Goal: Information Seeking & Learning: Learn about a topic

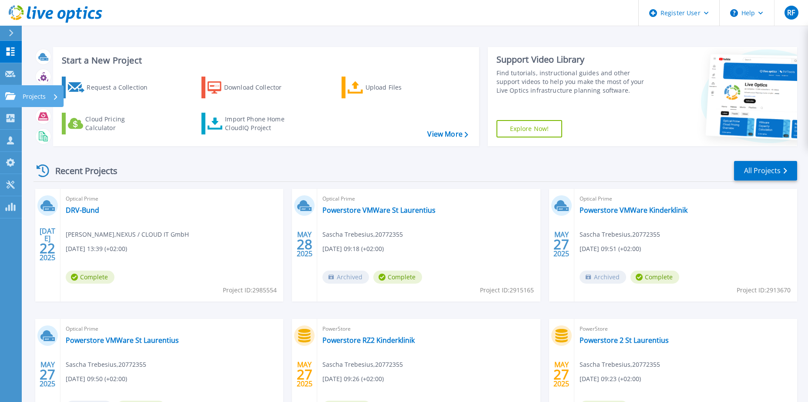
click at [7, 97] on icon at bounding box center [10, 95] width 10 height 7
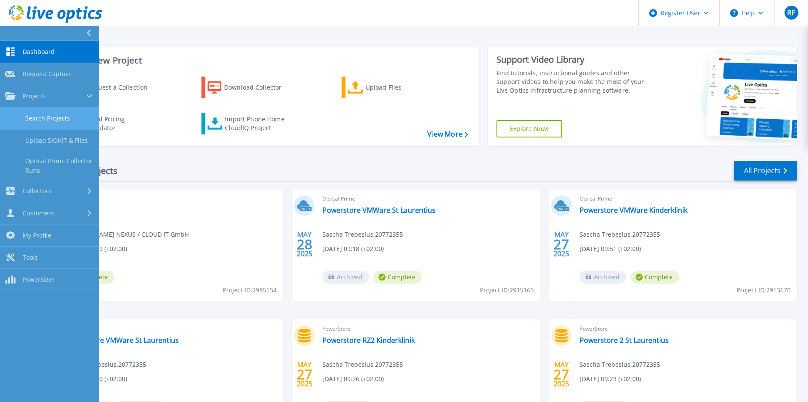
click at [31, 119] on link "Search Projects" at bounding box center [49, 119] width 99 height 22
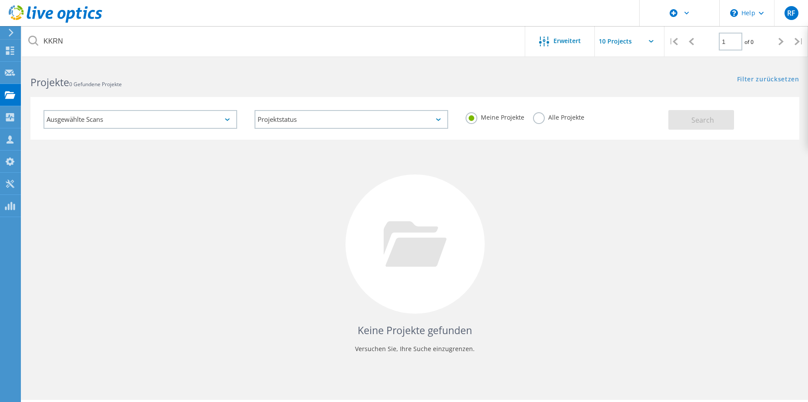
click at [112, 37] on input "KKRN" at bounding box center [274, 41] width 504 height 30
drag, startPoint x: 139, startPoint y: 35, endPoint x: 20, endPoint y: 37, distance: 119.7
click at [20, 63] on div "\n Help Explore Helpful Articles Contact Support RF Dell-Benutzer Ralf Fuenders…" at bounding box center [404, 244] width 808 height 363
type input "K"
click at [61, 40] on input "text" at bounding box center [274, 41] width 504 height 30
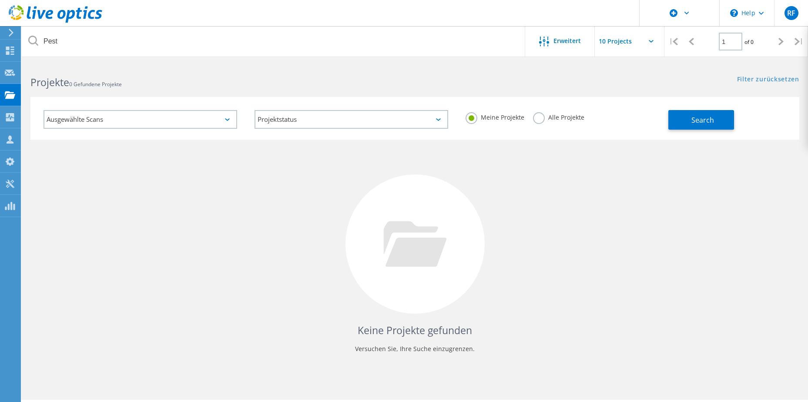
type input "Pest"
click at [540, 117] on label "Alle Projekte" at bounding box center [558, 116] width 51 height 8
click at [0, 0] on input "Alle Projekte" at bounding box center [0, 0] width 0 height 0
click at [725, 122] on button "Search" at bounding box center [702, 120] width 66 height 20
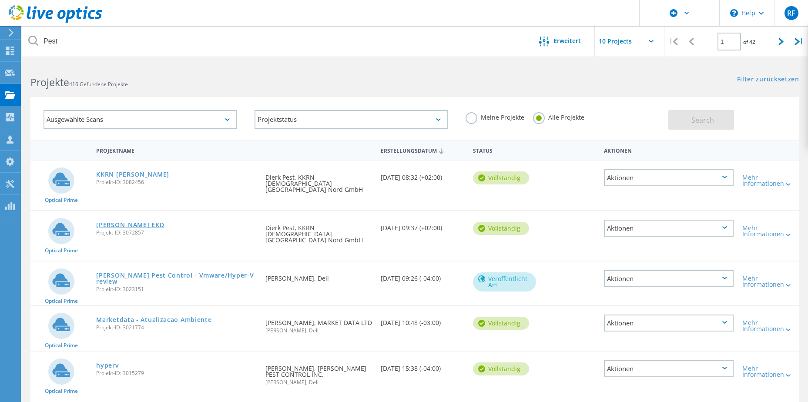
click at [106, 222] on link "[PERSON_NAME] EKD" at bounding box center [130, 225] width 68 height 6
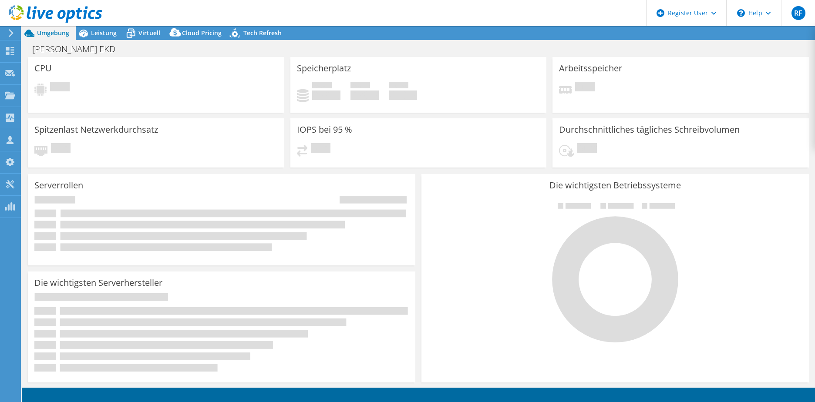
select select "USD"
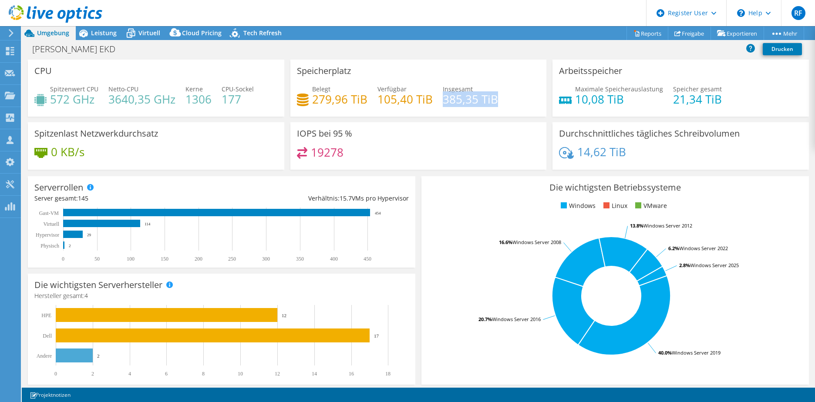
drag, startPoint x: 440, startPoint y: 98, endPoint x: 512, endPoint y: 98, distance: 71.8
click at [512, 98] on div "Belegt 279,96 TiB Verfügbar 105,40 TiB Insgesamt 385,35 TiB" at bounding box center [418, 98] width 243 height 28
click at [648, 35] on link "Reports" at bounding box center [647, 33] width 42 height 13
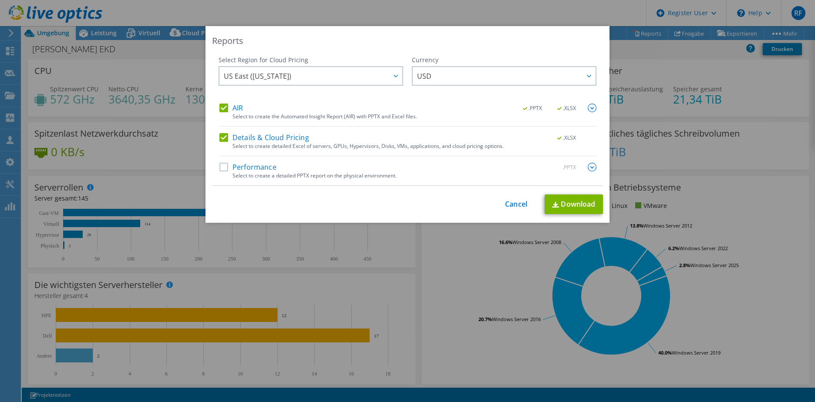
click at [223, 106] on label "AIR" at bounding box center [231, 108] width 24 height 9
click at [0, 0] on input "AIR" at bounding box center [0, 0] width 0 height 0
click at [223, 172] on div "Performance .PPTX" at bounding box center [407, 168] width 377 height 10
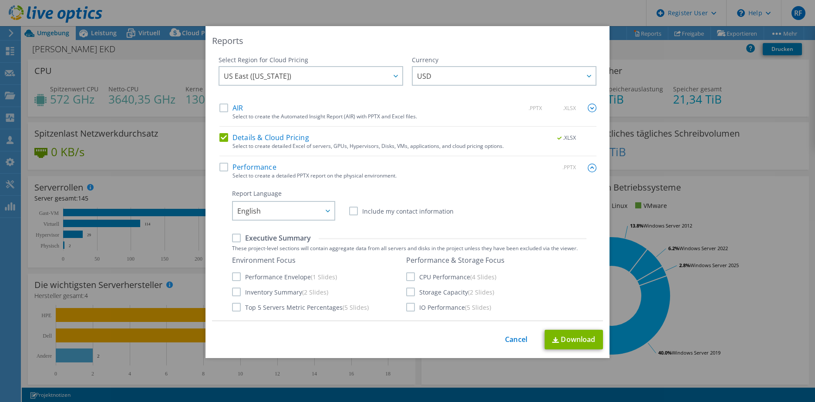
click at [224, 169] on label "Performance" at bounding box center [247, 167] width 57 height 9
click at [0, 0] on input "Performance" at bounding box center [0, 0] width 0 height 0
click at [251, 210] on span "English" at bounding box center [249, 212] width 24 height 13
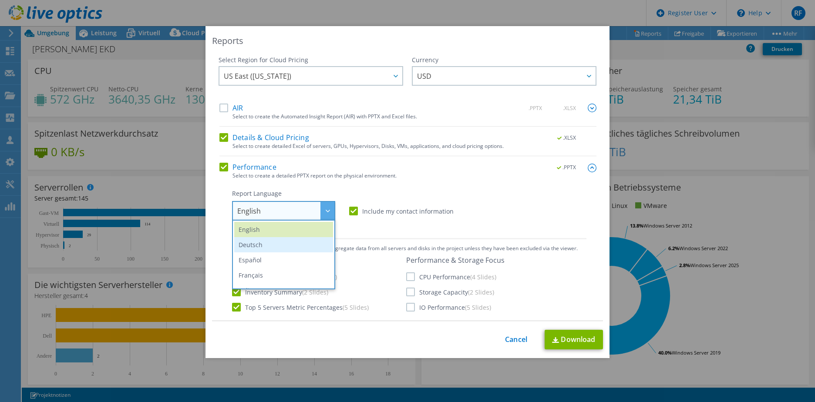
click at [252, 245] on li "Deutsch" at bounding box center [283, 244] width 99 height 15
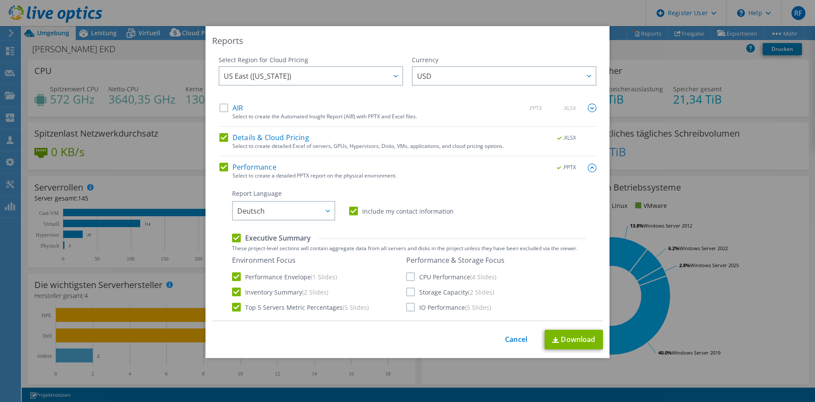
click at [406, 279] on label "CPU Performance (4 Slides)" at bounding box center [451, 277] width 90 height 9
click at [0, 0] on input "CPU Performance (4 Slides)" at bounding box center [0, 0] width 0 height 0
click at [410, 292] on label "Storage Capacity (2 Slides)" at bounding box center [450, 292] width 88 height 9
click at [0, 0] on input "Storage Capacity (2 Slides)" at bounding box center [0, 0] width 0 height 0
click at [409, 306] on label "IO Performance (5 Slides)" at bounding box center [448, 307] width 85 height 9
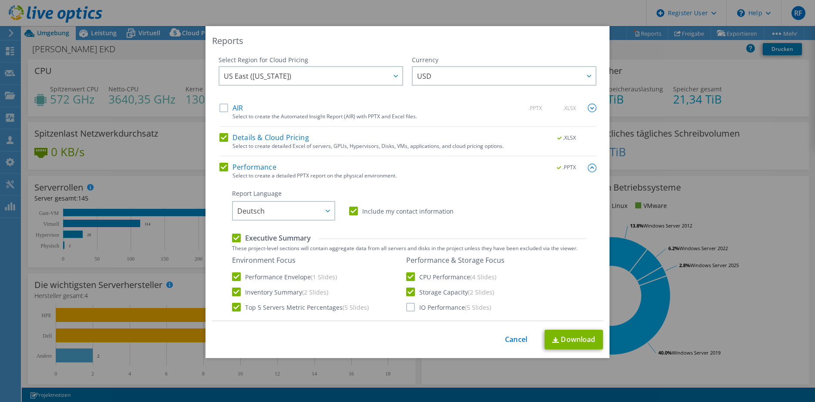
click at [0, 0] on input "IO Performance (5 Slides)" at bounding box center [0, 0] width 0 height 0
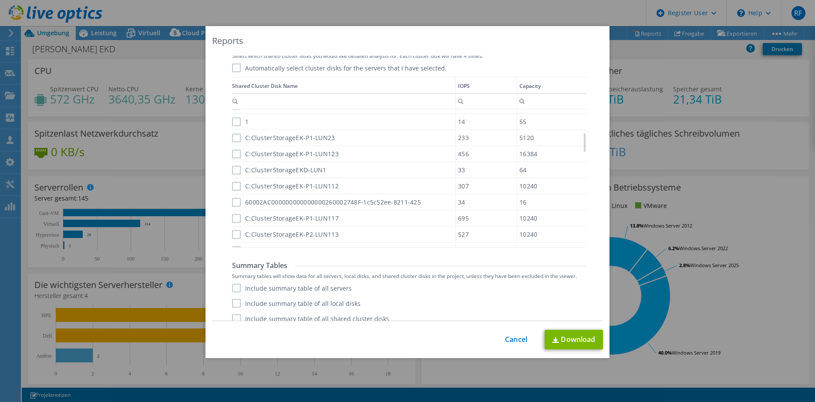
scroll to position [544, 0]
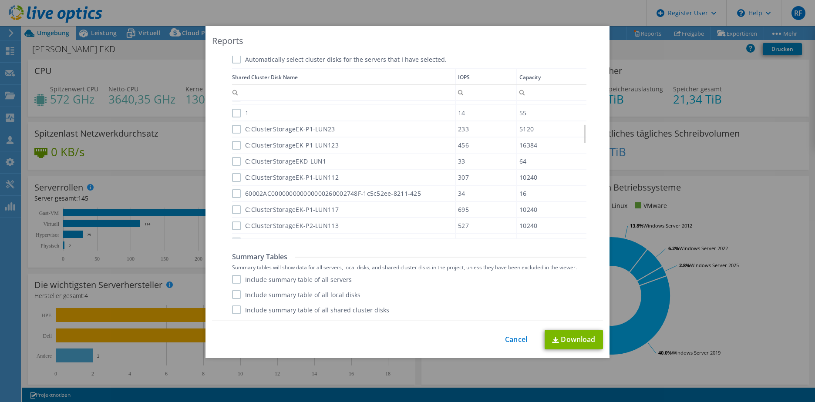
click at [235, 280] on label "Include summary table of all servers" at bounding box center [292, 279] width 120 height 9
click at [0, 0] on input "Include summary table of all servers" at bounding box center [0, 0] width 0 height 0
click at [232, 296] on label "Include summary table of all local disks" at bounding box center [296, 294] width 128 height 9
click at [0, 0] on input "Include summary table of all local disks" at bounding box center [0, 0] width 0 height 0
click at [233, 313] on label "Include summary table of all shared cluster disks" at bounding box center [310, 310] width 157 height 9
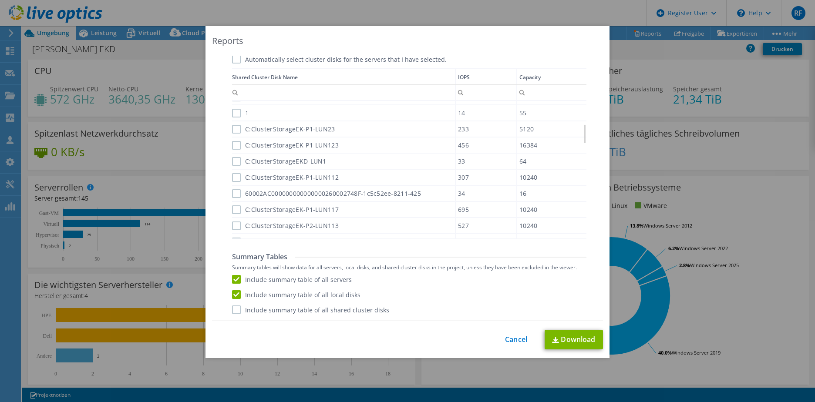
click at [0, 0] on input "Include summary table of all shared cluster disks" at bounding box center [0, 0] width 0 height 0
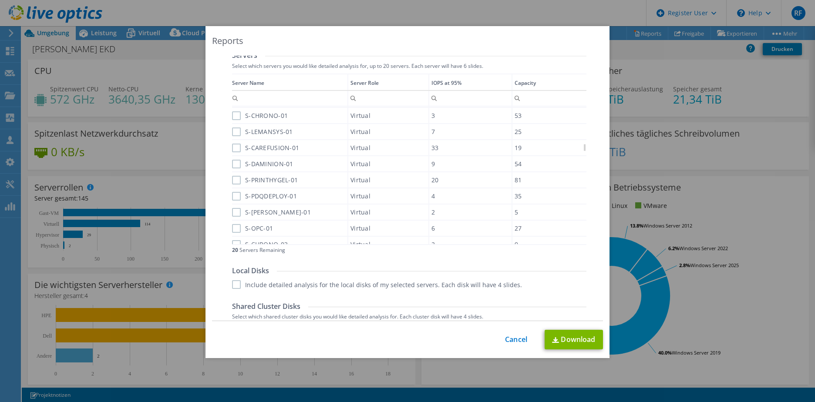
scroll to position [275, 0]
click at [232, 101] on div "Enthält Enthält nicht Beginnt mit Endet mit Ist gleich Ist nicht gleich Reset" at bounding box center [236, 96] width 9 height 11
click at [232, 101] on div "Column Server Name, Filter cell" at bounding box center [236, 96] width 9 height 11
click at [312, 135] on div "S-LEMANSYS-01" at bounding box center [289, 131] width 115 height 15
click at [236, 114] on label "S-CHRONO-01" at bounding box center [260, 115] width 56 height 9
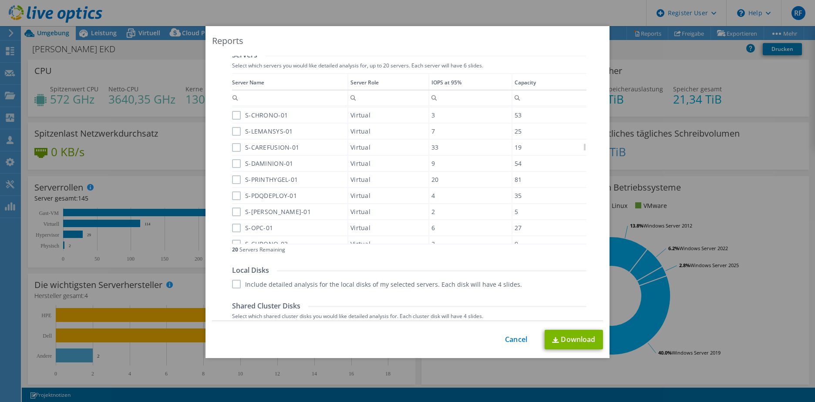
click at [0, 0] on input "S-CHRONO-01" at bounding box center [0, 0] width 0 height 0
click at [233, 132] on label "S-LEMANSYS-01" at bounding box center [262, 131] width 61 height 9
click at [0, 0] on input "S-LEMANSYS-01" at bounding box center [0, 0] width 0 height 0
drag, startPoint x: 233, startPoint y: 148, endPoint x: 234, endPoint y: 153, distance: 4.9
click at [233, 150] on label "S-CAREFUSION-01" at bounding box center [265, 147] width 67 height 9
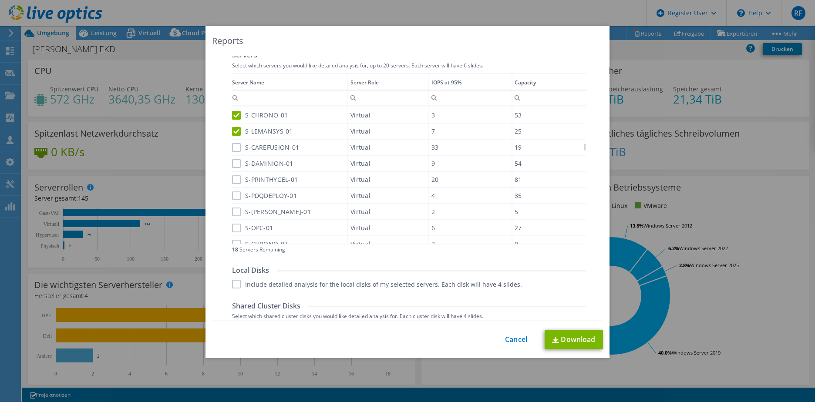
click at [0, 0] on input "S-CAREFUSION-01" at bounding box center [0, 0] width 0 height 0
drag, startPoint x: 235, startPoint y: 161, endPoint x: 235, endPoint y: 166, distance: 4.8
click at [235, 162] on label "S-DAMINION-01" at bounding box center [262, 163] width 61 height 9
click at [0, 0] on input "S-DAMINION-01" at bounding box center [0, 0] width 0 height 0
click at [233, 181] on label "S-PRINTHYGEL-01" at bounding box center [265, 179] width 66 height 9
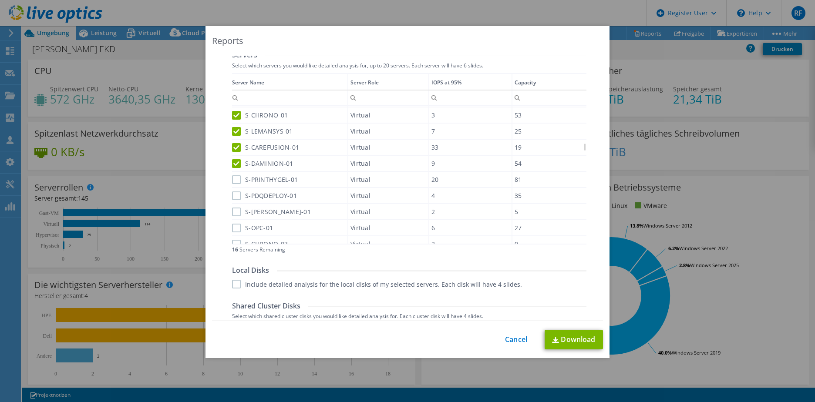
click at [0, 0] on input "S-PRINTHYGEL-01" at bounding box center [0, 0] width 0 height 0
click at [233, 195] on label "S-PDQDEPLOY-01" at bounding box center [264, 196] width 65 height 9
click at [0, 0] on input "S-PDQDEPLOY-01" at bounding box center [0, 0] width 0 height 0
drag, startPoint x: 233, startPoint y: 210, endPoint x: 233, endPoint y: 226, distance: 16.1
click at [233, 211] on label "S-JOMO-01" at bounding box center [271, 212] width 79 height 9
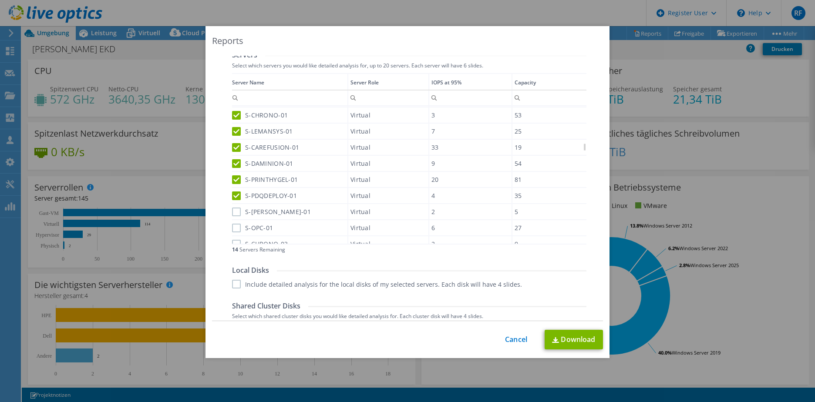
click at [0, 0] on input "S-JOMO-01" at bounding box center [0, 0] width 0 height 0
drag, startPoint x: 233, startPoint y: 228, endPoint x: 232, endPoint y: 240, distance: 12.2
click at [233, 229] on label "S-OPC-01" at bounding box center [252, 228] width 41 height 9
click at [0, 0] on input "S-OPC-01" at bounding box center [0, 0] width 0 height 0
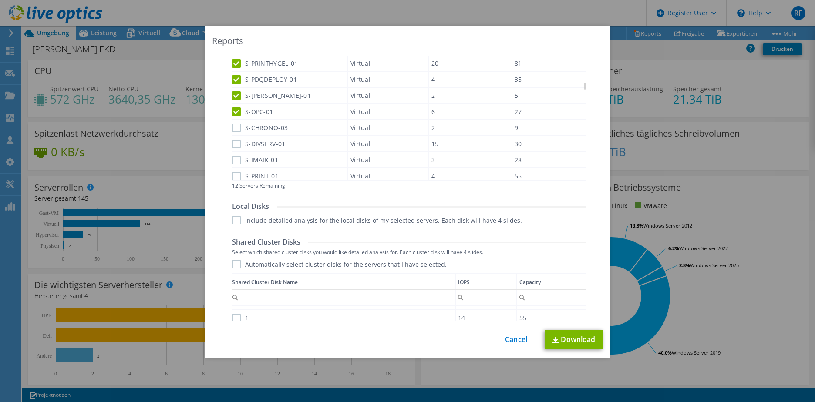
scroll to position [319, 0]
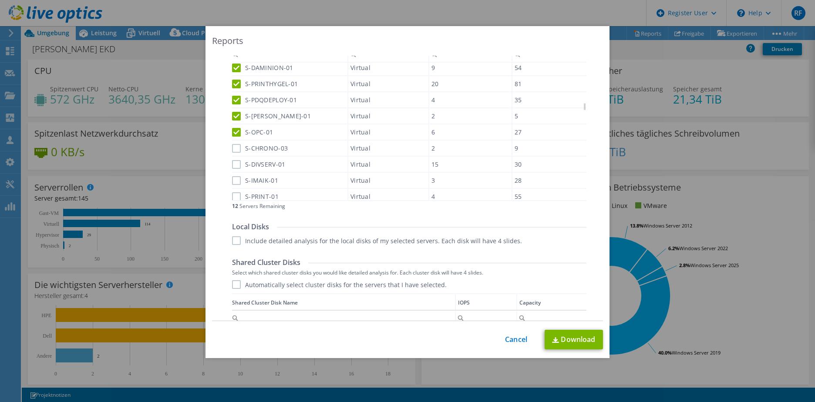
click at [240, 145] on label "S-CHRONO-03" at bounding box center [260, 148] width 56 height 9
click at [0, 0] on input "S-CHRONO-03" at bounding box center [0, 0] width 0 height 0
click at [233, 168] on label "S-DIVSERV-01" at bounding box center [258, 164] width 53 height 9
click at [0, 0] on input "S-DIVSERV-01" at bounding box center [0, 0] width 0 height 0
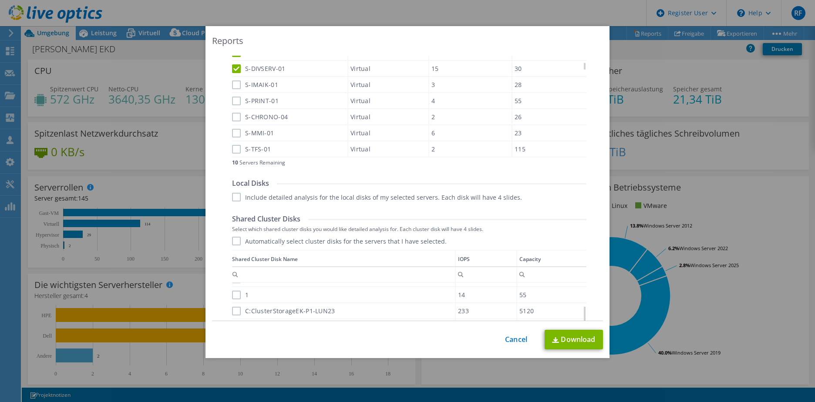
click at [234, 86] on label "S-IMAIK-01" at bounding box center [255, 85] width 46 height 9
click at [0, 0] on input "S-IMAIK-01" at bounding box center [0, 0] width 0 height 0
drag, startPoint x: 234, startPoint y: 101, endPoint x: 232, endPoint y: 116, distance: 15.8
click at [234, 101] on label "S-PRINT-01" at bounding box center [255, 101] width 47 height 9
click at [0, 0] on input "S-PRINT-01" at bounding box center [0, 0] width 0 height 0
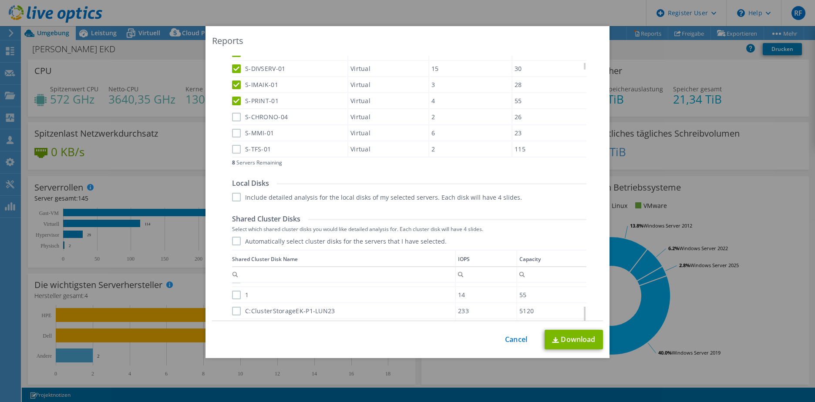
click at [232, 122] on div "S-CHRONO-04" at bounding box center [289, 116] width 115 height 15
click at [233, 120] on label "S-CHRONO-04" at bounding box center [260, 117] width 56 height 9
click at [0, 0] on input "S-CHRONO-04" at bounding box center [0, 0] width 0 height 0
click at [234, 134] on label "S-MMI-01" at bounding box center [253, 133] width 42 height 9
click at [0, 0] on input "S-MMI-01" at bounding box center [0, 0] width 0 height 0
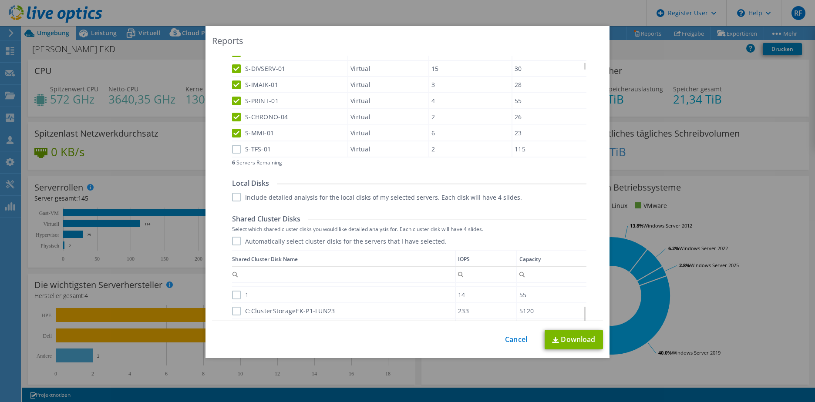
click at [235, 147] on label "S-TFS-01" at bounding box center [251, 149] width 39 height 9
click at [0, 0] on input "S-TFS-01" at bounding box center [0, 0] width 0 height 0
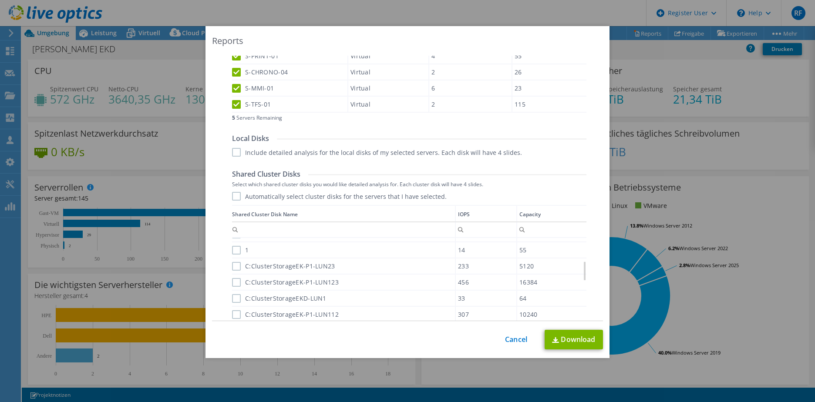
scroll to position [449, 0]
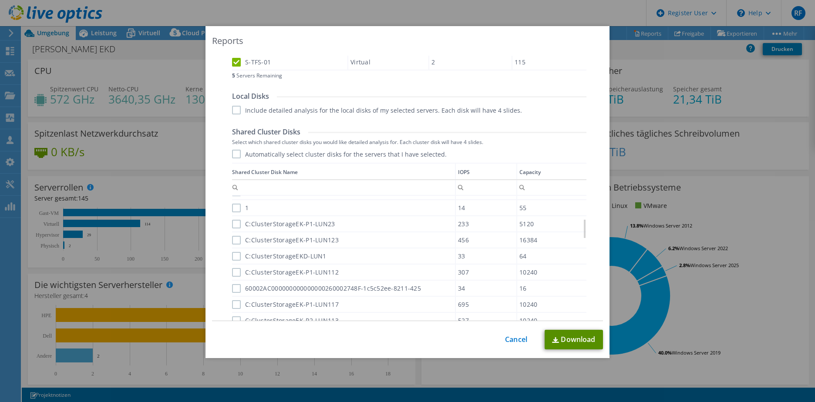
click at [571, 343] on link "Download" at bounding box center [574, 340] width 58 height 20
click at [557, 40] on div "Reports" at bounding box center [407, 41] width 391 height 12
click at [515, 342] on link "Cancel" at bounding box center [516, 340] width 22 height 8
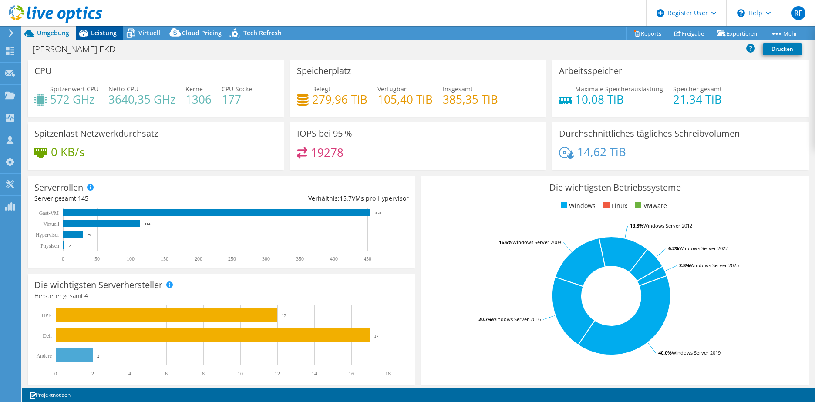
click at [99, 37] on div "Leistung" at bounding box center [99, 33] width 47 height 14
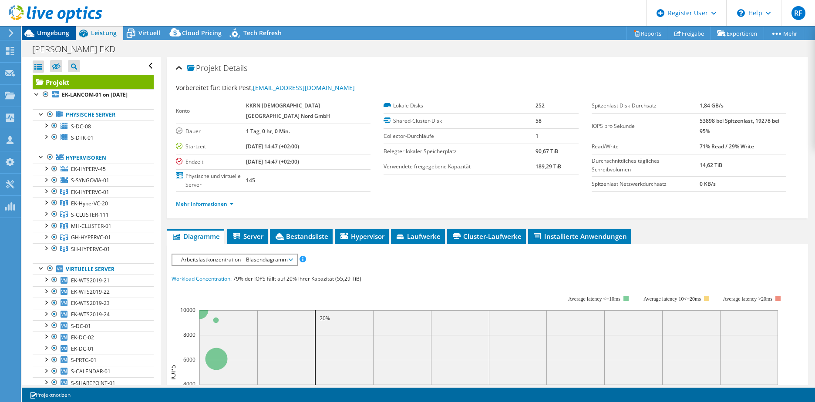
click at [53, 34] on span "Umgebung" at bounding box center [53, 33] width 32 height 8
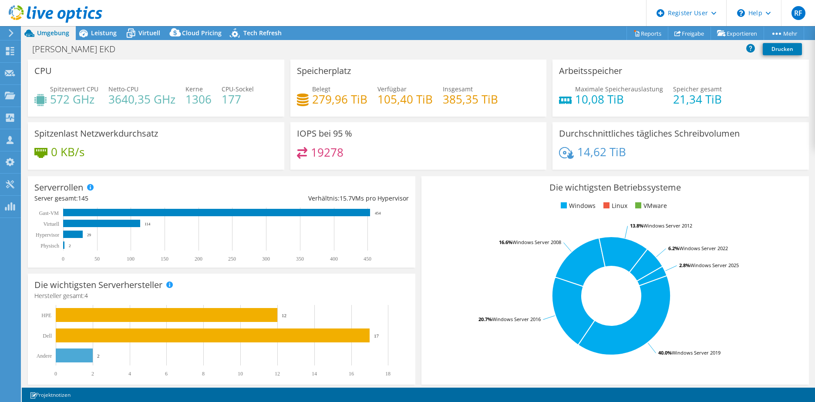
click at [99, 29] on div at bounding box center [51, 14] width 102 height 29
click at [98, 30] on span "Leistung" at bounding box center [104, 33] width 26 height 8
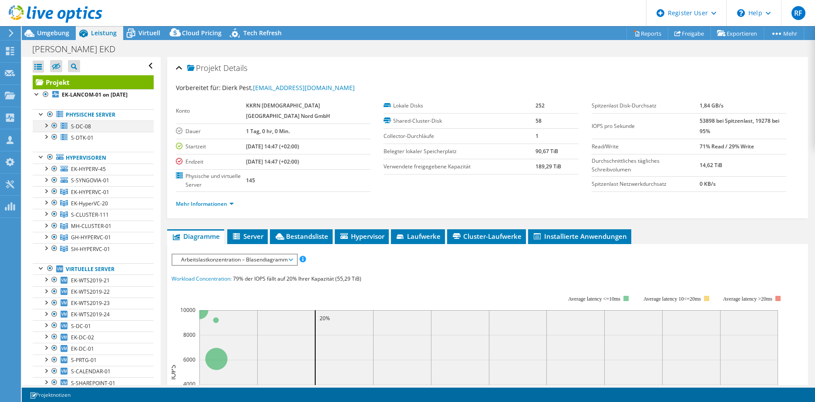
click at [49, 125] on div at bounding box center [45, 125] width 9 height 9
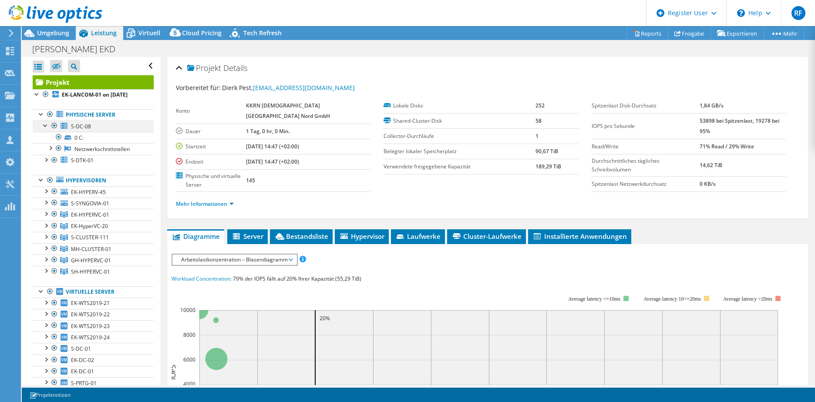
click at [43, 123] on div at bounding box center [45, 125] width 9 height 9
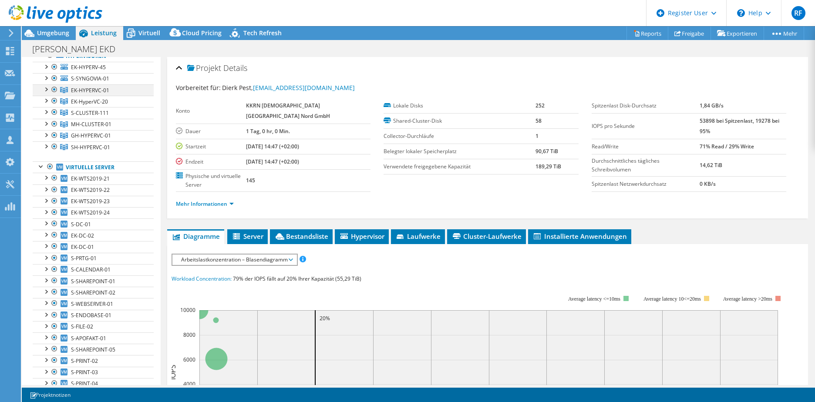
scroll to position [0, 0]
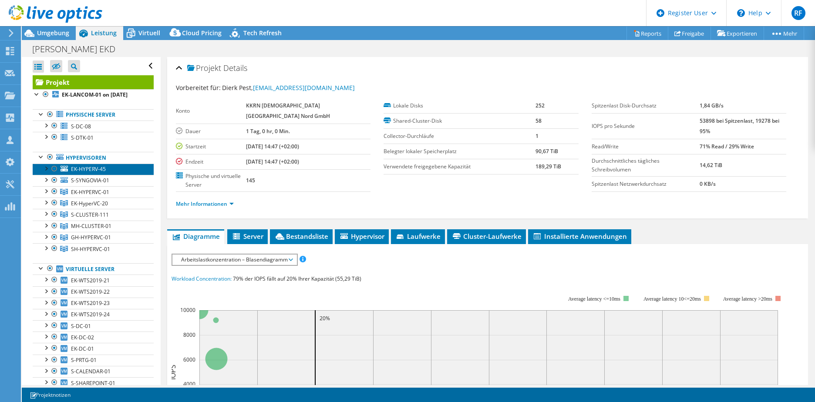
click at [73, 167] on span "EK-HYPERV-45" at bounding box center [88, 168] width 35 height 7
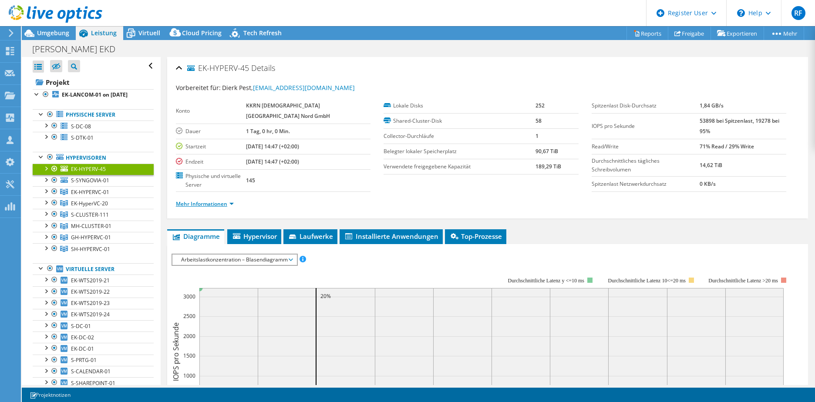
click at [219, 229] on li "Diagramme" at bounding box center [195, 236] width 57 height 15
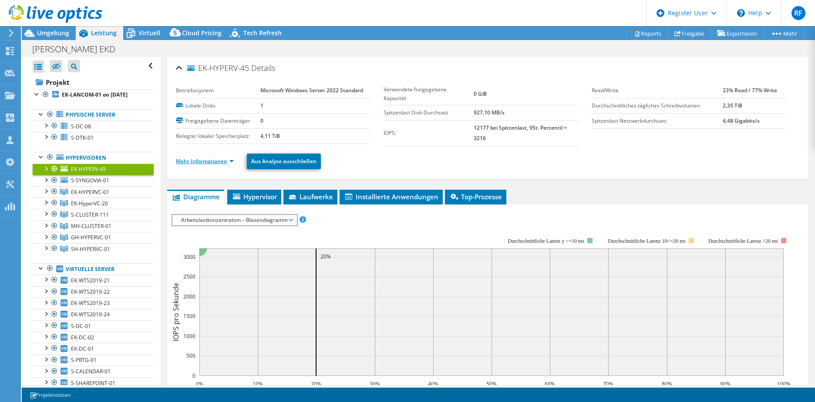
click at [214, 161] on link "Mehr Informationen" at bounding box center [205, 161] width 58 height 7
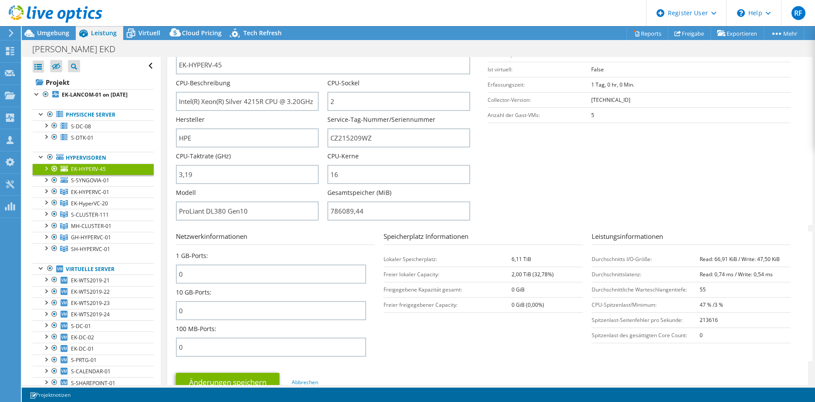
scroll to position [131, 0]
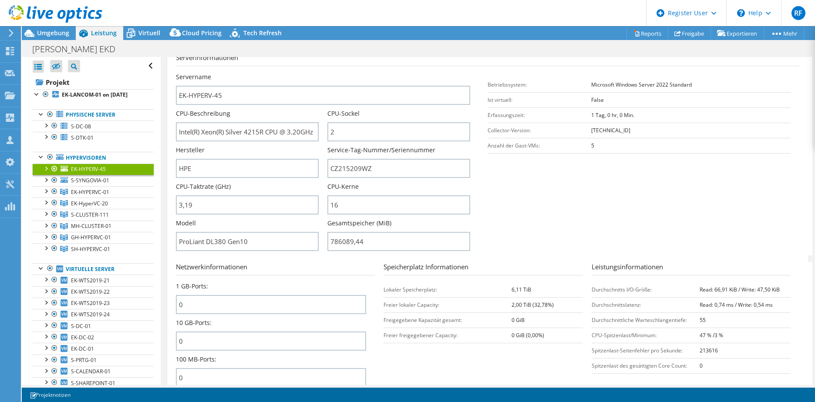
click at [42, 26] on div at bounding box center [51, 14] width 102 height 29
click at [43, 32] on span "Umgebung" at bounding box center [53, 33] width 32 height 8
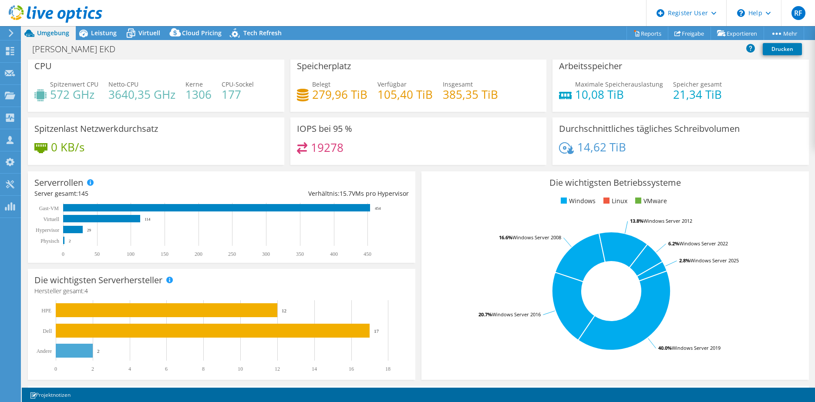
scroll to position [0, 0]
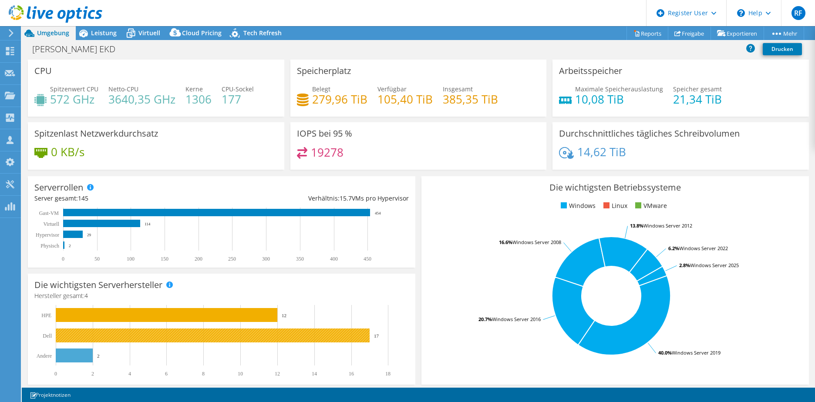
click at [279, 337] on rect at bounding box center [213, 336] width 314 height 14
click at [344, 331] on rect at bounding box center [213, 336] width 314 height 14
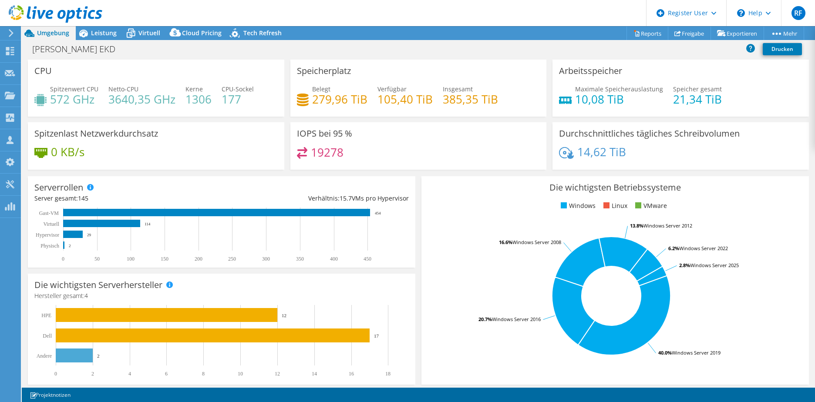
click at [98, 28] on div at bounding box center [51, 14] width 102 height 29
click at [99, 34] on span "Leistung" at bounding box center [104, 33] width 26 height 8
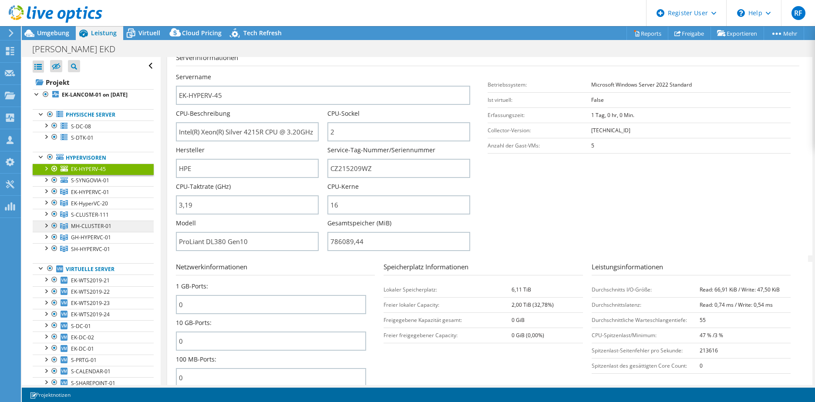
click at [74, 225] on span "MH-CLUSTER-01" at bounding box center [91, 225] width 40 height 7
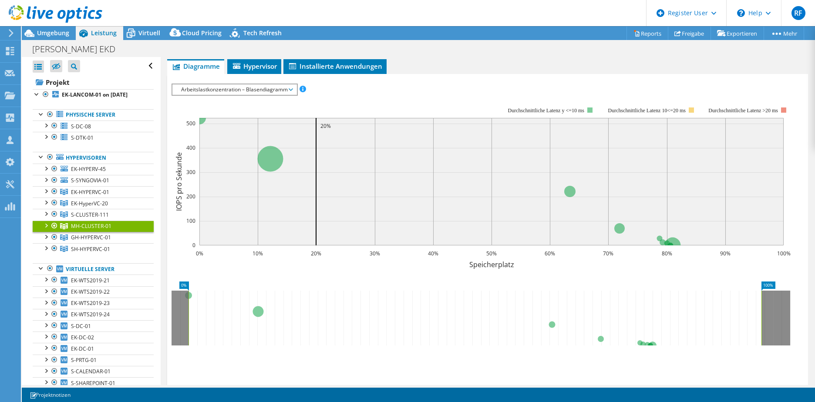
scroll to position [35, 0]
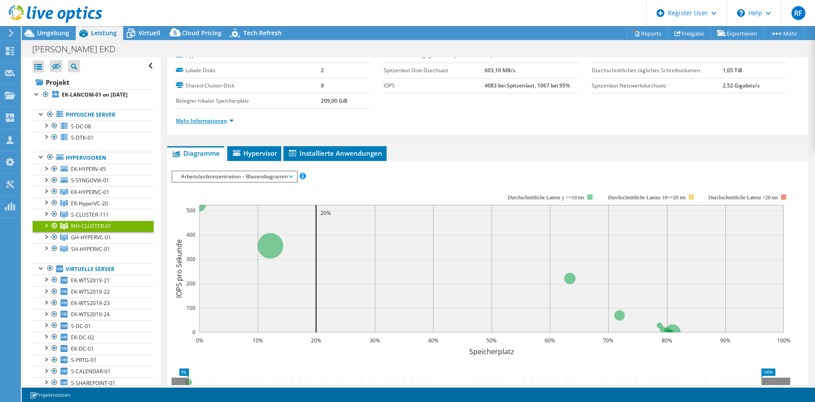
click at [199, 121] on link "Mehr Informationen" at bounding box center [205, 120] width 58 height 7
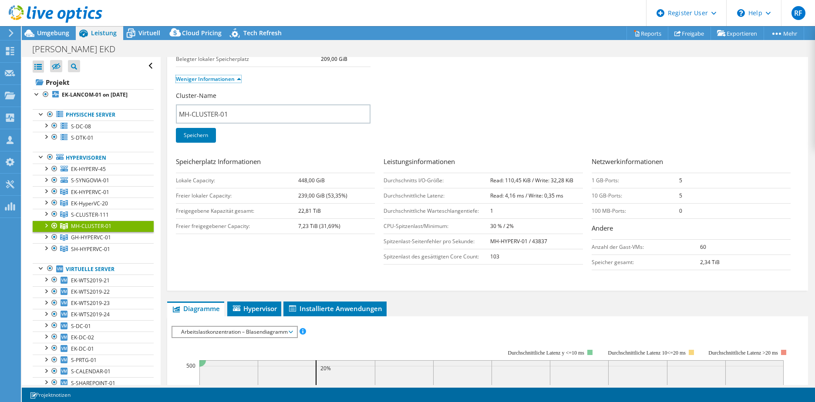
scroll to position [0, 0]
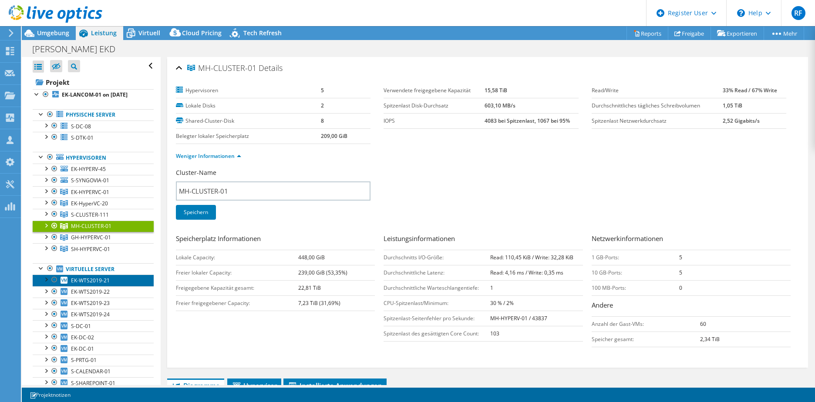
click at [70, 281] on link "EK-WTS2019-21" at bounding box center [93, 280] width 121 height 11
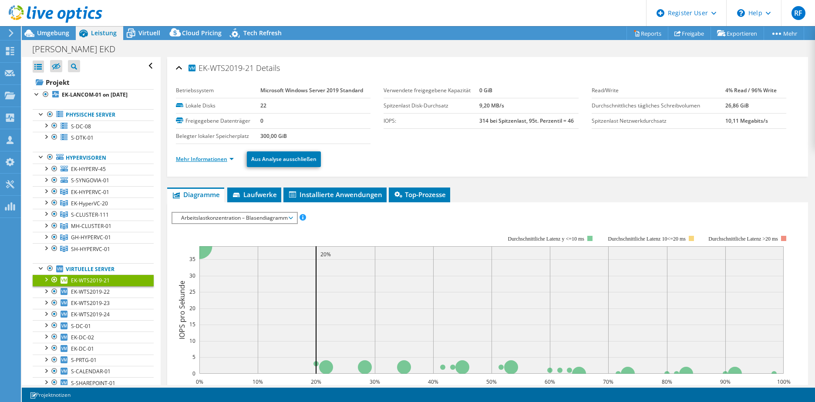
click at [228, 156] on link "Mehr Informationen" at bounding box center [205, 158] width 58 height 7
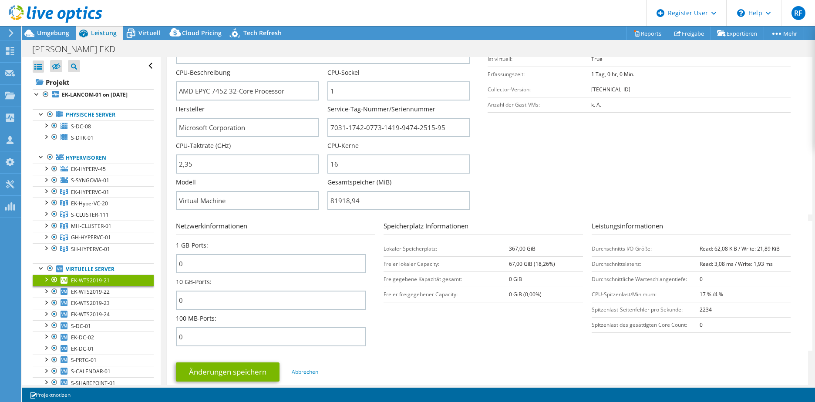
scroll to position [174, 0]
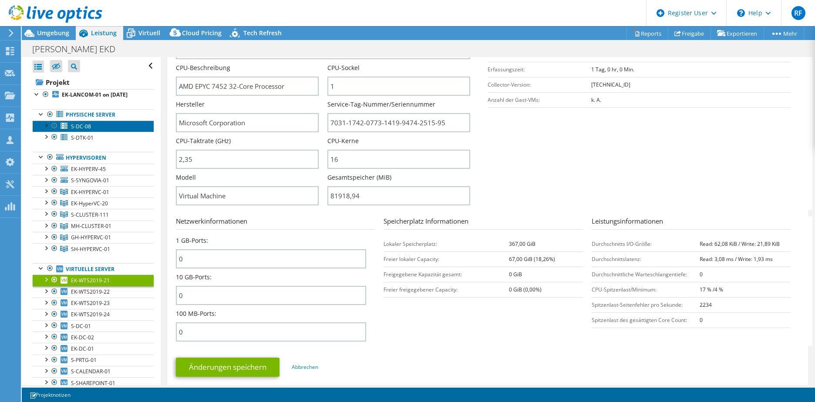
click at [74, 126] on span "S-DC-08" at bounding box center [81, 126] width 20 height 7
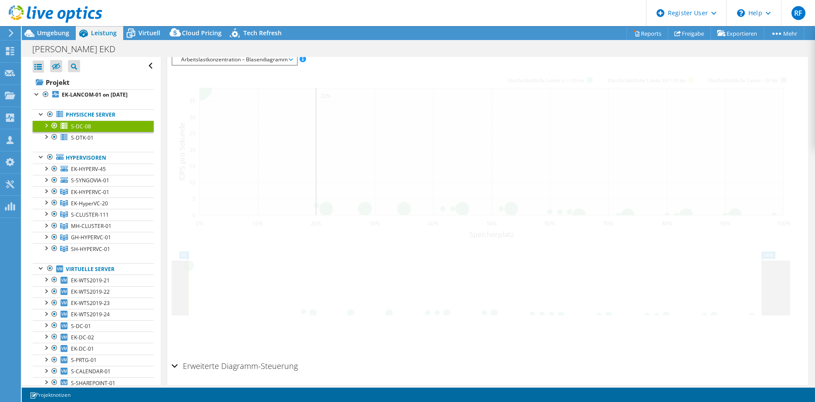
scroll to position [158, 0]
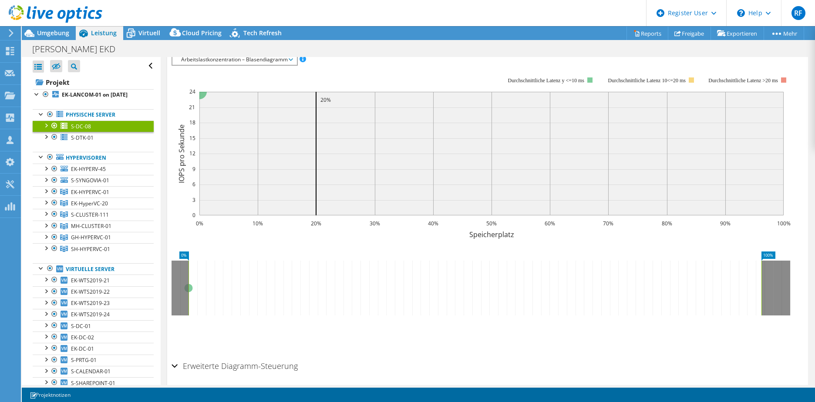
click at [46, 125] on div at bounding box center [45, 125] width 9 height 9
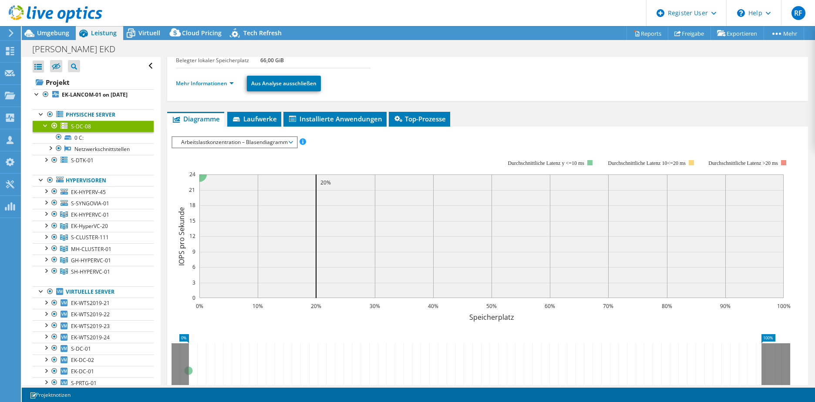
scroll to position [0, 0]
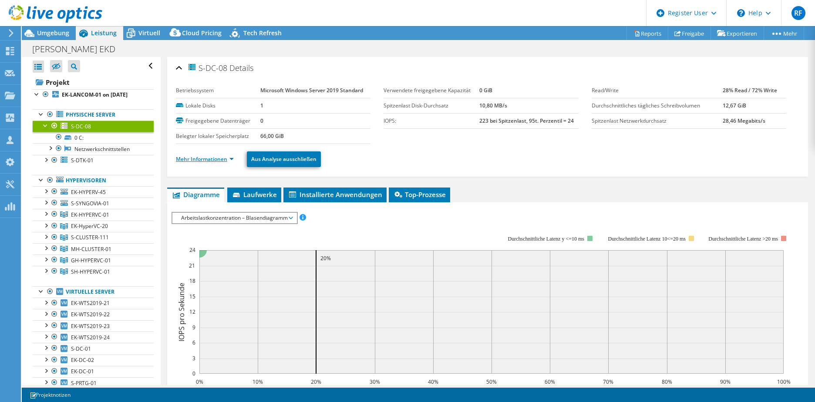
click at [219, 162] on link "Mehr Informationen" at bounding box center [205, 158] width 58 height 7
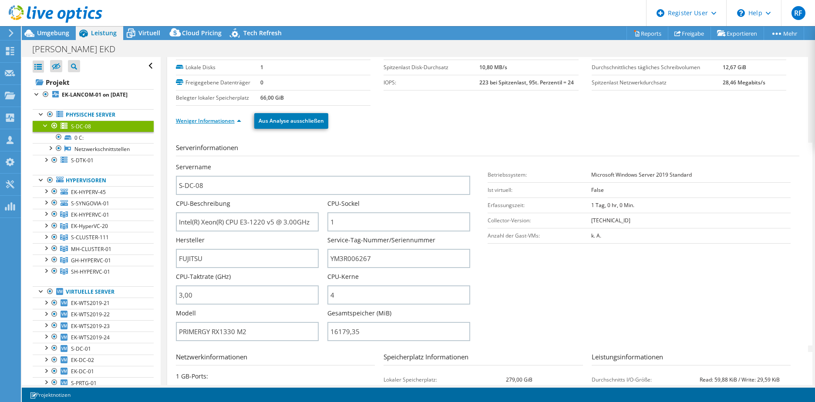
scroll to position [87, 0]
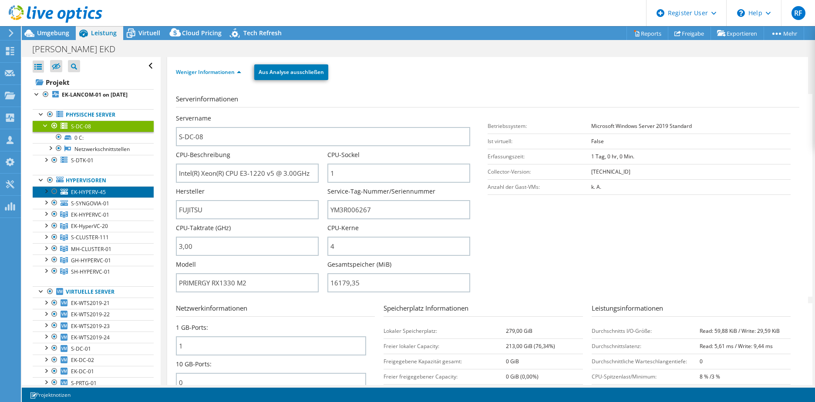
click at [88, 192] on span "EK-HYPERV-45" at bounding box center [88, 192] width 35 height 7
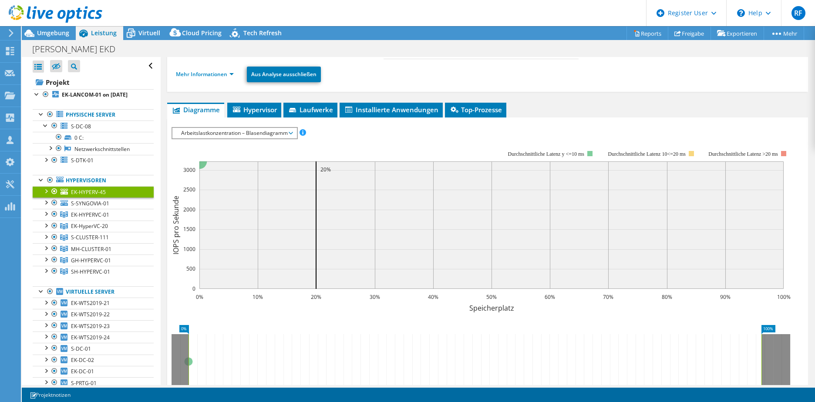
click at [202, 78] on li "Mehr Informationen" at bounding box center [207, 75] width 63 height 10
click at [203, 74] on link "Mehr Informationen" at bounding box center [205, 74] width 58 height 7
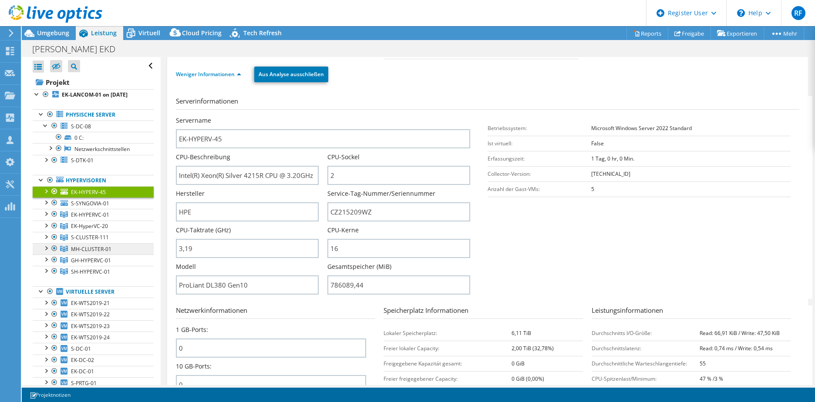
click at [86, 247] on span "MH-CLUSTER-01" at bounding box center [91, 249] width 40 height 7
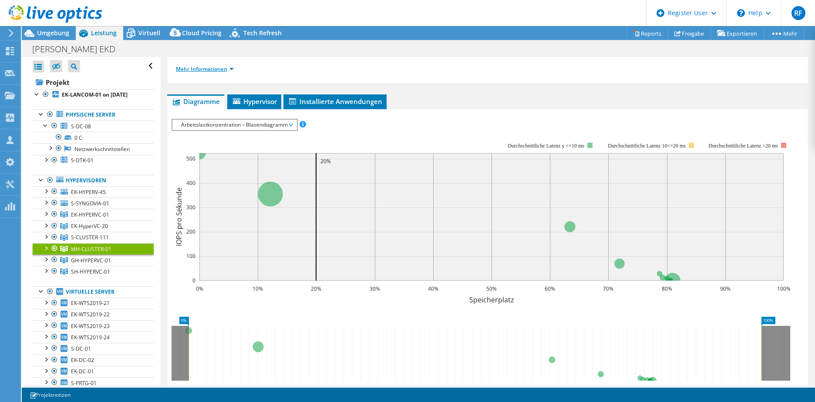
click at [214, 72] on link "Mehr Informationen" at bounding box center [205, 68] width 58 height 7
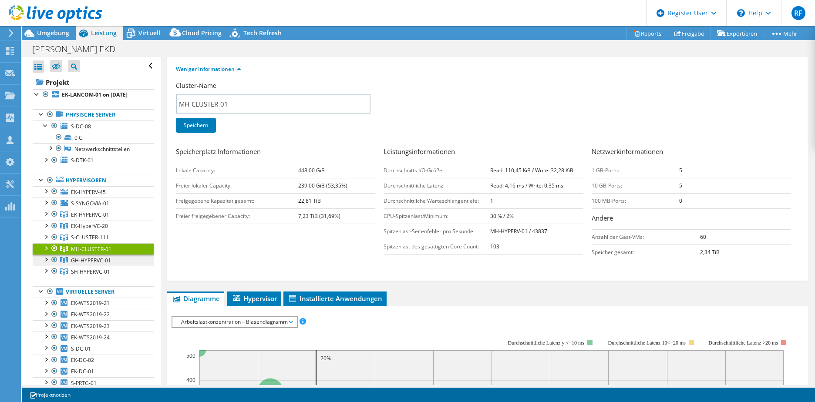
click at [96, 260] on span "GH-HYPERVC-01" at bounding box center [91, 260] width 40 height 7
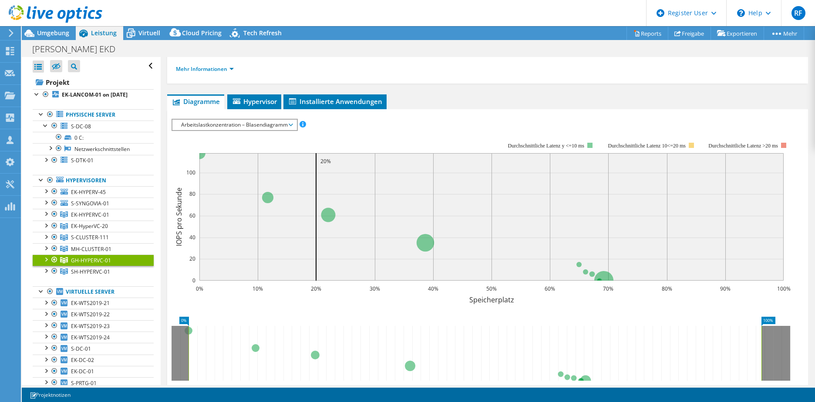
click at [207, 62] on div "Mehr Informationen" at bounding box center [487, 69] width 623 height 24
click at [207, 68] on link "Mehr Informationen" at bounding box center [205, 68] width 58 height 7
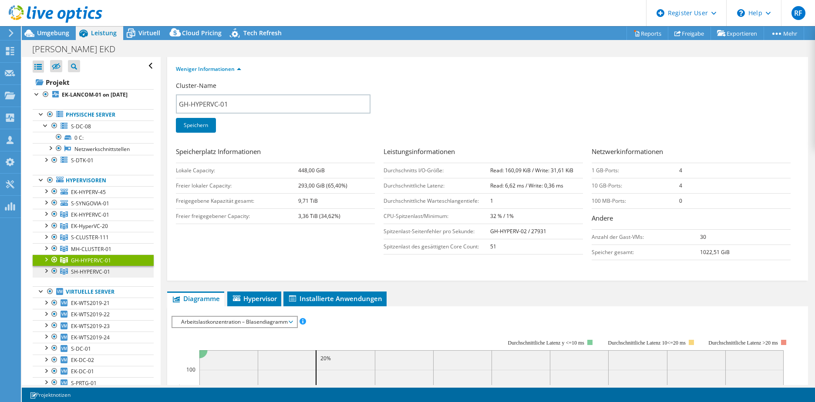
click at [84, 272] on span "SH-HYPERVC-01" at bounding box center [90, 271] width 39 height 7
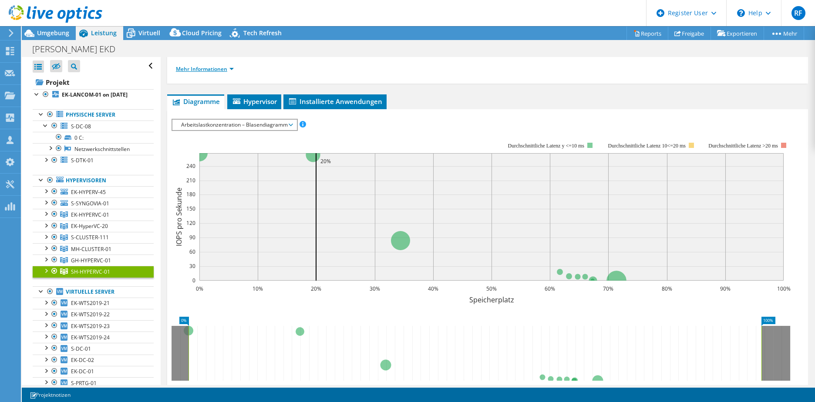
click at [207, 66] on link "Mehr Informationen" at bounding box center [205, 68] width 58 height 7
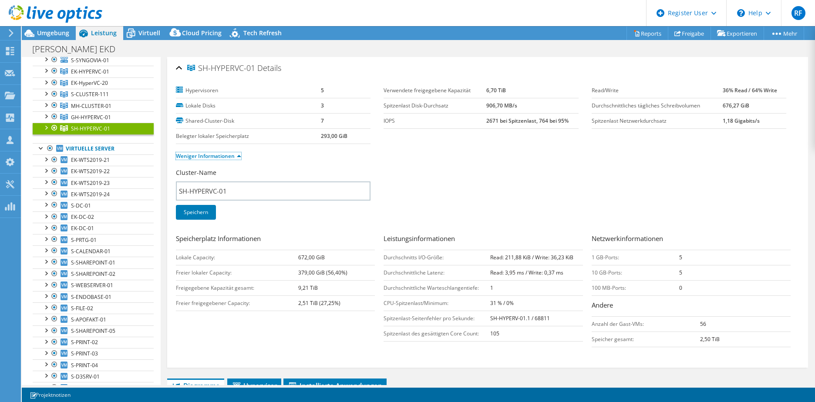
scroll to position [131, 0]
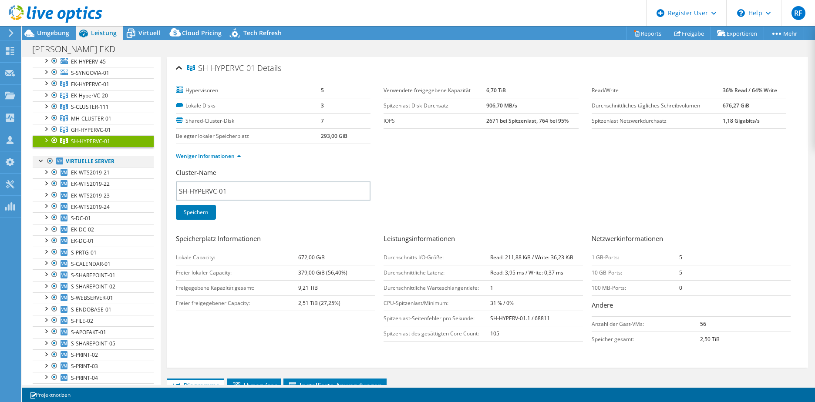
click at [40, 161] on div at bounding box center [41, 160] width 9 height 9
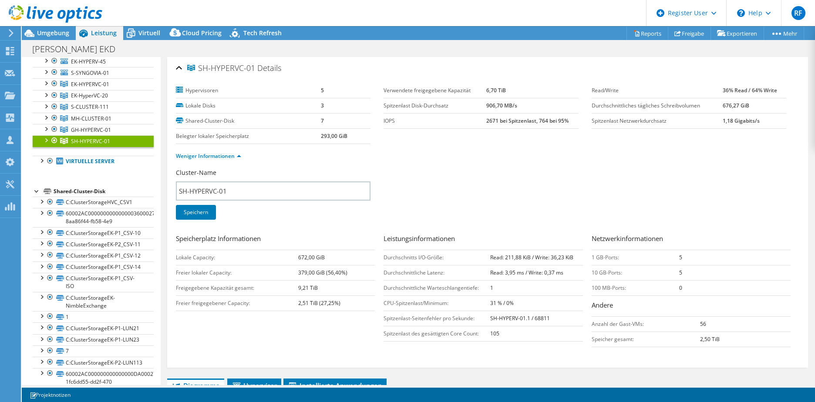
click at [35, 189] on div at bounding box center [37, 190] width 9 height 9
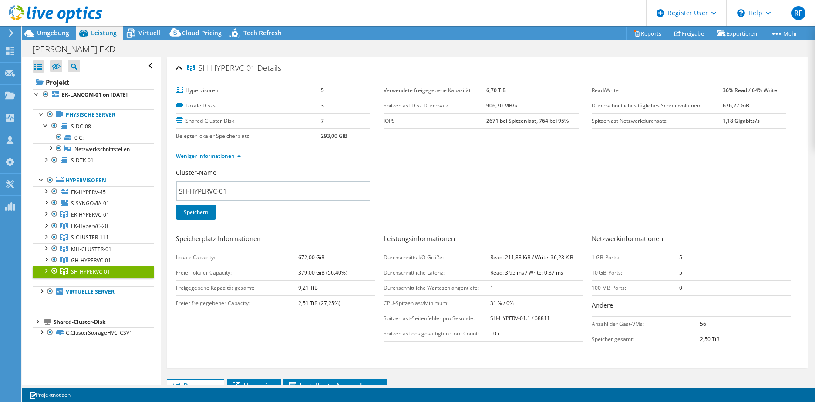
scroll to position [0, 0]
click at [46, 163] on div at bounding box center [45, 159] width 9 height 9
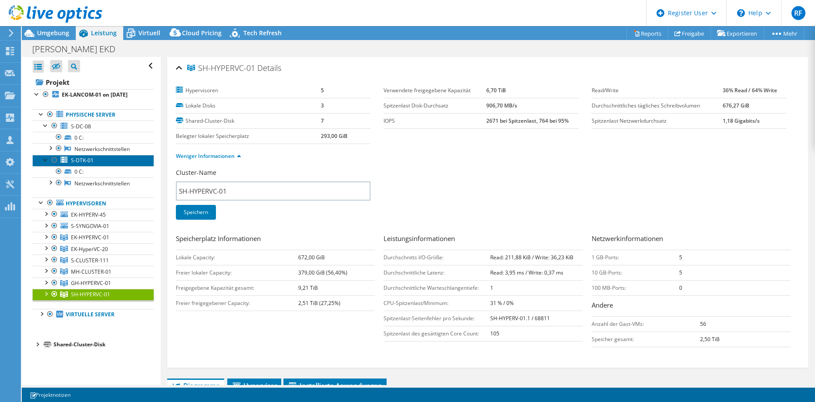
click at [66, 162] on icon at bounding box center [64, 160] width 7 height 6
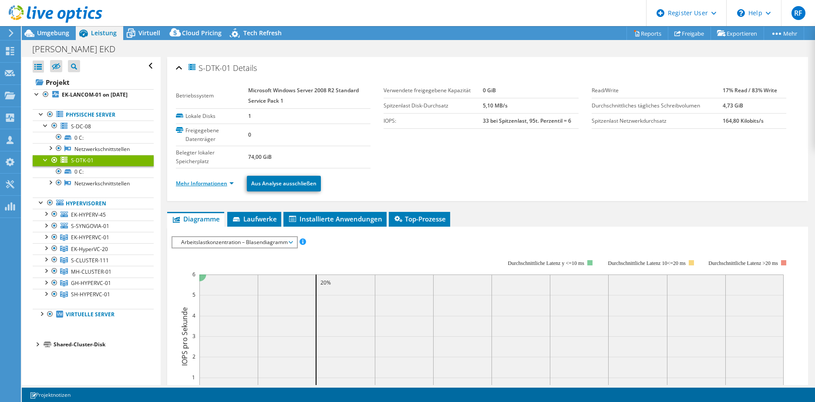
click at [202, 180] on link "Mehr Informationen" at bounding box center [205, 183] width 58 height 7
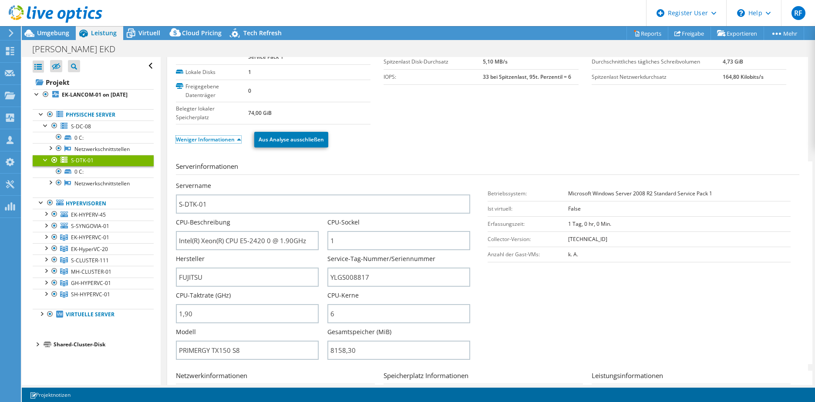
scroll to position [87, 0]
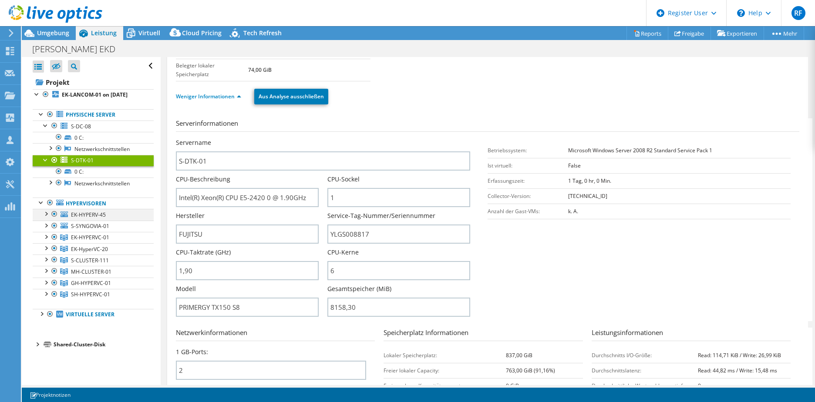
click at [45, 217] on div at bounding box center [45, 213] width 9 height 9
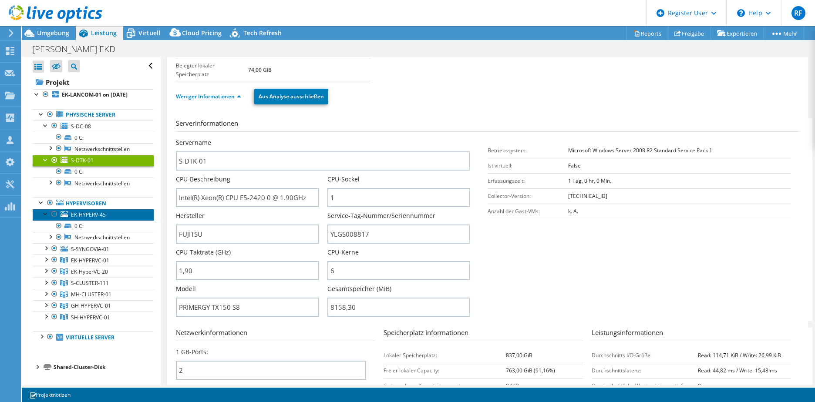
click at [77, 215] on span "EK-HYPERV-45" at bounding box center [88, 214] width 35 height 7
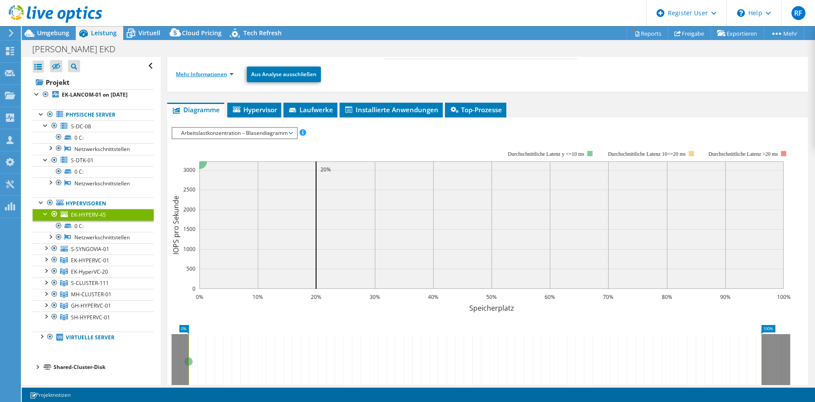
click at [213, 74] on link "Mehr Informationen" at bounding box center [205, 74] width 58 height 7
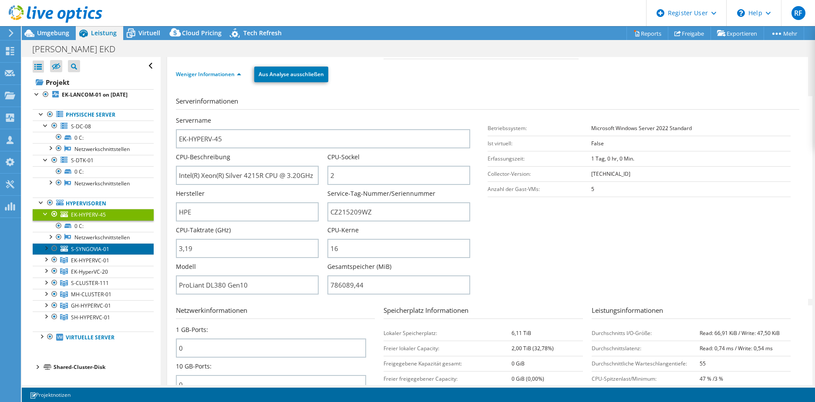
click at [72, 249] on span "S-SYNGOVIA-01" at bounding box center [90, 249] width 38 height 7
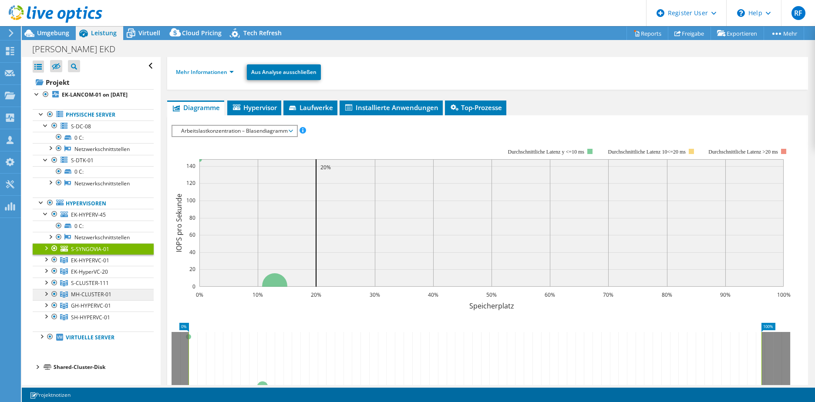
click at [84, 293] on span "MH-CLUSTER-01" at bounding box center [91, 294] width 40 height 7
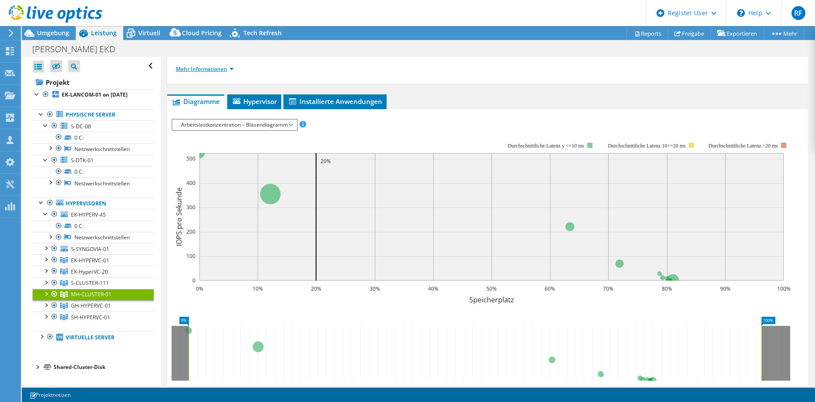
click at [216, 71] on link "Mehr Informationen" at bounding box center [205, 68] width 58 height 7
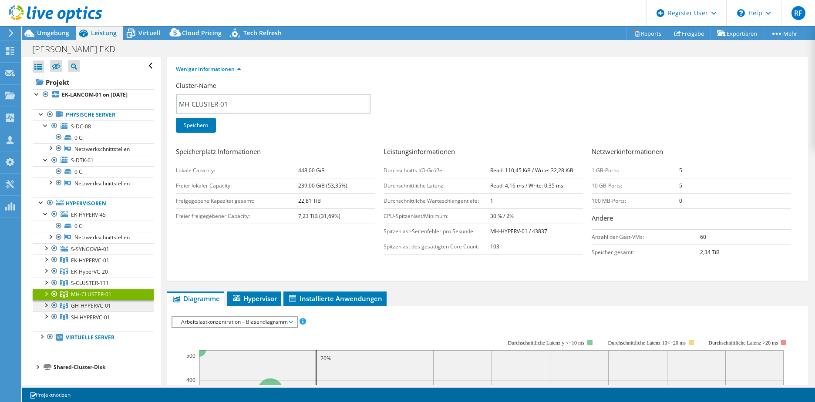
click at [93, 306] on span "GH-HYPERVC-01" at bounding box center [91, 305] width 40 height 7
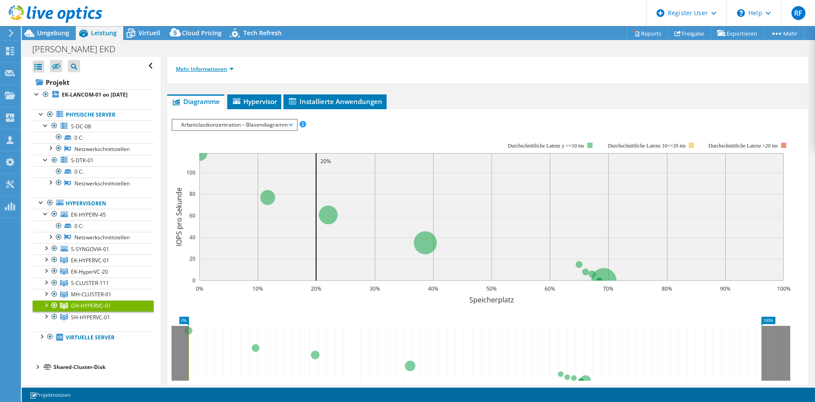
click at [199, 69] on link "Mehr Informationen" at bounding box center [205, 68] width 58 height 7
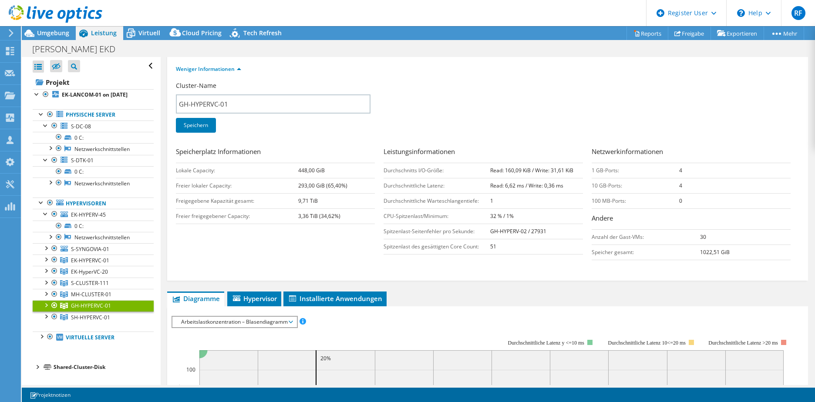
drag, startPoint x: 73, startPoint y: 0, endPoint x: 399, endPoint y: 17, distance: 326.1
click at [399, 17] on header "RF Dell-Benutzer Ralf Fuenders Ralf.Fuenders@dell.com Dell My Profile Log Out \…" at bounding box center [407, 13] width 815 height 26
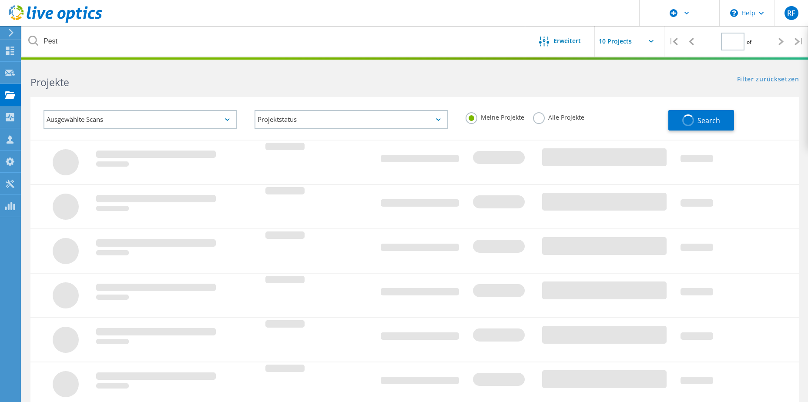
type input "1"
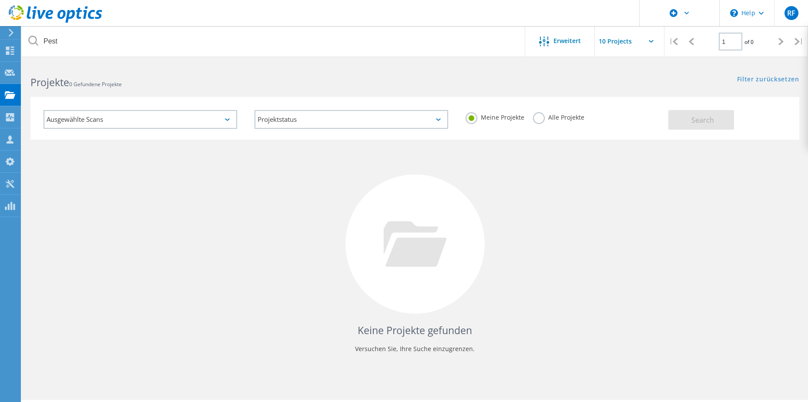
drag, startPoint x: 526, startPoint y: 112, endPoint x: 535, endPoint y: 116, distance: 9.9
click at [535, 116] on div "Meine Projekte Alle Projekte" at bounding box center [562, 117] width 211 height 32
click at [538, 118] on label "Alle Projekte" at bounding box center [558, 116] width 51 height 8
click at [0, 0] on input "Alle Projekte" at bounding box center [0, 0] width 0 height 0
click at [684, 122] on button "Search" at bounding box center [702, 120] width 66 height 20
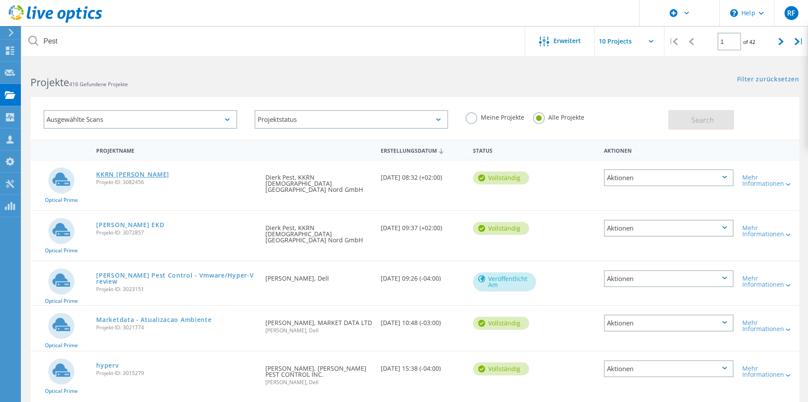
click at [120, 175] on link "KKRN [PERSON_NAME]" at bounding box center [132, 175] width 73 height 6
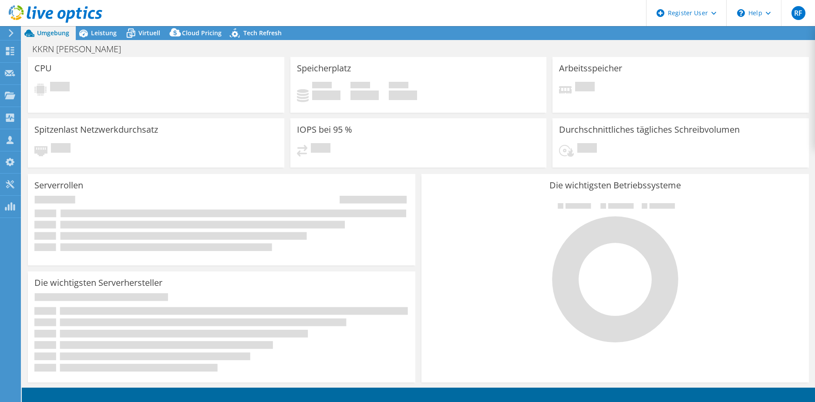
select select "USD"
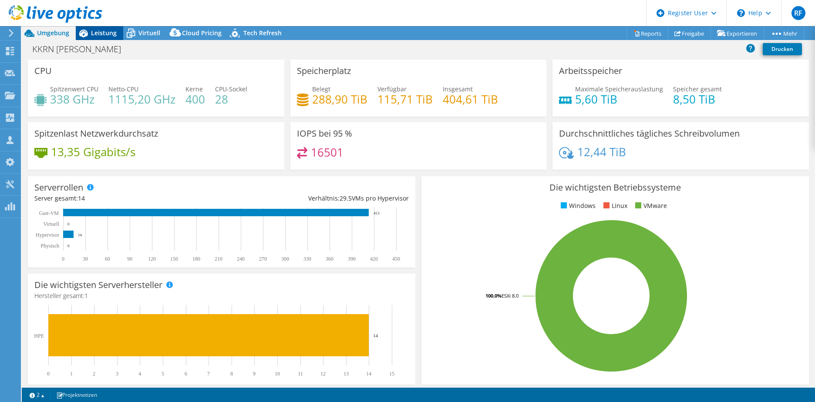
click at [95, 35] on span "Leistung" at bounding box center [104, 33] width 26 height 8
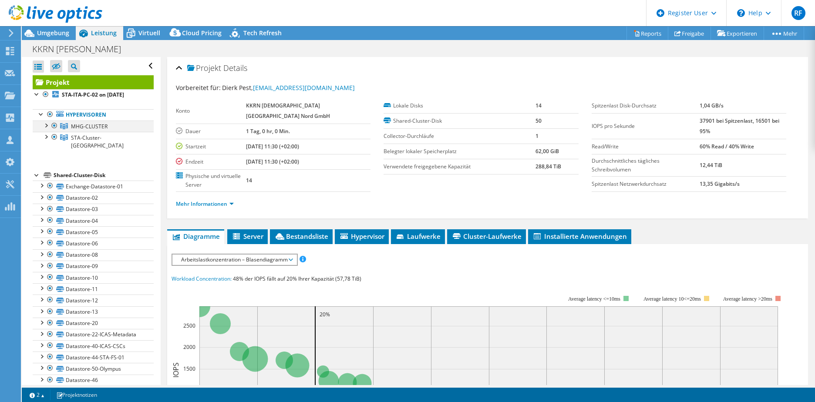
click at [44, 126] on div at bounding box center [45, 125] width 9 height 9
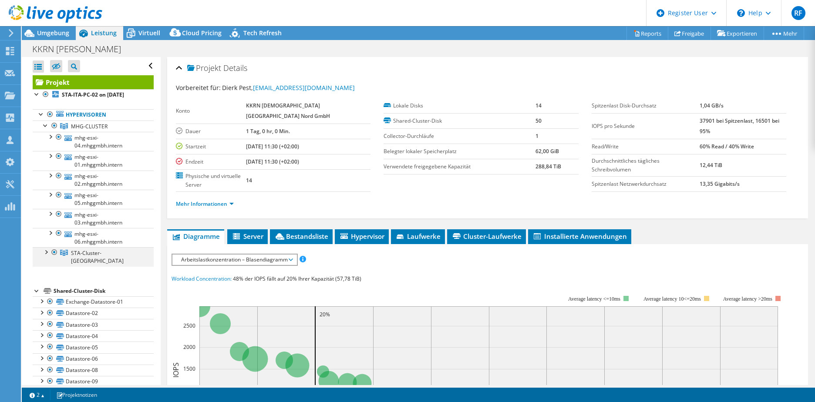
click at [45, 255] on div at bounding box center [45, 251] width 9 height 9
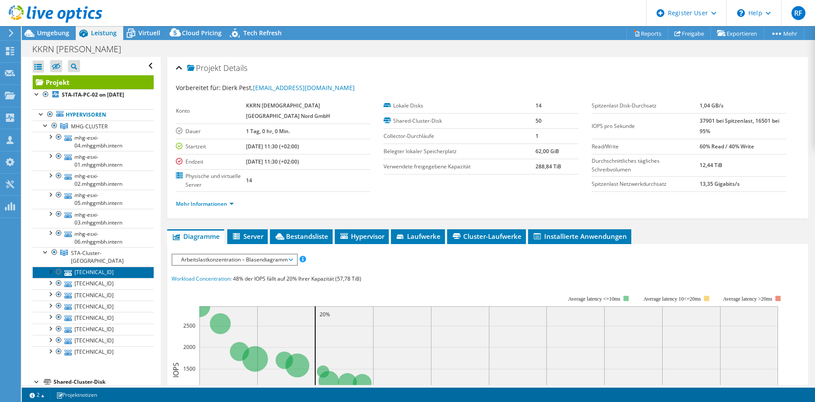
click at [86, 267] on link "172.28.236.5" at bounding box center [93, 272] width 121 height 11
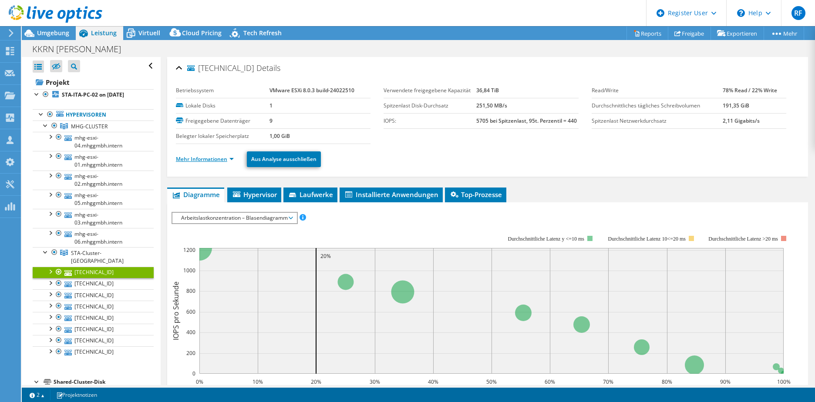
click at [232, 160] on link "Mehr Informationen" at bounding box center [205, 158] width 58 height 7
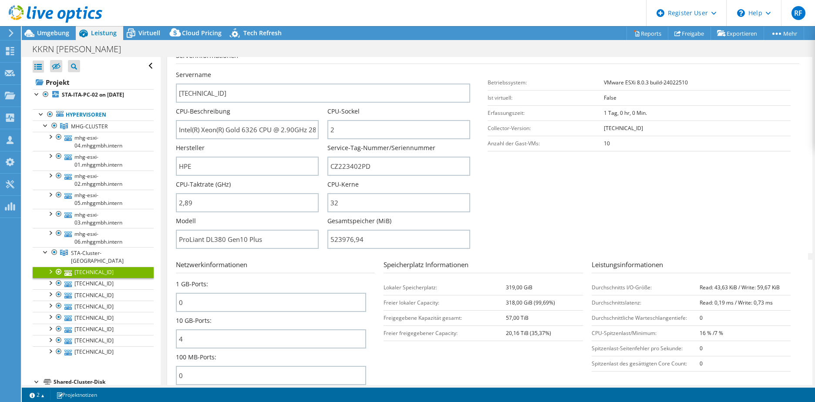
scroll to position [174, 0]
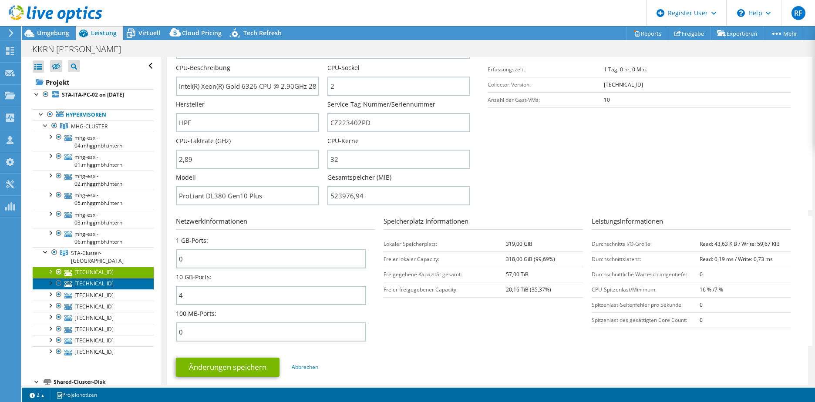
click at [105, 278] on link "172.28.236.2" at bounding box center [93, 283] width 121 height 11
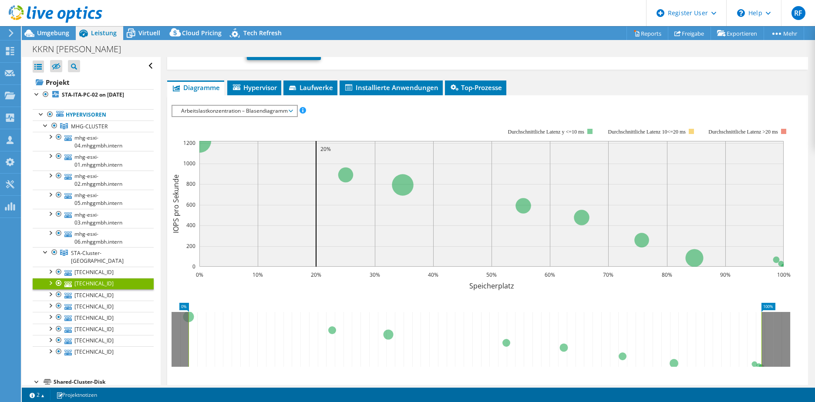
scroll to position [43, 0]
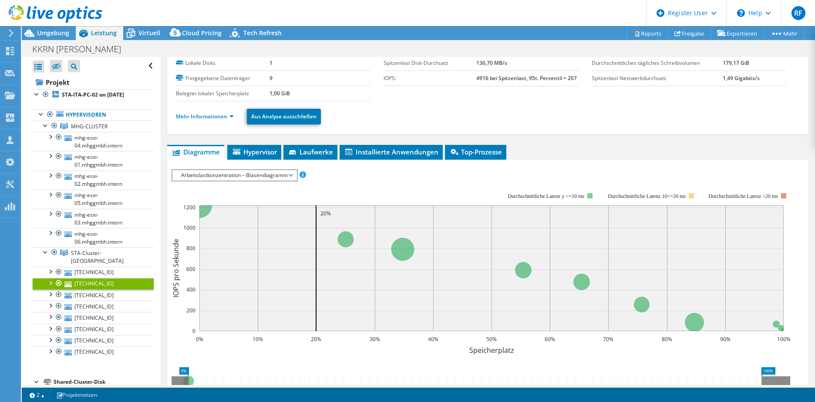
click at [201, 173] on span "Arbeitslastkonzentration – Blasendiagramm" at bounding box center [234, 175] width 115 height 10
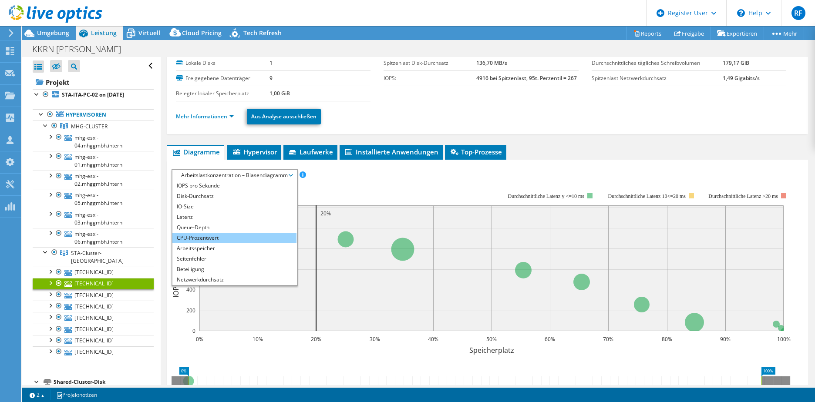
click at [194, 236] on li "CPU-Prozentwert" at bounding box center [234, 238] width 124 height 10
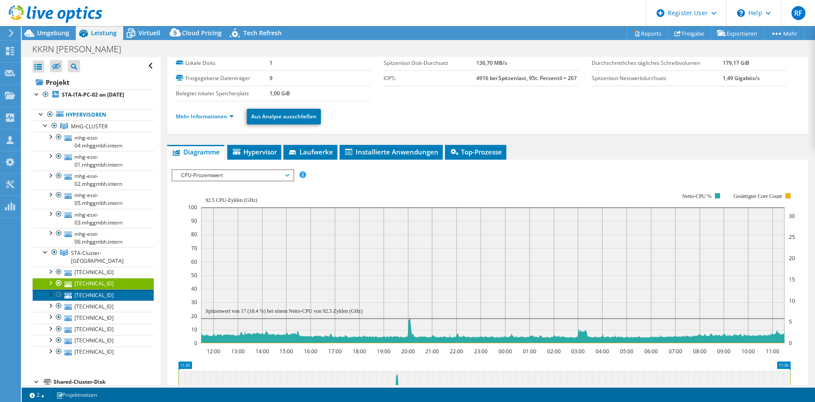
click at [99, 290] on link "172.28.236.8" at bounding box center [93, 295] width 121 height 11
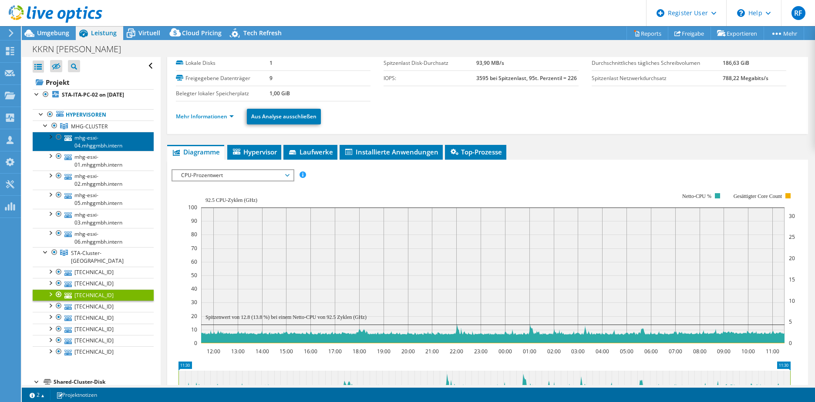
click at [84, 137] on link "mhg-esxi-04.mhggmbh.intern" at bounding box center [93, 141] width 121 height 19
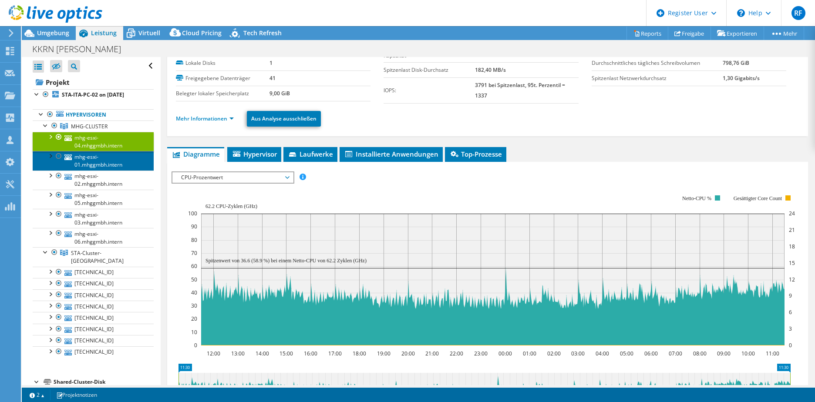
click at [82, 161] on link "mhg-esxi-01.mhggmbh.intern" at bounding box center [93, 160] width 121 height 19
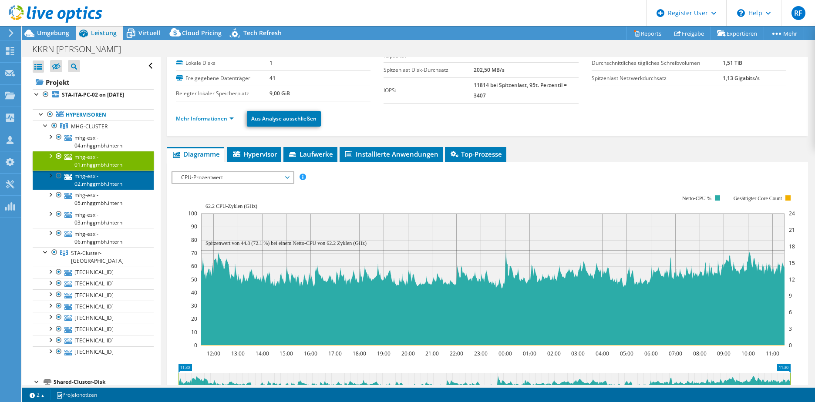
click at [85, 187] on link "mhg-esxi-02.mhggmbh.intern" at bounding box center [93, 180] width 121 height 19
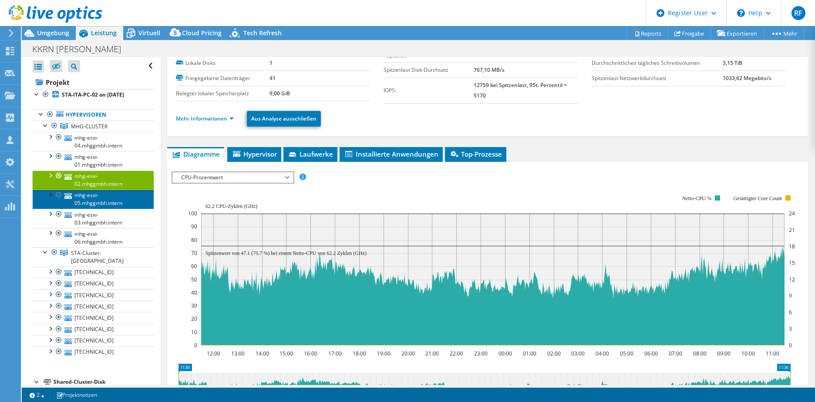
click at [88, 199] on link "mhg-esxi-05.mhggmbh.intern" at bounding box center [93, 199] width 121 height 19
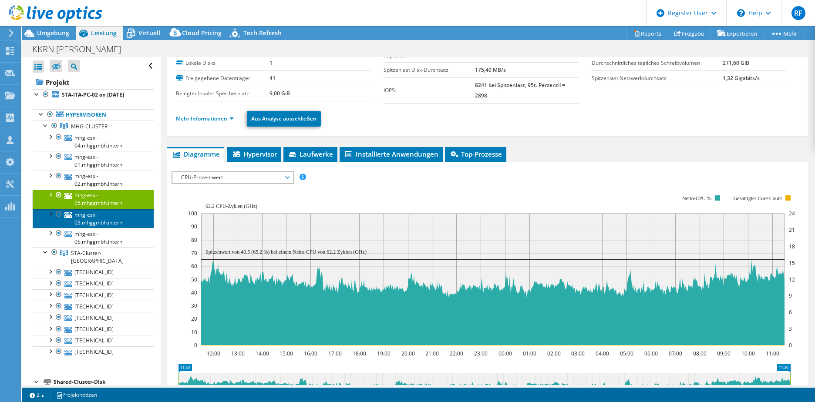
click at [92, 216] on link "mhg-esxi-03.mhggmbh.intern" at bounding box center [93, 218] width 121 height 19
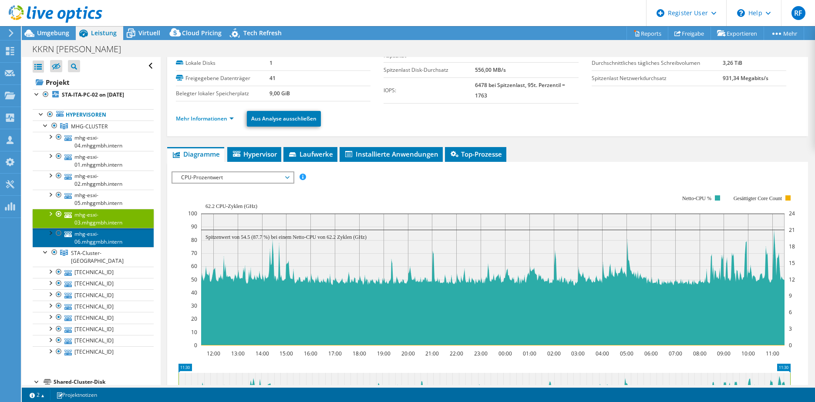
click at [94, 229] on link "mhg-esxi-06.mhggmbh.intern" at bounding box center [93, 237] width 121 height 19
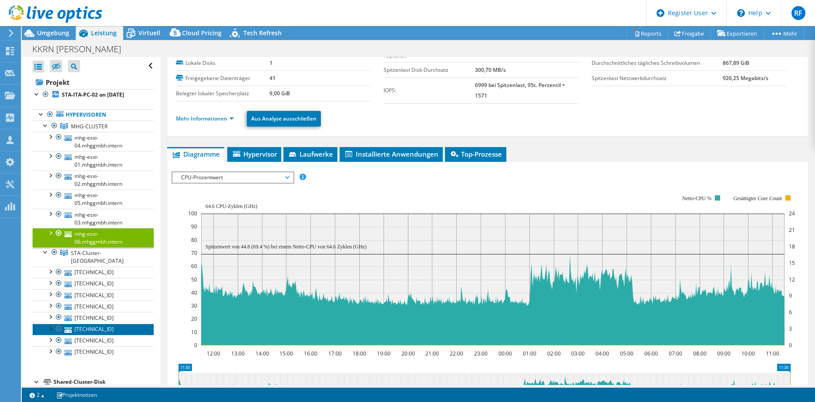
click at [94, 324] on link "172.28.236.6" at bounding box center [93, 329] width 121 height 11
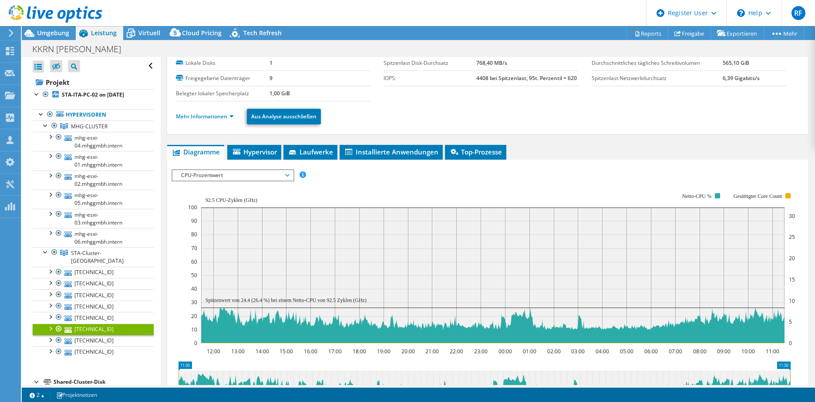
scroll to position [0, 0]
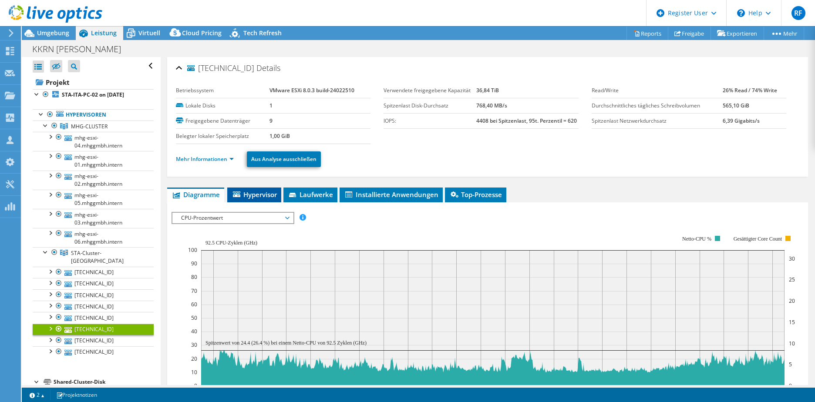
click at [249, 194] on span "Hypervisor" at bounding box center [254, 194] width 45 height 9
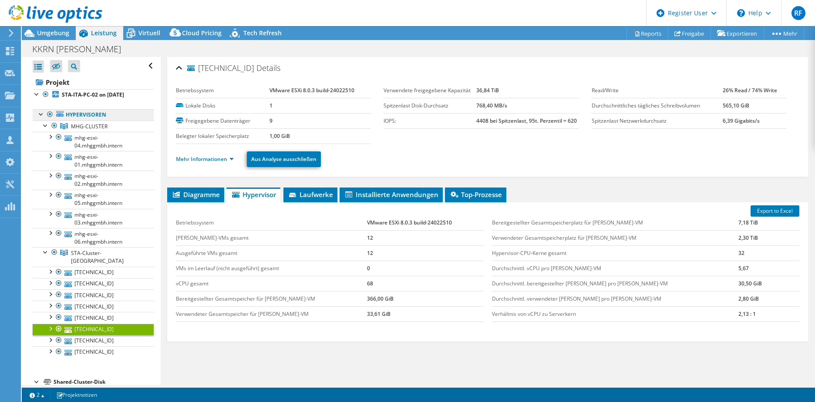
click at [77, 112] on link "Hypervisoren" at bounding box center [93, 114] width 121 height 11
click at [83, 124] on span "MHG-CLUSTER" at bounding box center [89, 126] width 37 height 7
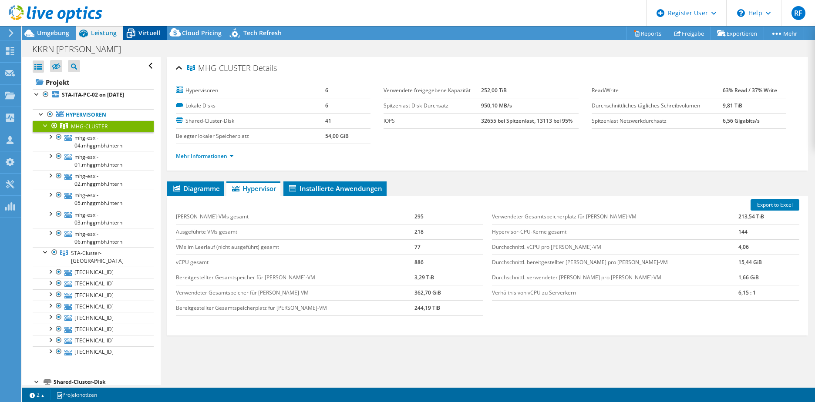
click at [134, 31] on icon at bounding box center [131, 33] width 9 height 7
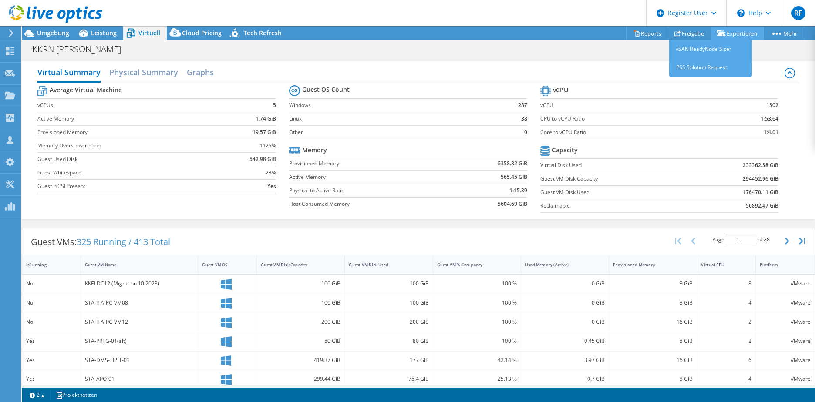
click at [731, 35] on link "Exportieren" at bounding box center [737, 33] width 54 height 13
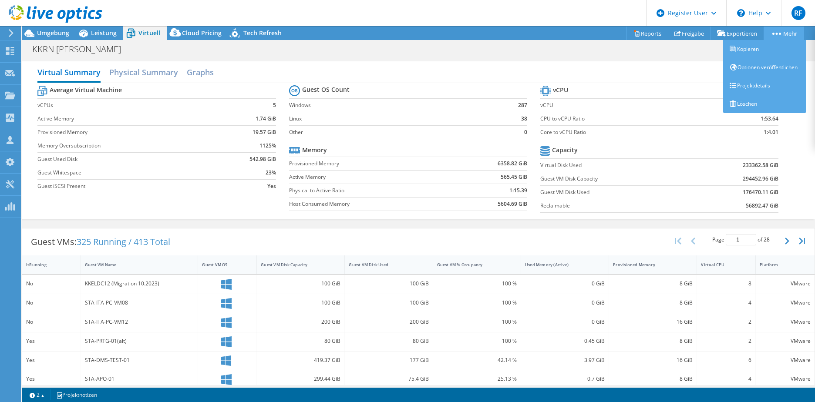
click at [779, 33] on circle at bounding box center [780, 34] width 2 height 2
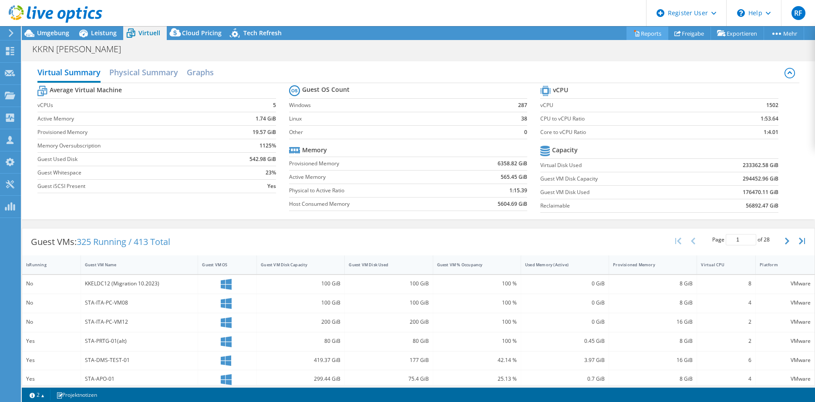
click at [633, 33] on link "Reports" at bounding box center [647, 33] width 42 height 13
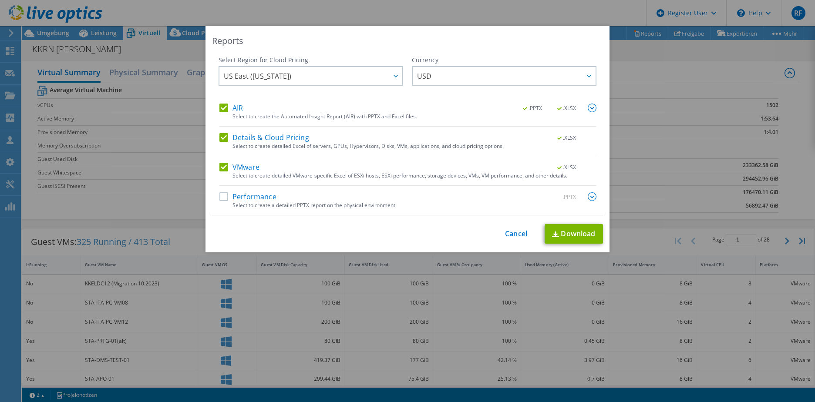
click at [215, 109] on div "Select Region for Cloud Pricing Asia Pacific (Hong Kong) Asia Pacific (Mumbai) …" at bounding box center [407, 136] width 391 height 160
click at [222, 195] on label "Performance" at bounding box center [247, 196] width 57 height 9
click at [0, 0] on input "Performance" at bounding box center [0, 0] width 0 height 0
click at [460, 62] on div "Currency" at bounding box center [504, 60] width 185 height 9
click at [462, 81] on span "USD" at bounding box center [506, 76] width 178 height 18
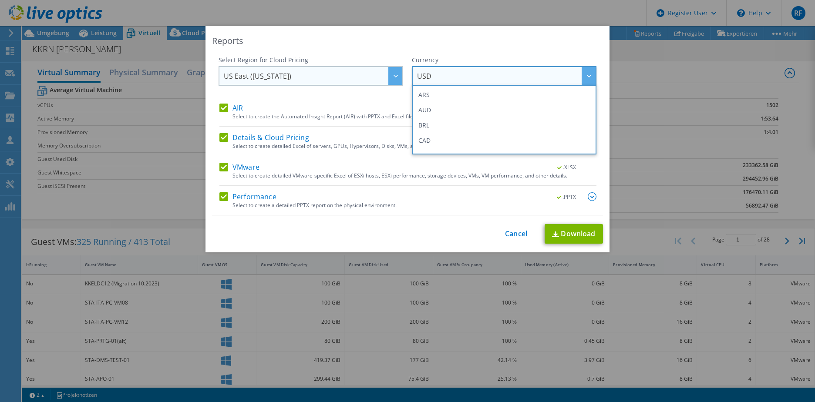
click at [330, 74] on span "US East (Virginia)" at bounding box center [313, 76] width 178 height 18
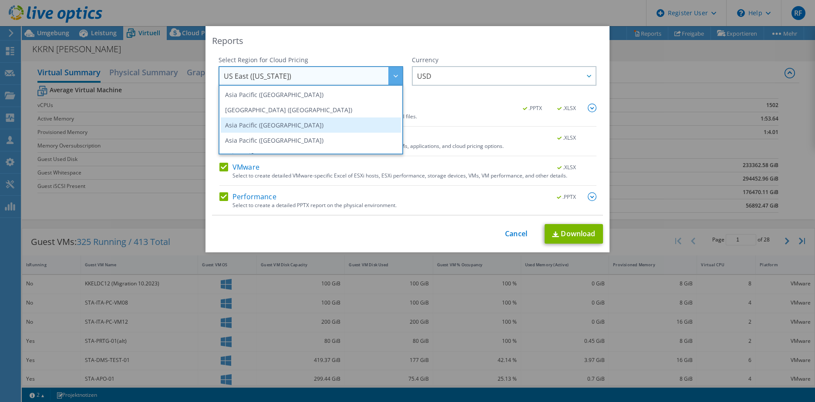
scroll to position [118, 0]
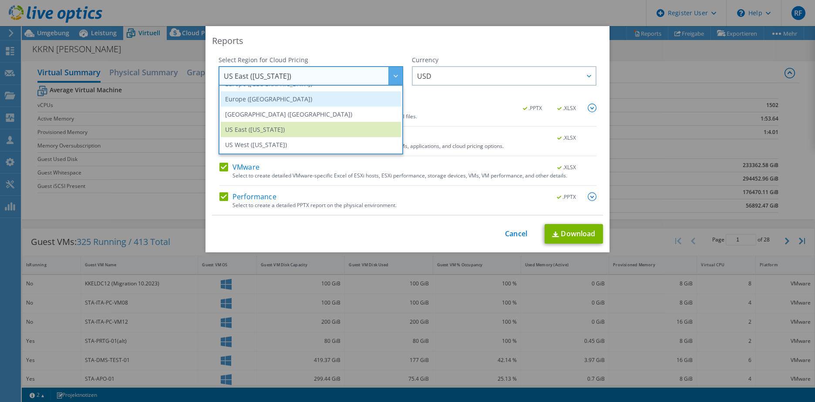
click at [303, 101] on li "Europe (London)" at bounding box center [311, 98] width 180 height 15
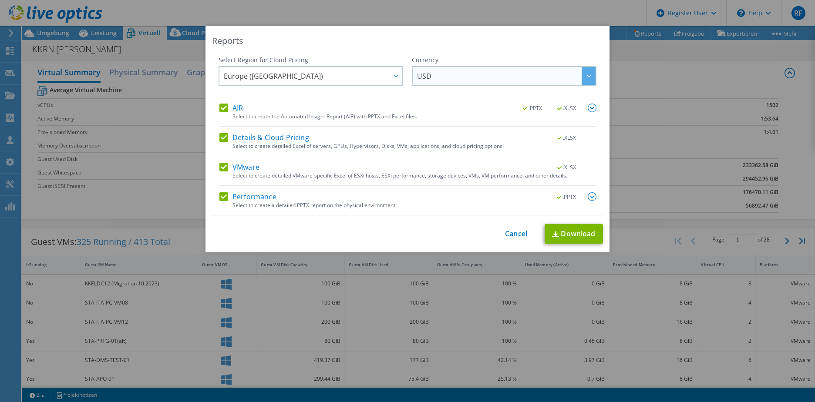
click at [432, 78] on span "USD" at bounding box center [506, 76] width 178 height 18
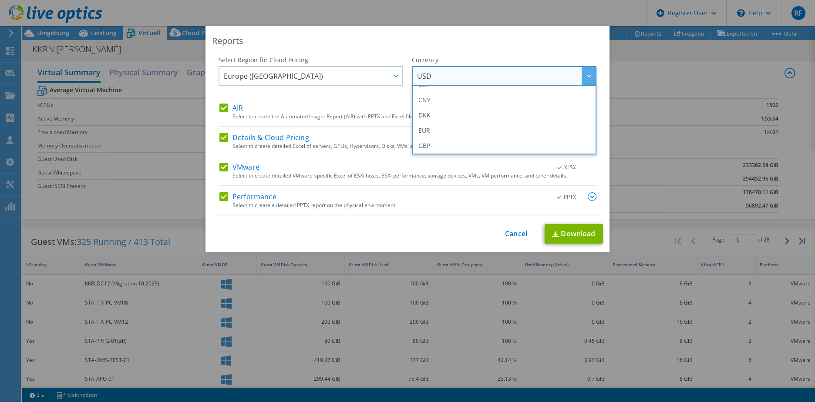
scroll to position [87, 0]
click at [448, 128] on li "EUR" at bounding box center [504, 129] width 180 height 15
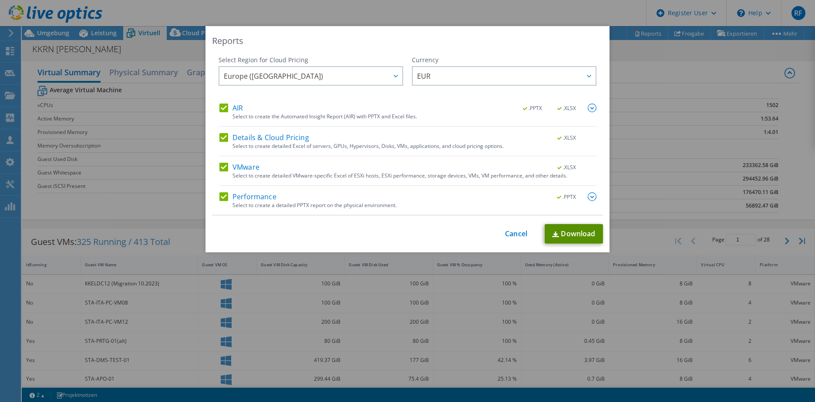
click at [561, 239] on link "Download" at bounding box center [574, 234] width 58 height 20
click at [511, 235] on link "Cancel" at bounding box center [516, 234] width 22 height 8
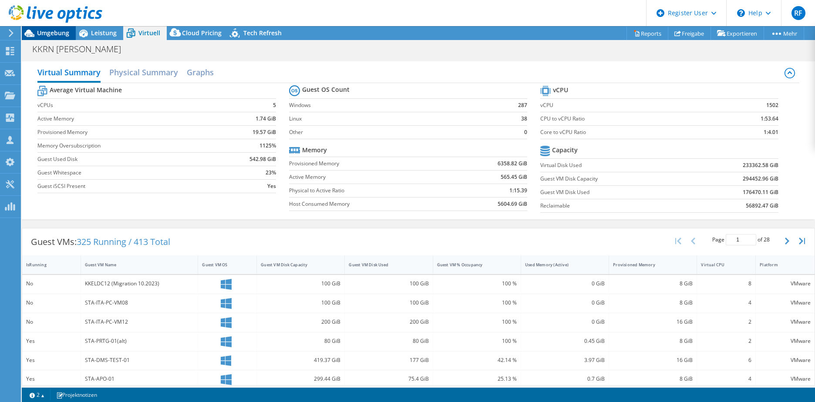
click at [50, 33] on span "Umgebung" at bounding box center [53, 33] width 32 height 8
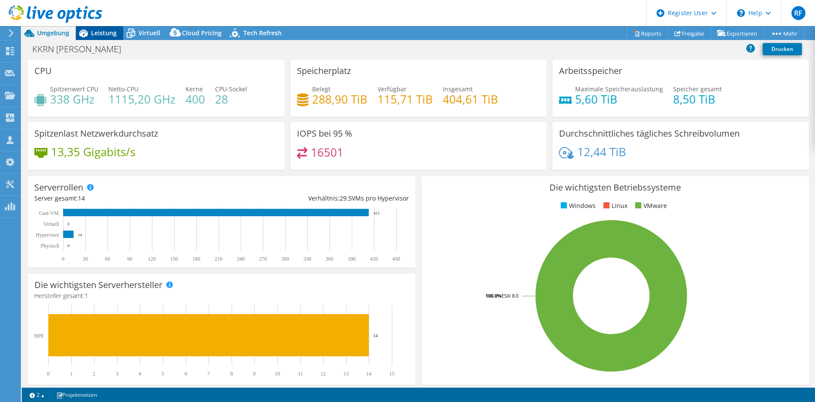
click at [106, 31] on span "Leistung" at bounding box center [104, 33] width 26 height 8
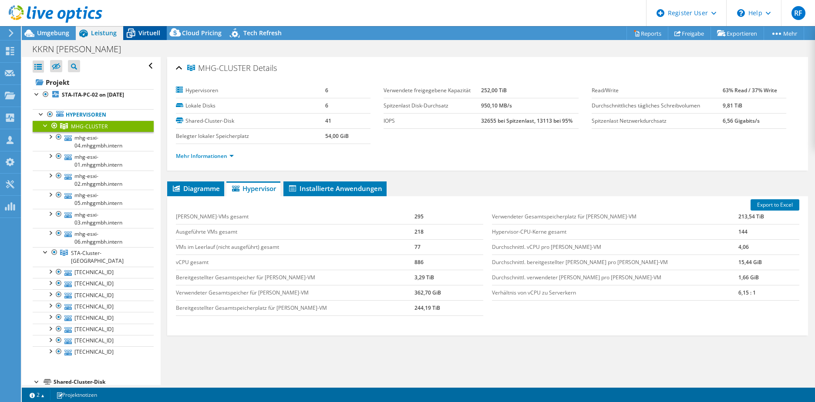
click at [144, 31] on span "Virtuell" at bounding box center [149, 33] width 22 height 8
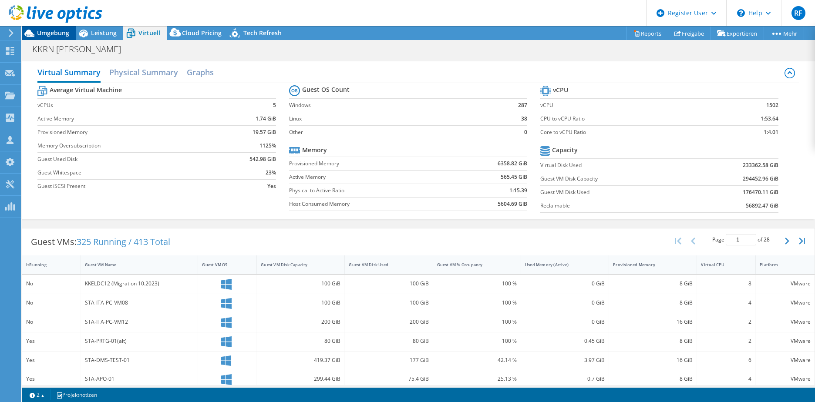
click at [67, 34] on span "Umgebung" at bounding box center [53, 33] width 32 height 8
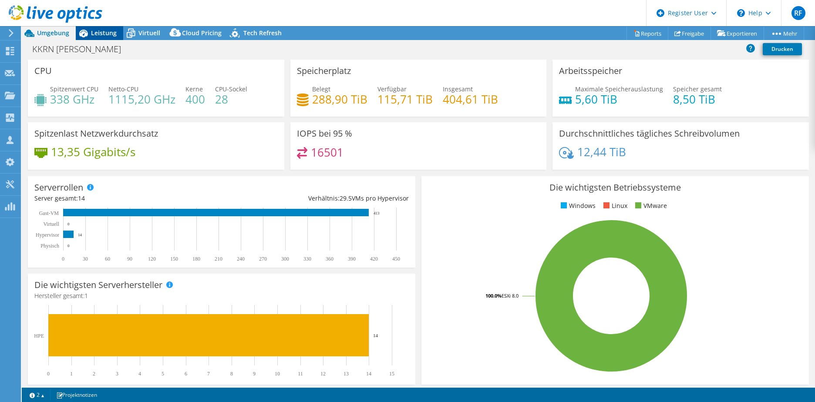
click at [101, 35] on span "Leistung" at bounding box center [104, 33] width 26 height 8
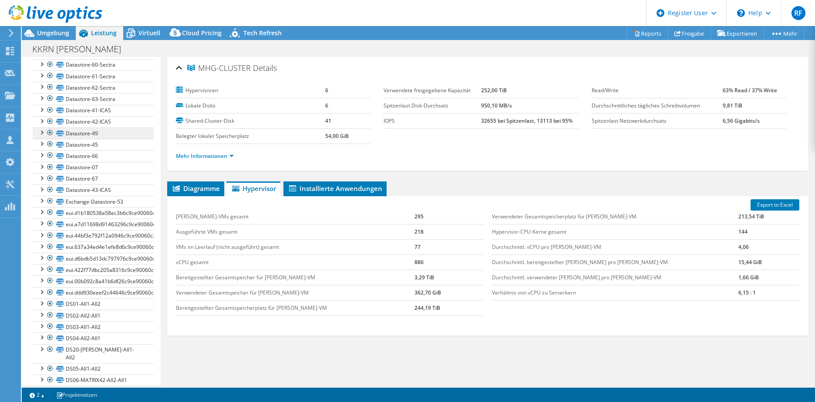
scroll to position [566, 0]
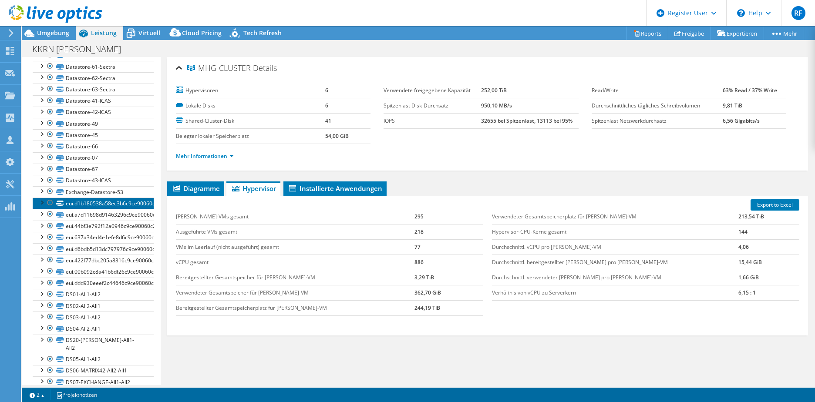
click at [98, 198] on link "eui.d1b180538a58ec3b6c9ce90060c2af03" at bounding box center [93, 203] width 121 height 11
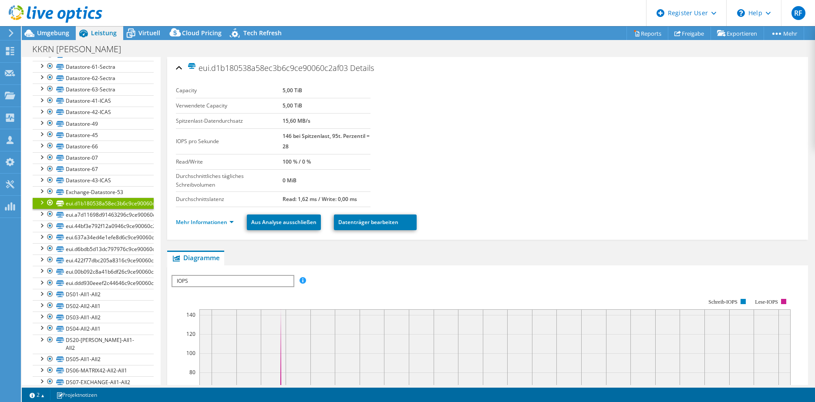
click at [38, 198] on div at bounding box center [41, 202] width 9 height 9
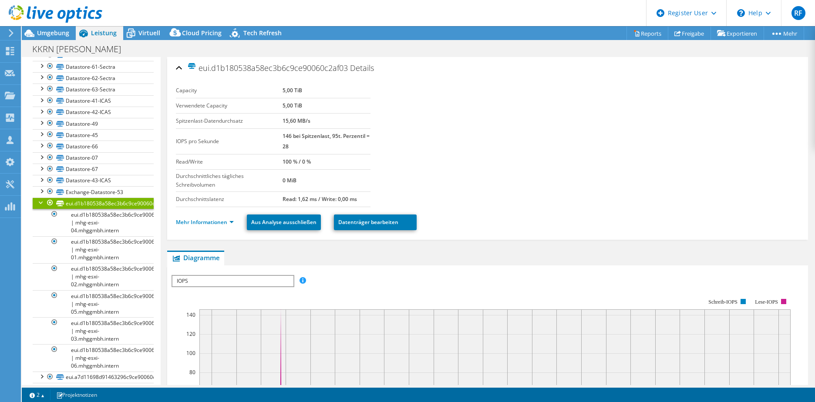
click at [38, 198] on div at bounding box center [41, 202] width 9 height 9
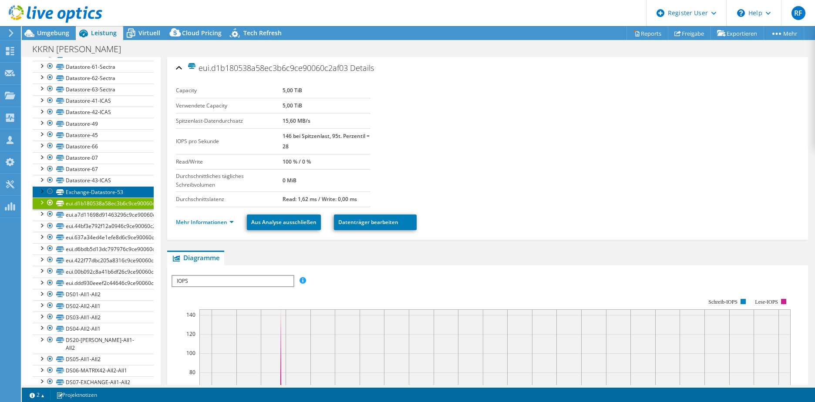
click at [71, 186] on link "Exchange-Datastore-53" at bounding box center [93, 191] width 121 height 11
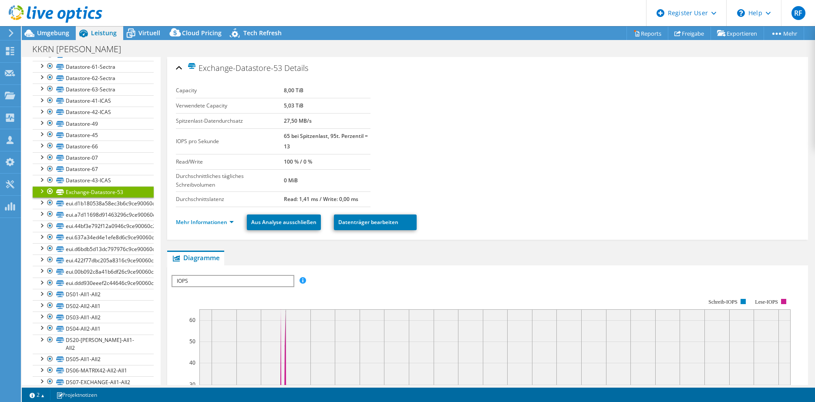
click at [39, 186] on div at bounding box center [41, 190] width 9 height 9
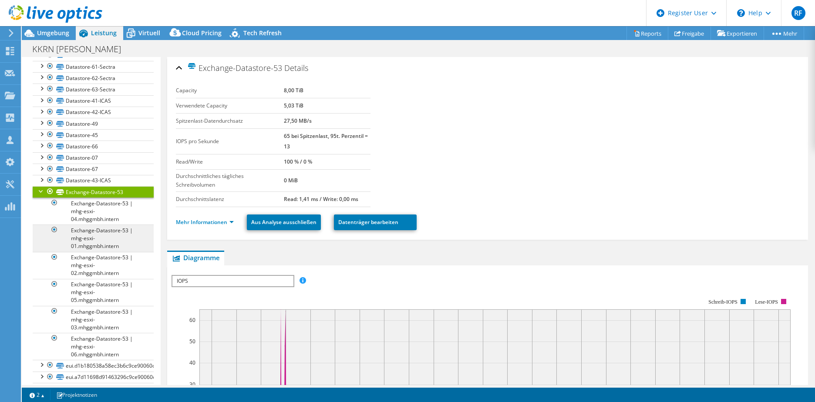
scroll to position [609, 0]
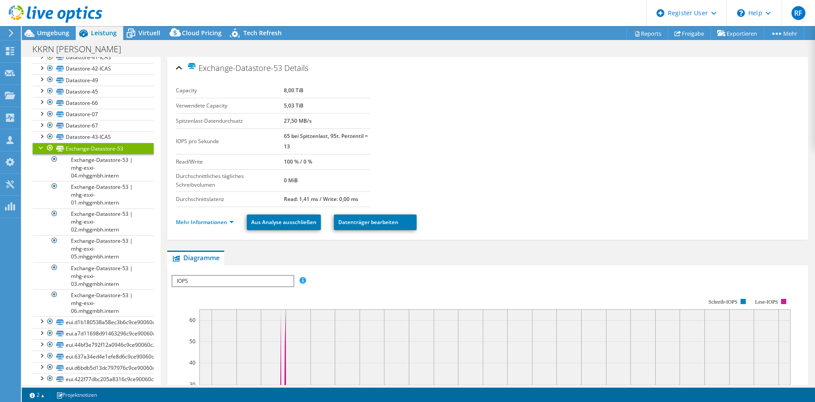
click at [41, 143] on div at bounding box center [41, 147] width 9 height 9
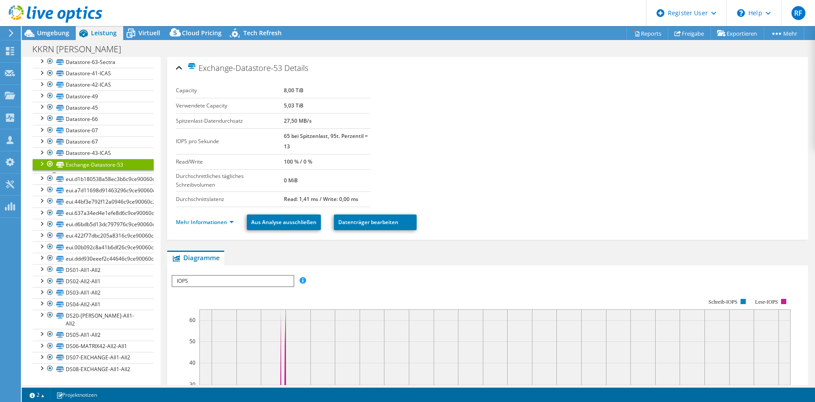
scroll to position [575, 0]
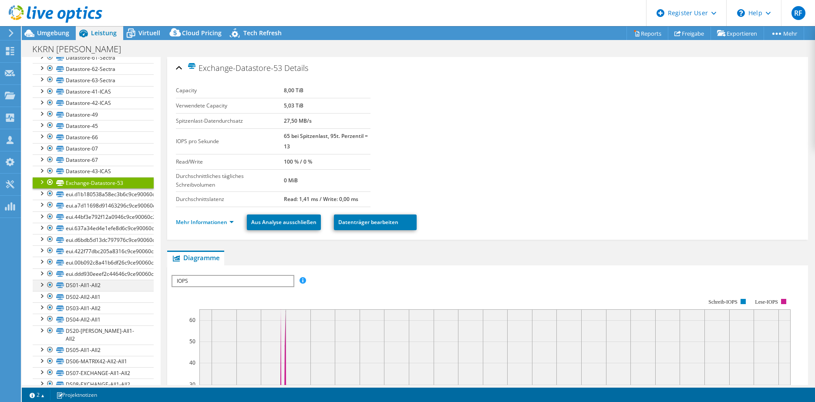
click at [41, 280] on div at bounding box center [41, 284] width 9 height 9
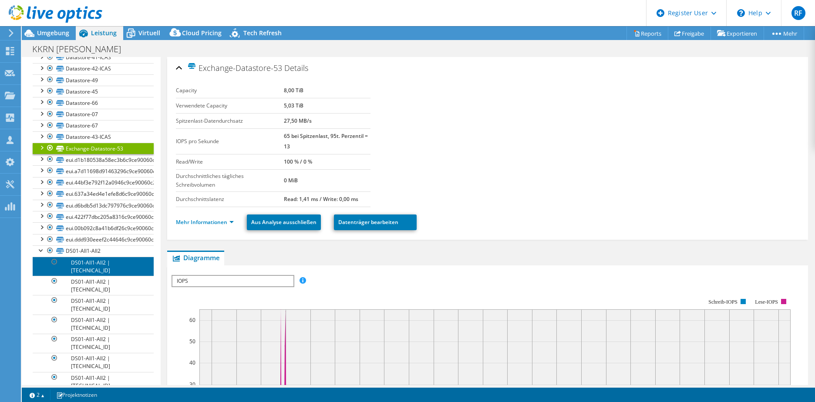
click at [80, 257] on link "DS01-All1-All2 | 172.28.236.5" at bounding box center [93, 266] width 121 height 19
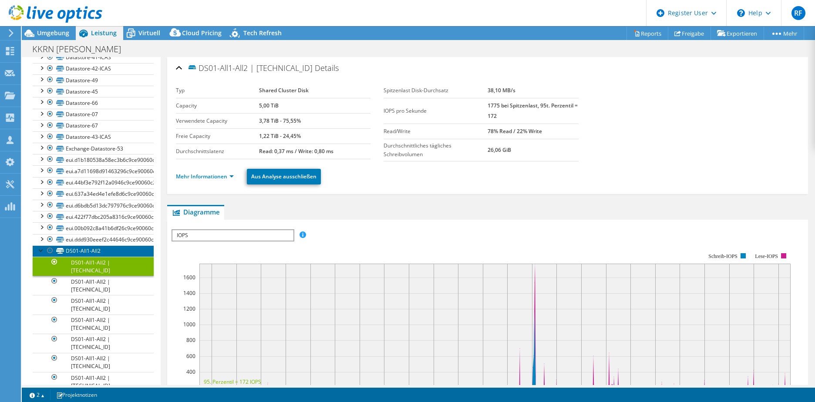
click at [36, 246] on link "DS01-All1-All2" at bounding box center [93, 251] width 121 height 11
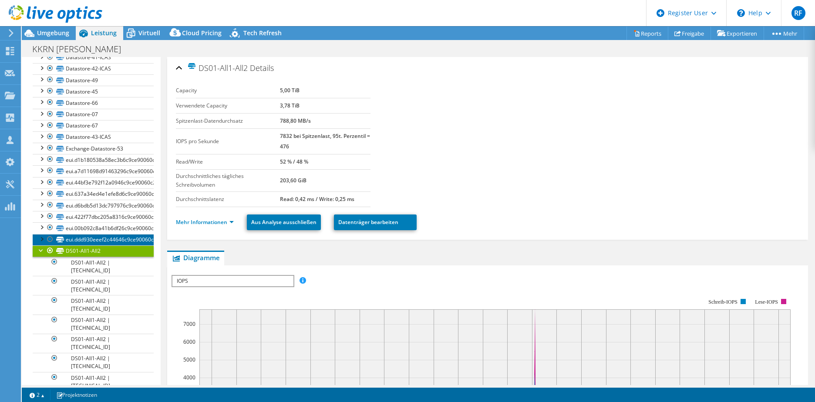
click at [77, 234] on link "eui.ddd930eeef2c44646c9ce90060c2af03" at bounding box center [93, 239] width 121 height 11
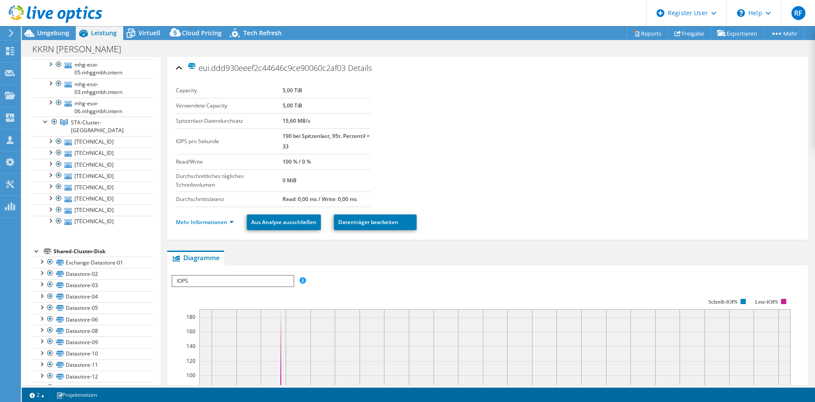
scroll to position [0, 0]
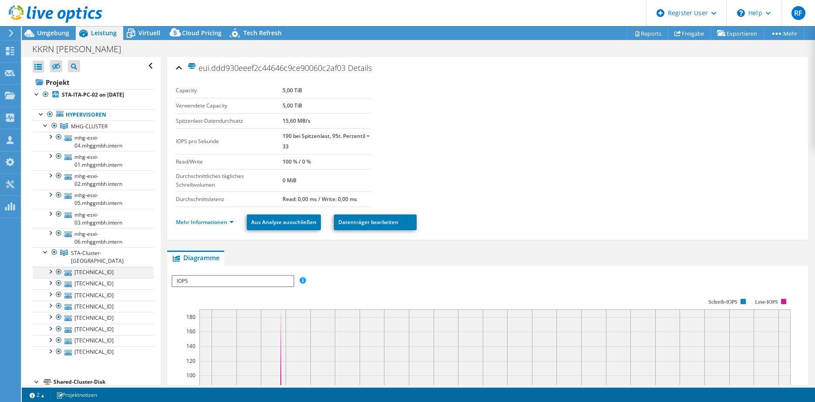
click at [51, 267] on div at bounding box center [50, 271] width 9 height 9
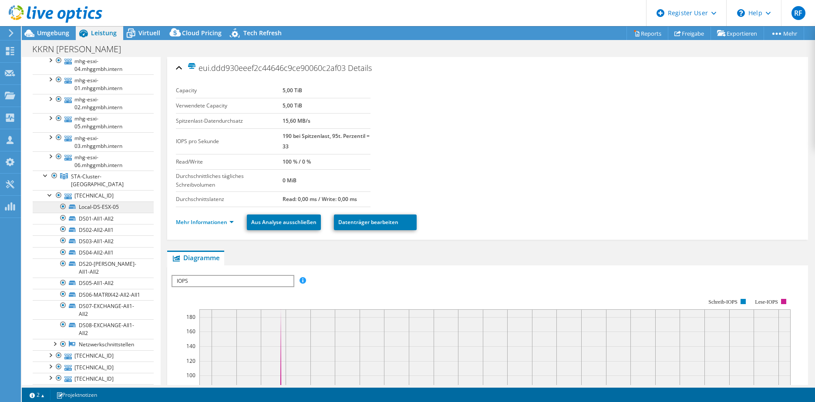
scroll to position [87, 0]
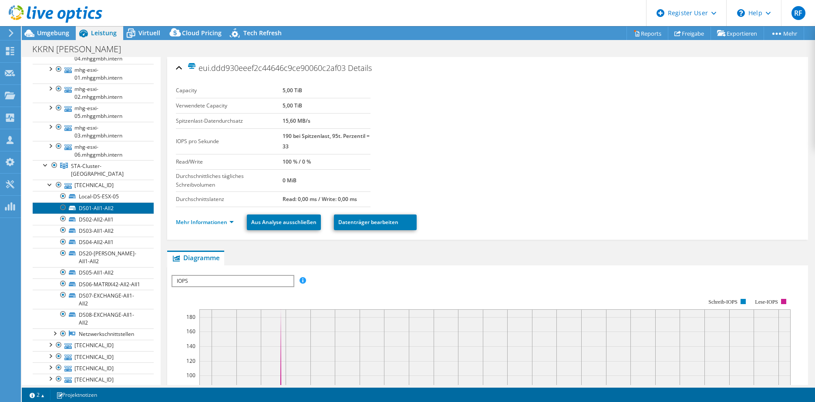
click at [89, 202] on link "DS01-All1-All2" at bounding box center [93, 207] width 121 height 11
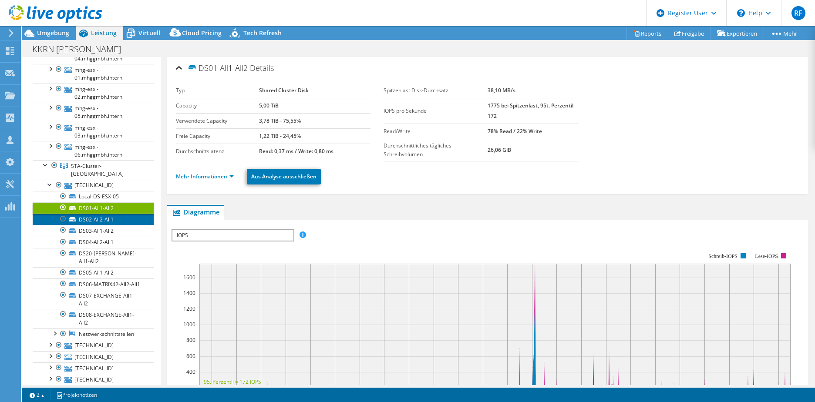
click at [89, 214] on link "DS02-All2-All1" at bounding box center [93, 219] width 121 height 11
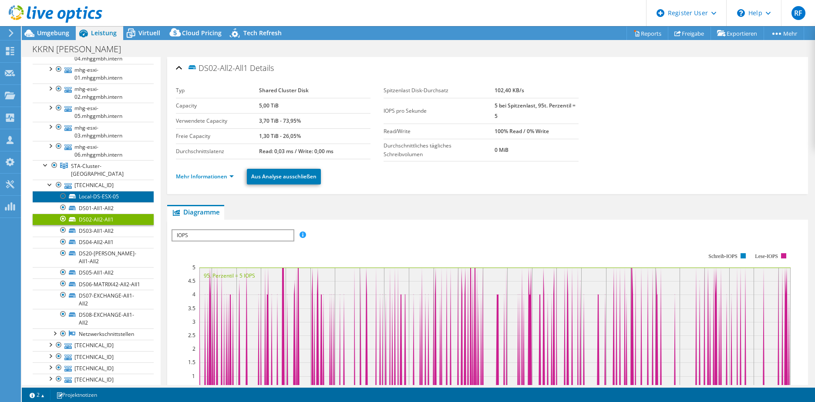
click at [95, 191] on link "Local-DS-ESX-05" at bounding box center [93, 196] width 121 height 11
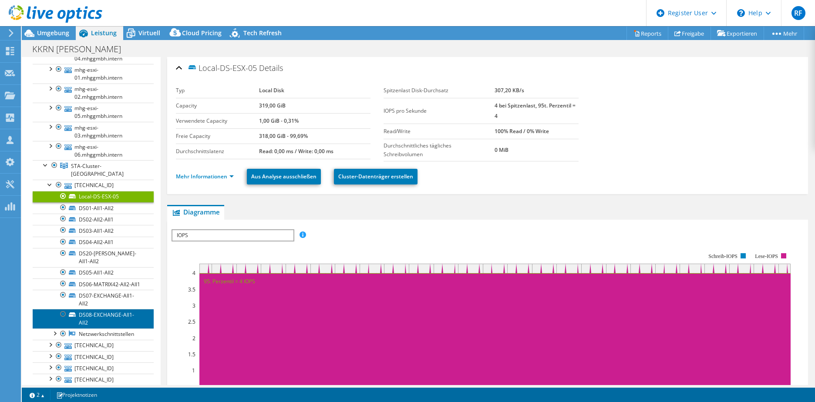
click at [95, 313] on link "DS08-EXCHANGE-All1-All2" at bounding box center [93, 318] width 121 height 19
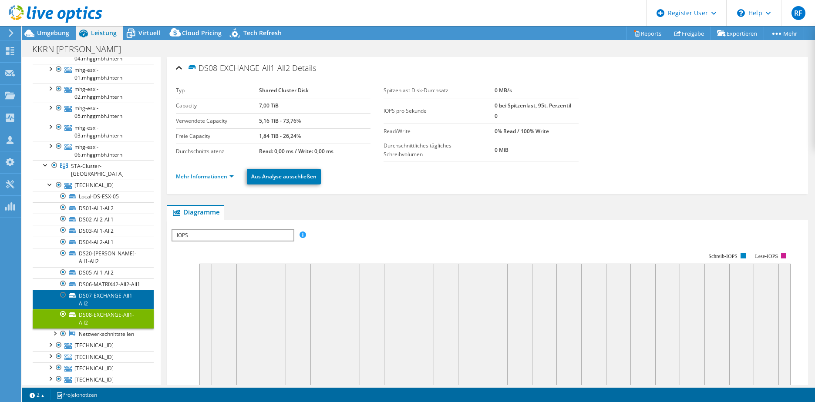
click at [97, 290] on link "DS07-EXCHANGE-All1-All2" at bounding box center [93, 299] width 121 height 19
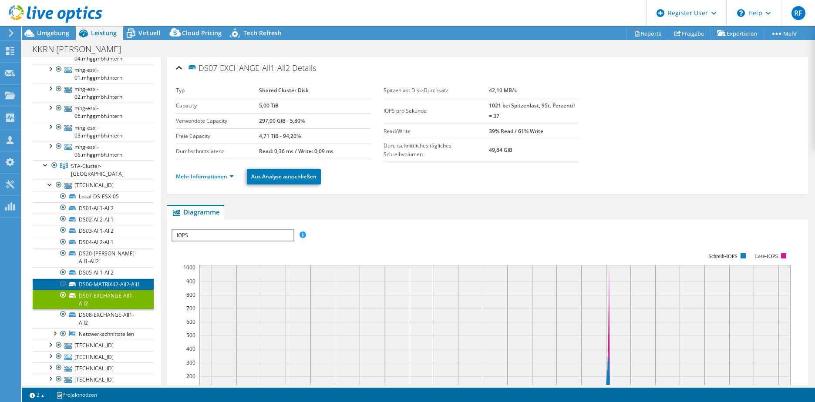
click at [101, 279] on link "DS06-MATRIX42-All2-All1" at bounding box center [93, 284] width 121 height 11
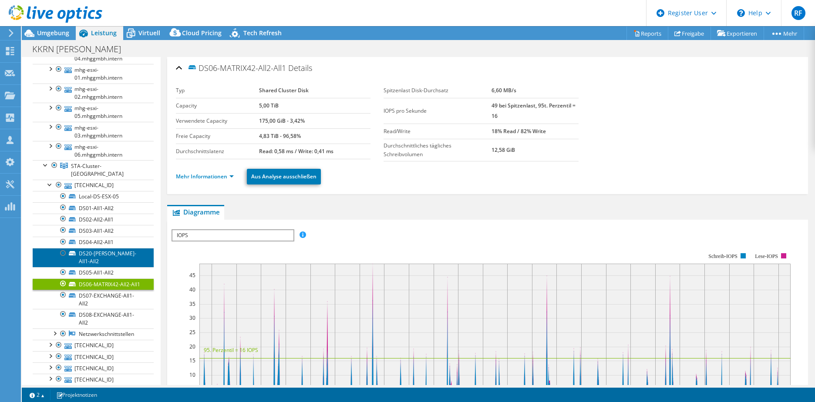
click at [101, 249] on link "DS20-KERN-All1-All2" at bounding box center [93, 257] width 121 height 19
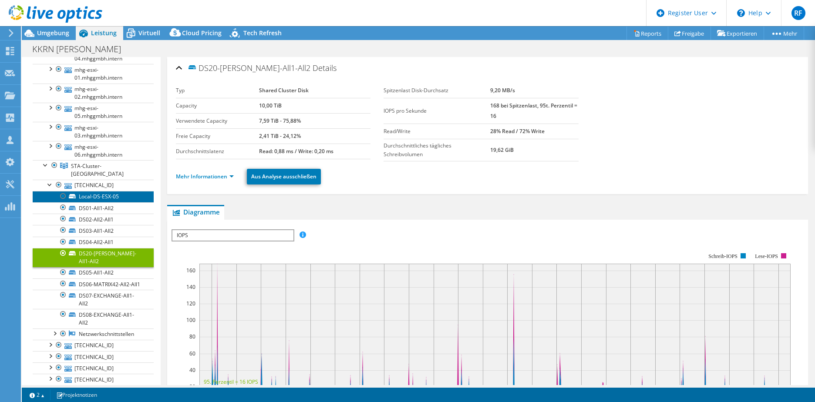
click at [99, 191] on link "Local-DS-ESX-05" at bounding box center [93, 196] width 121 height 11
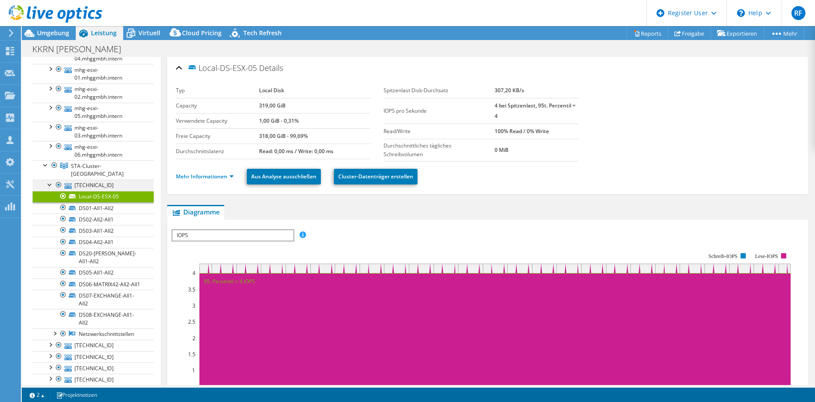
click at [51, 180] on div at bounding box center [50, 184] width 9 height 9
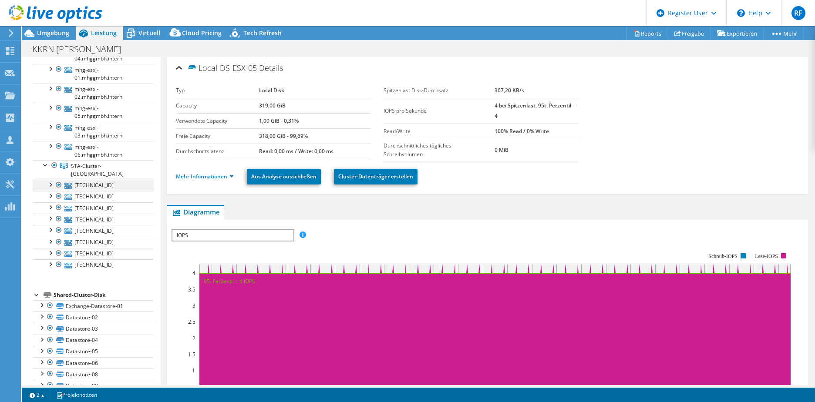
scroll to position [0, 0]
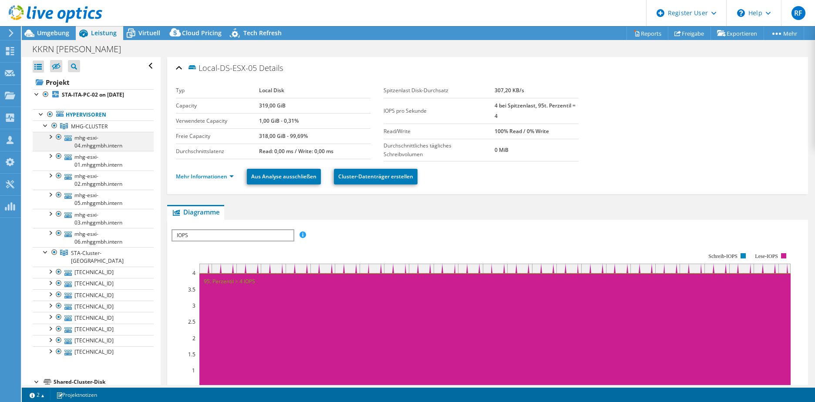
click at [51, 138] on div at bounding box center [50, 136] width 9 height 9
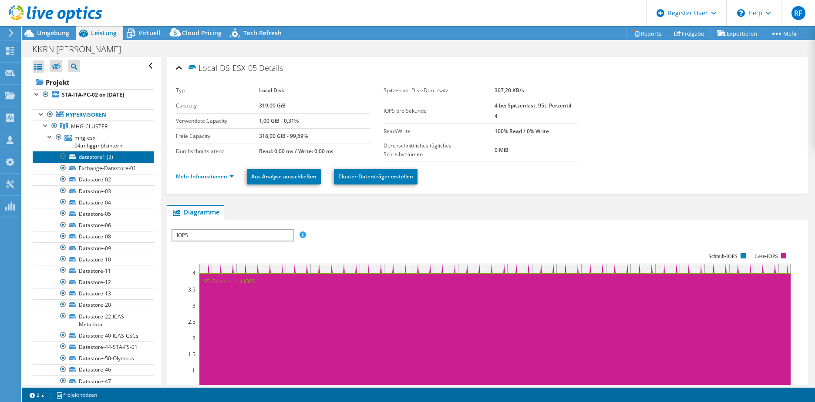
click at [100, 154] on link "datastore1 (3)" at bounding box center [93, 156] width 121 height 11
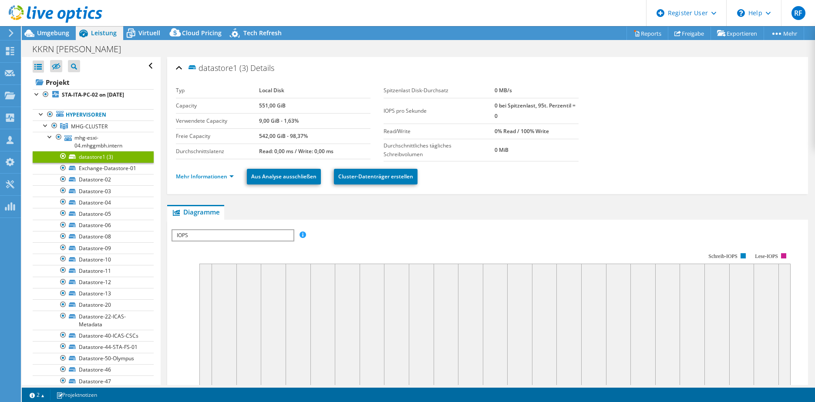
click at [60, 155] on div at bounding box center [63, 156] width 9 height 10
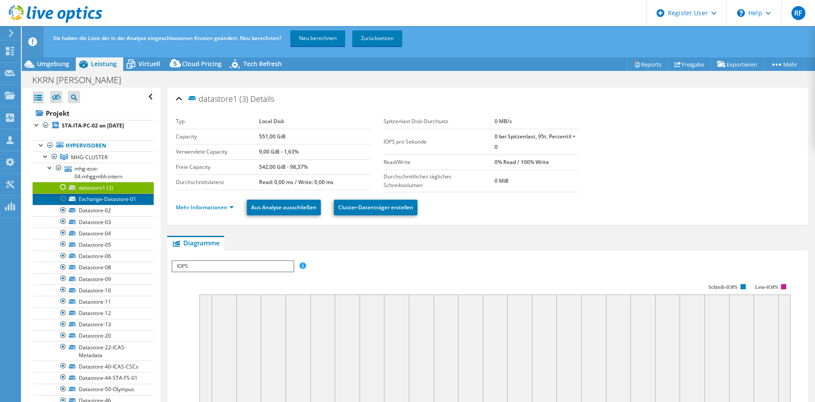
click at [86, 198] on link "Exchange-Datastore-01" at bounding box center [93, 199] width 121 height 11
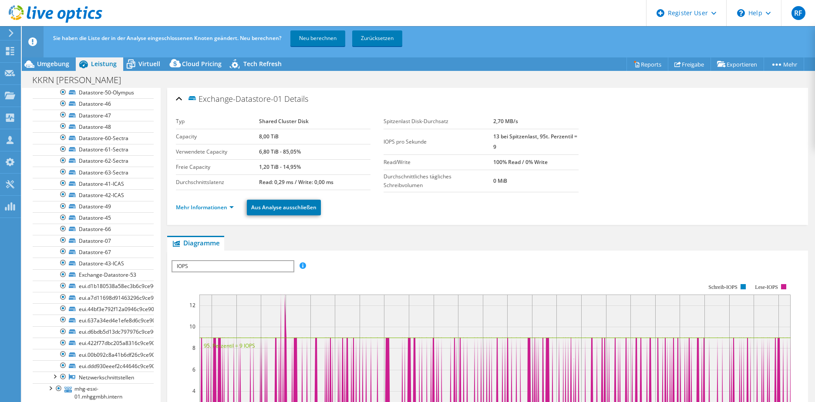
scroll to position [305, 0]
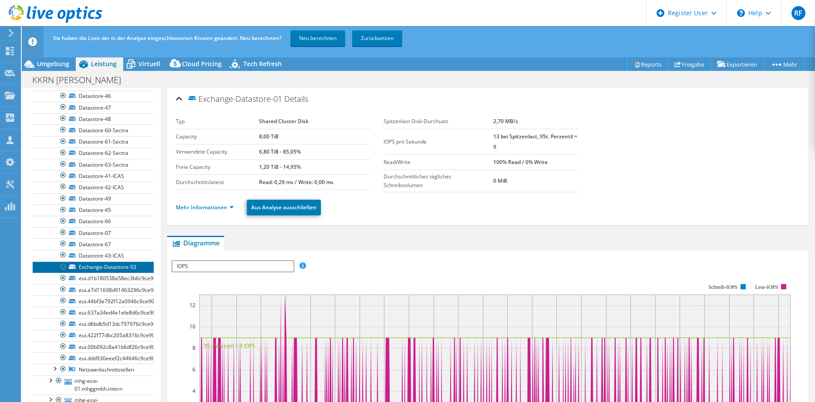
click at [91, 273] on link "Exchange-Datastore-53" at bounding box center [93, 267] width 121 height 11
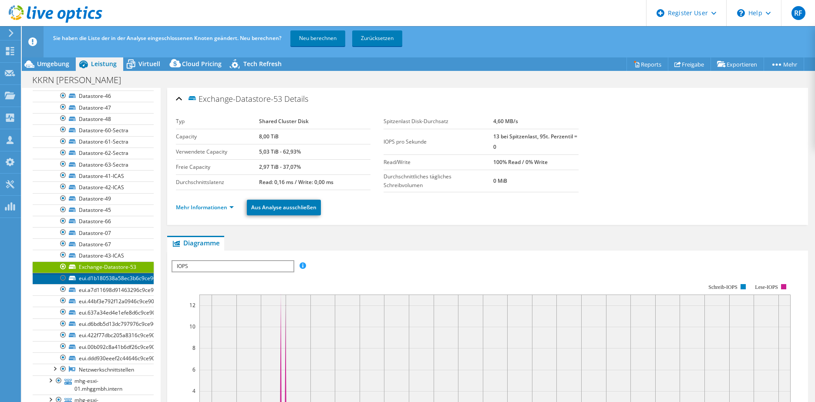
click at [93, 284] on link "eui.d1b180538a58ec3b6c9ce90060c2af03" at bounding box center [93, 278] width 121 height 11
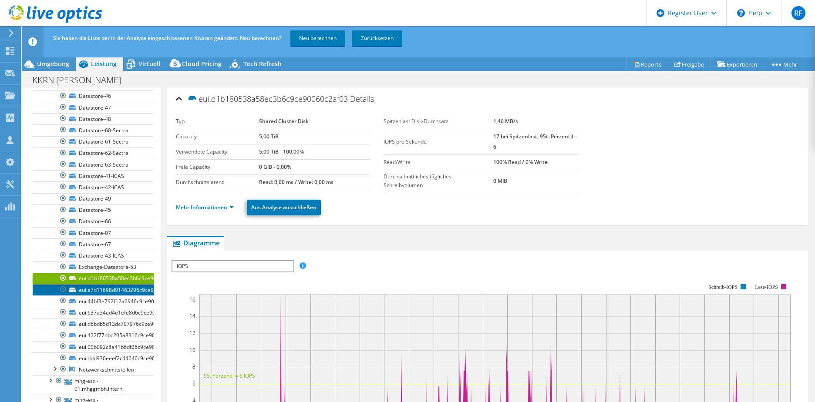
click at [94, 296] on link "eui.a7d11698d91463296c9ce90060c2af03" at bounding box center [93, 289] width 121 height 11
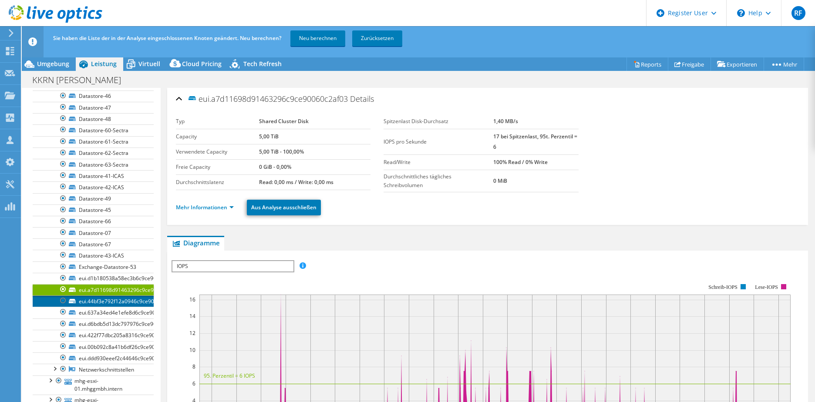
click at [94, 307] on link "eui.44bf3e792f12a0946c9ce90060c2af03" at bounding box center [93, 301] width 121 height 11
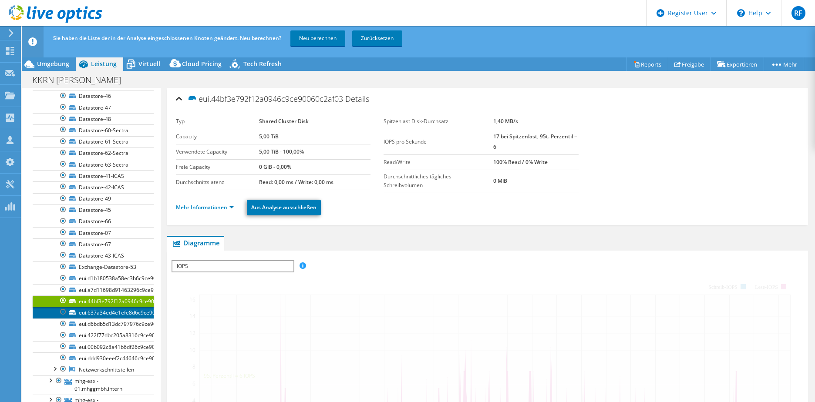
click at [94, 318] on link "eui.637a34ed4e1efe8d6c9ce90060c2af03" at bounding box center [93, 312] width 121 height 11
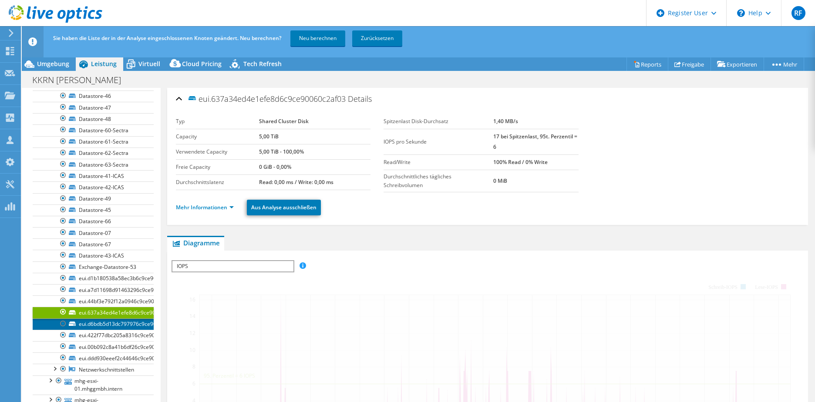
click at [95, 330] on link "eui.d6bdb5d13dc797976c9ce90060c2af03" at bounding box center [93, 324] width 121 height 11
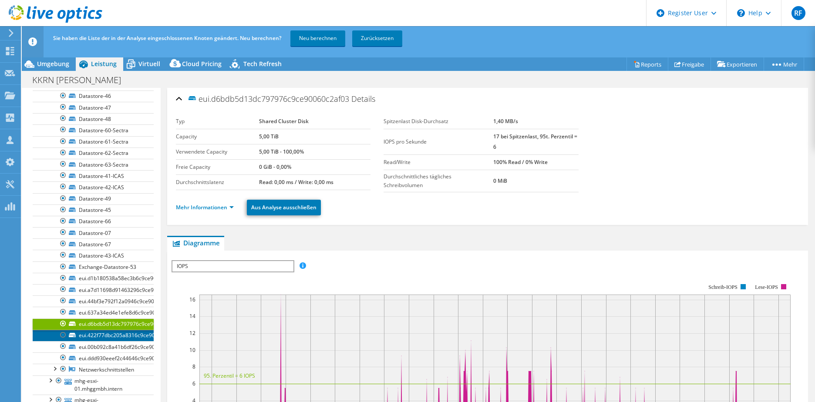
click at [95, 341] on link "eui.422f77dbc205a8316c9ce90060c2af03" at bounding box center [93, 335] width 121 height 11
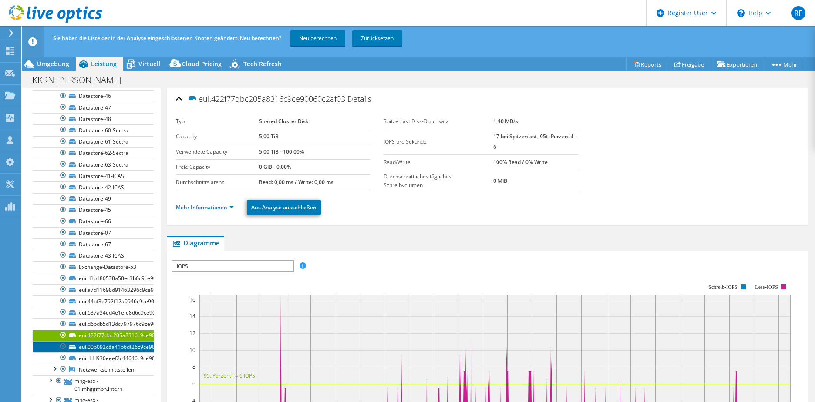
click at [93, 353] on link "eui.00b092c8a41b6df26c9ce90060c2af03" at bounding box center [93, 346] width 121 height 11
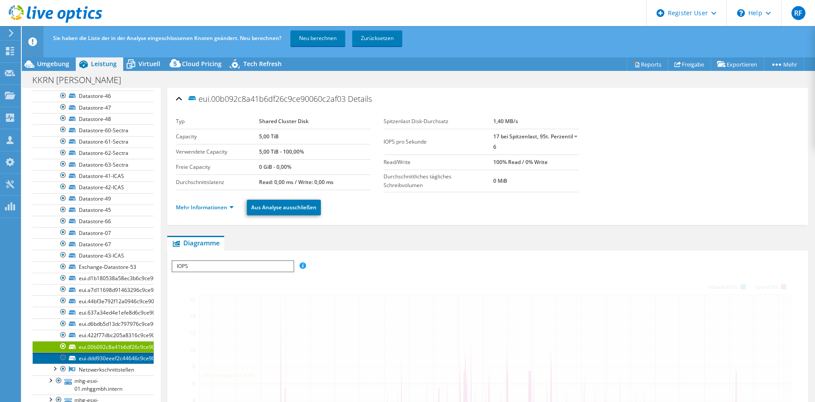
click at [89, 364] on link "eui.ddd930eeef2c44646c9ce90060c2af03" at bounding box center [93, 358] width 121 height 11
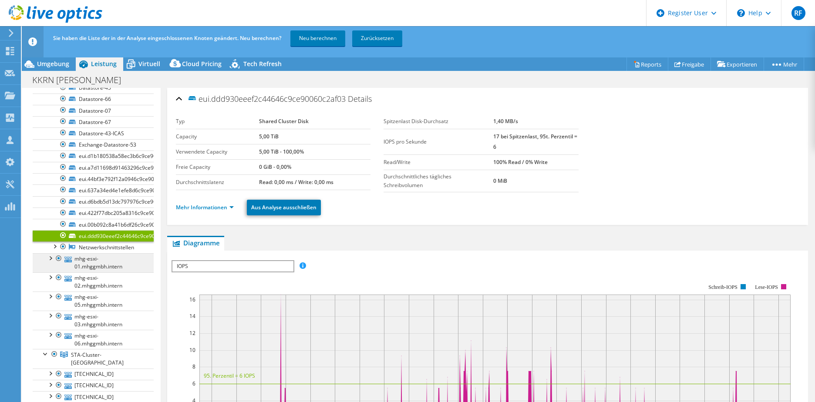
scroll to position [435, 0]
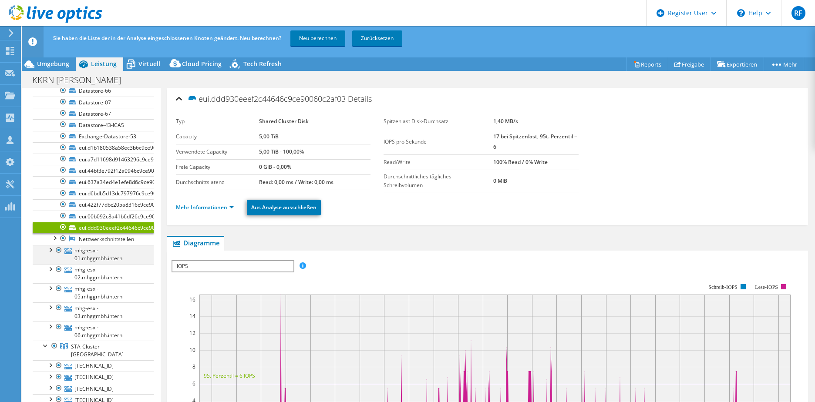
click at [50, 254] on div at bounding box center [50, 249] width 9 height 9
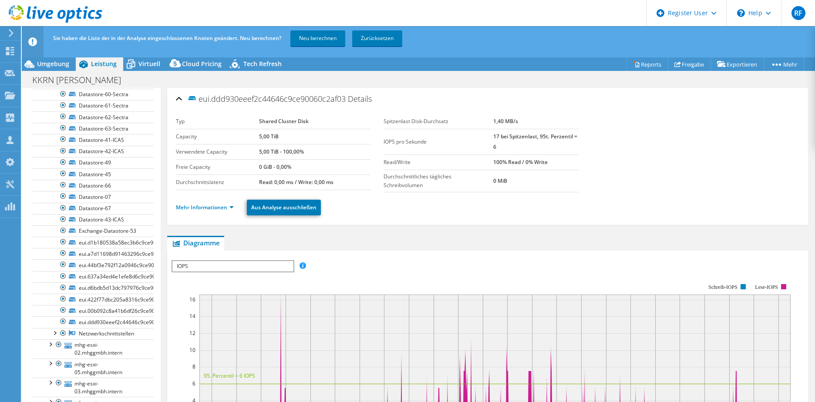
scroll to position [871, 0]
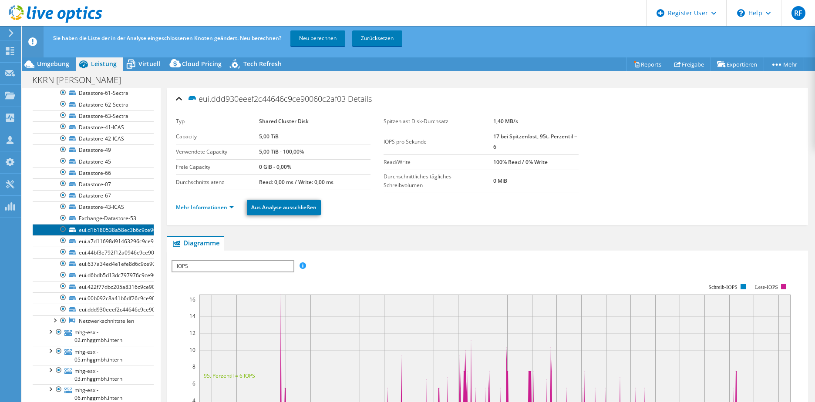
click at [95, 236] on link "eui.d1b180538a58ec3b6c9ce90060c2af03" at bounding box center [93, 229] width 121 height 11
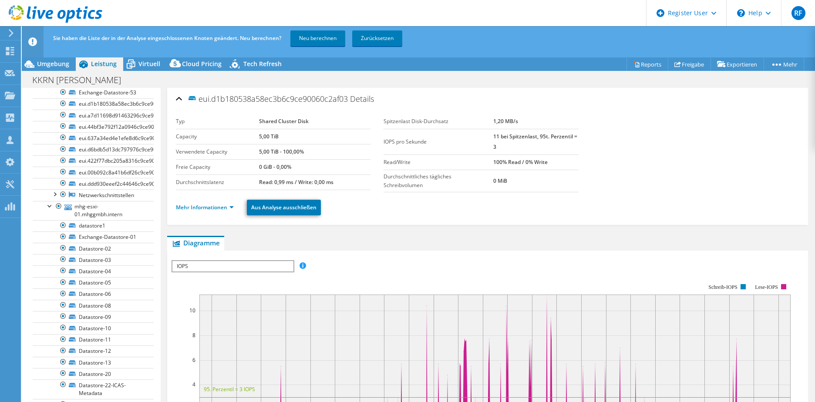
scroll to position [479, 0]
click at [97, 232] on link "datastore1" at bounding box center [93, 226] width 121 height 11
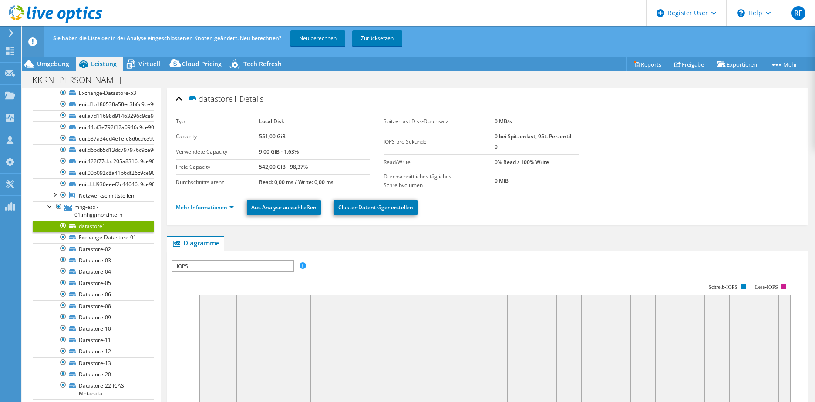
click at [63, 231] on div at bounding box center [63, 226] width 9 height 10
click at [90, 243] on link "Exchange-Datastore-01" at bounding box center [93, 237] width 121 height 11
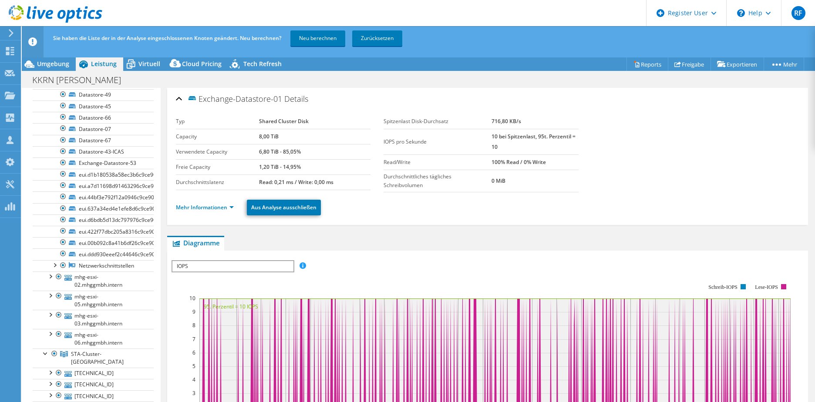
scroll to position [1001, 0]
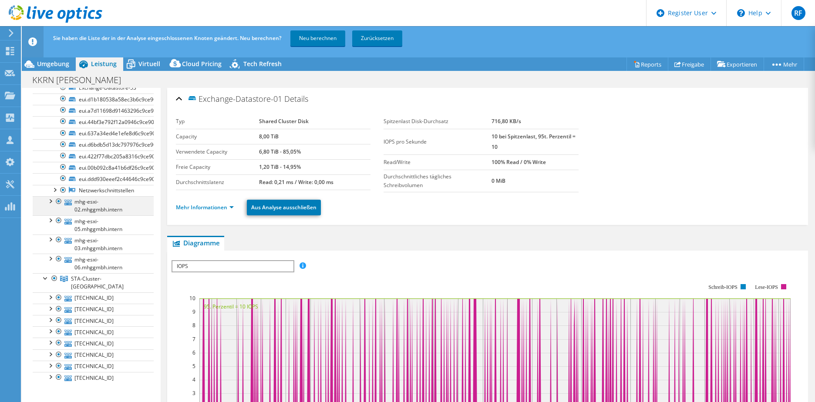
click at [47, 205] on div at bounding box center [50, 200] width 9 height 9
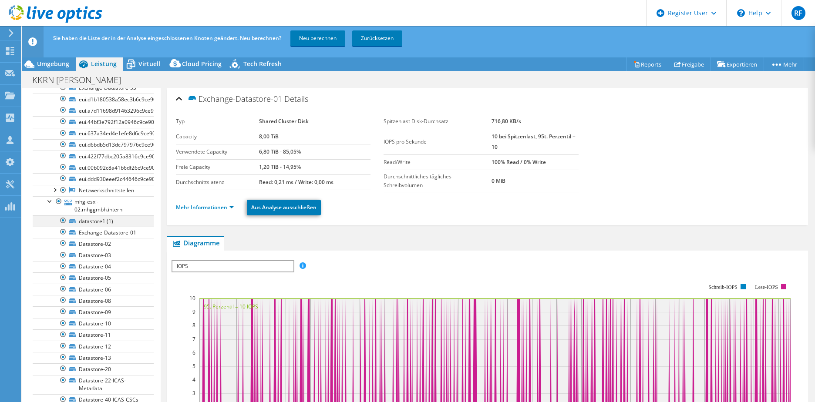
click at [62, 226] on div at bounding box center [63, 221] width 9 height 10
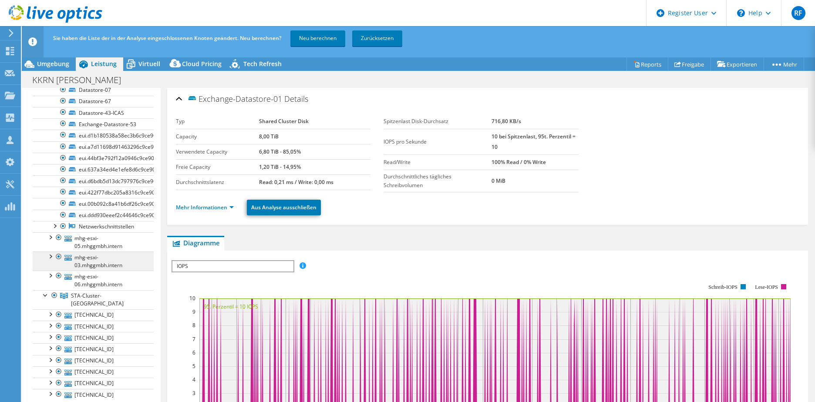
scroll to position [1524, 0]
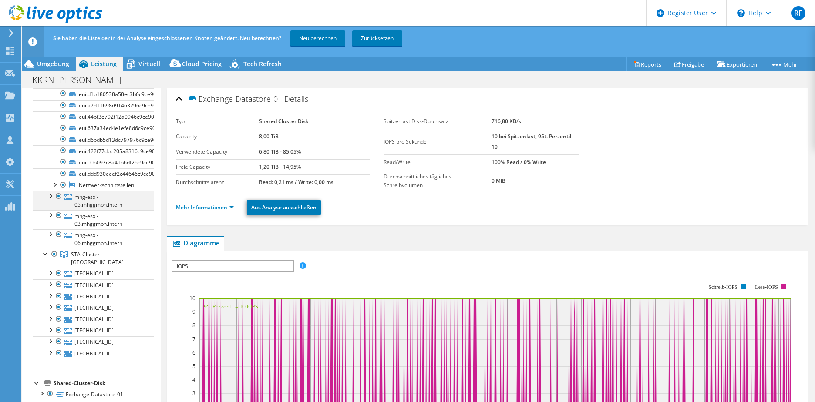
click at [51, 200] on div at bounding box center [50, 195] width 9 height 9
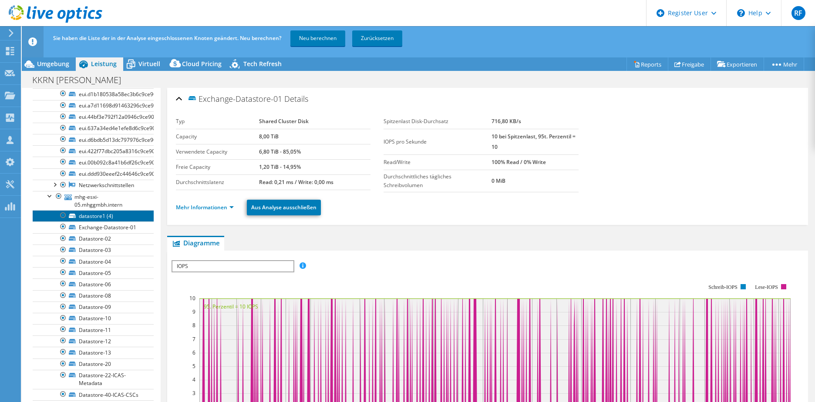
click at [76, 222] on link "datastore1 (4)" at bounding box center [93, 215] width 121 height 11
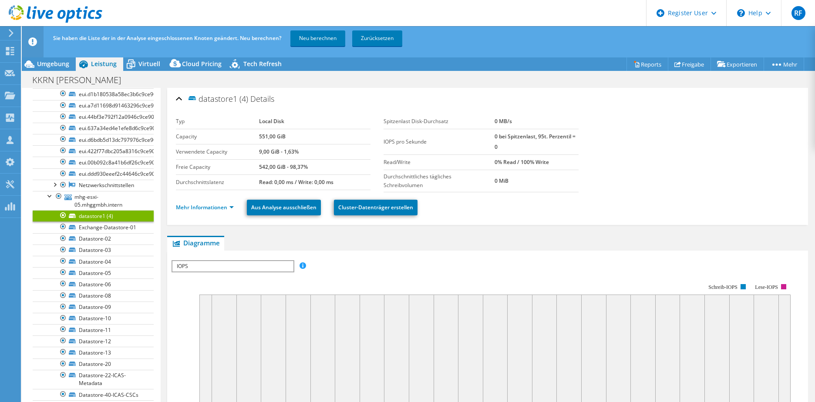
click at [59, 221] on div at bounding box center [63, 215] width 9 height 10
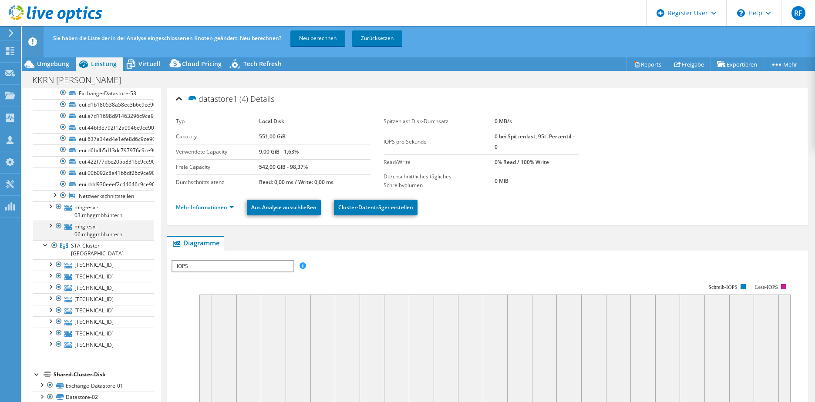
scroll to position [2046, 0]
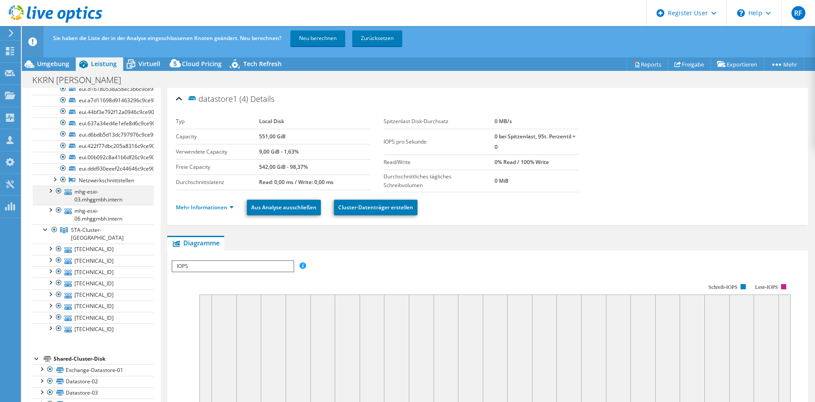
click at [51, 195] on div at bounding box center [50, 190] width 9 height 9
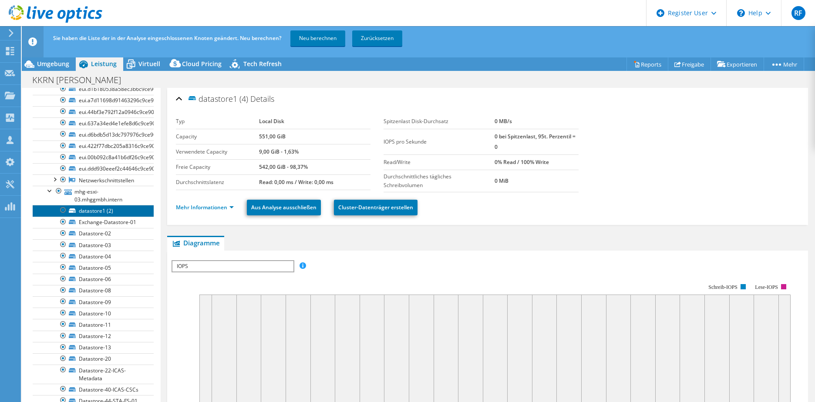
click at [79, 216] on link "datastore1 (2)" at bounding box center [93, 210] width 121 height 11
click at [61, 216] on div at bounding box center [63, 210] width 9 height 10
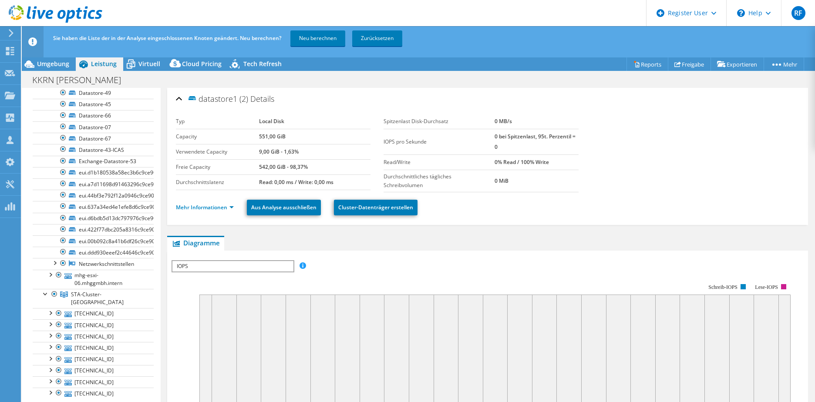
scroll to position [2569, 0]
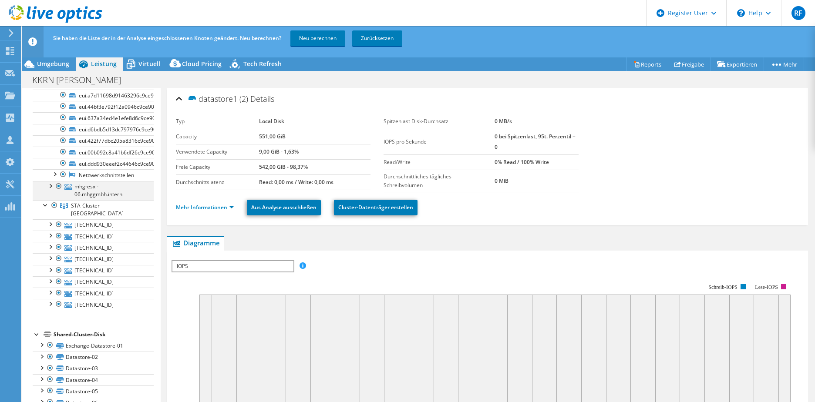
click at [51, 190] on div at bounding box center [50, 185] width 9 height 9
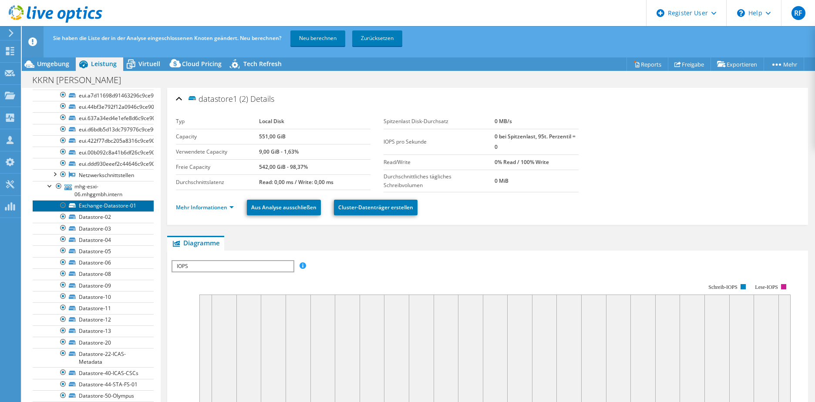
click at [82, 212] on link "Exchange-Datastore-01" at bounding box center [93, 205] width 121 height 11
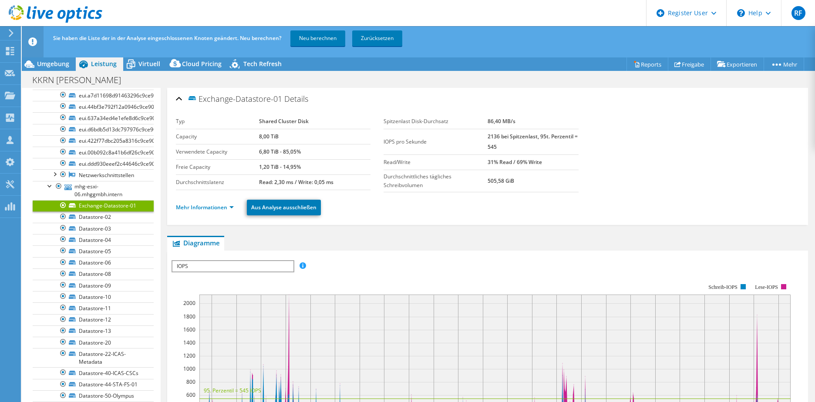
click at [63, 211] on div at bounding box center [63, 205] width 9 height 10
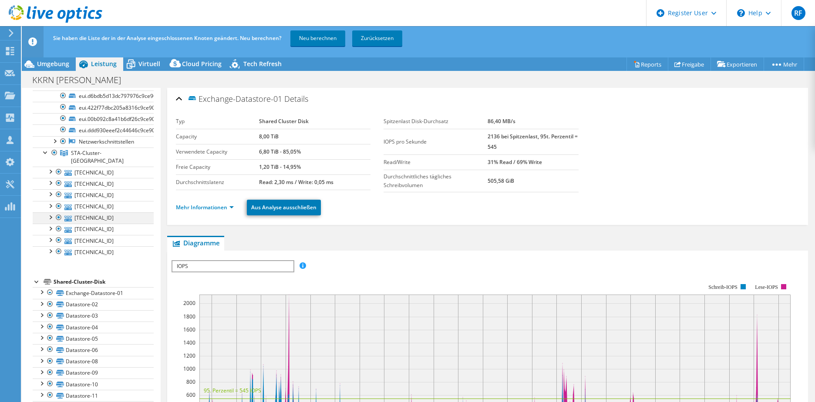
scroll to position [3135, 0]
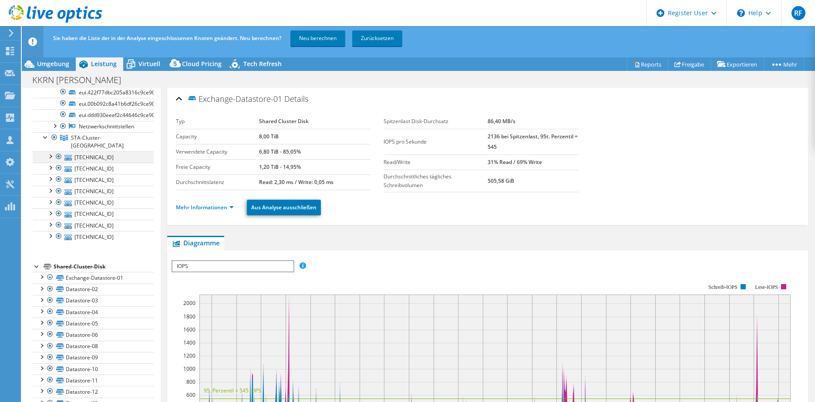
click at [49, 160] on div at bounding box center [50, 156] width 9 height 9
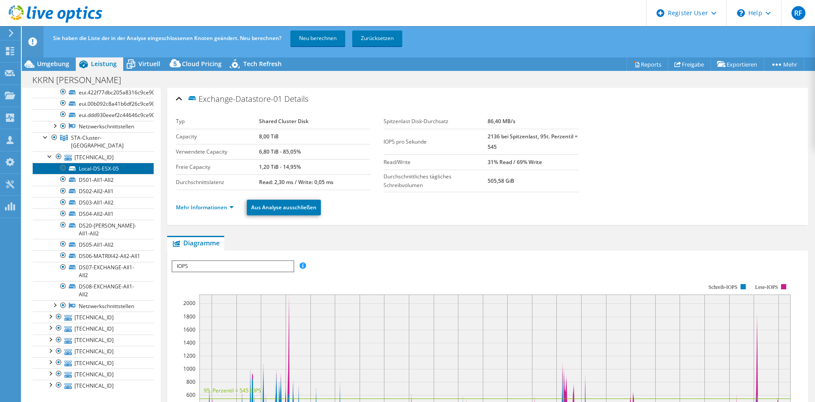
click at [84, 174] on link "Local-DS-ESX-05" at bounding box center [93, 168] width 121 height 11
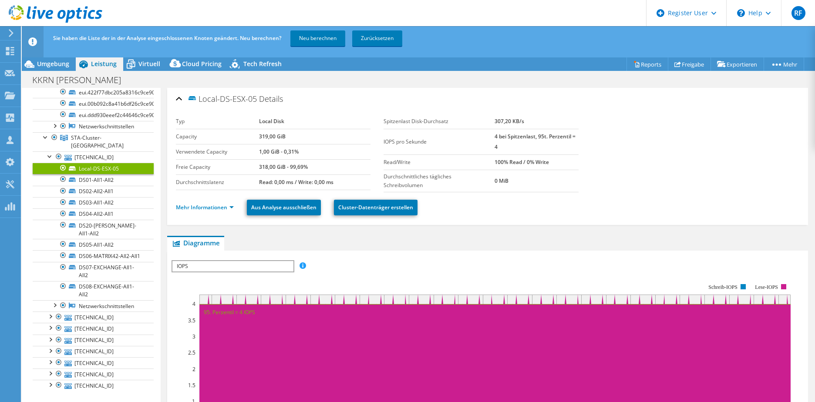
click at [61, 173] on div at bounding box center [63, 168] width 9 height 10
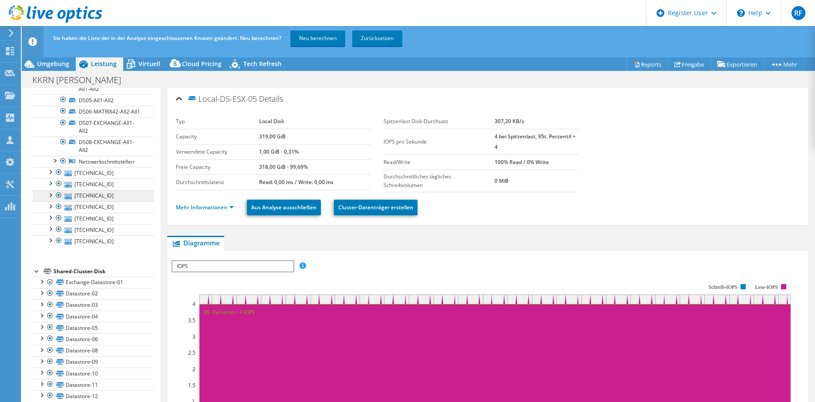
scroll to position [3309, 0]
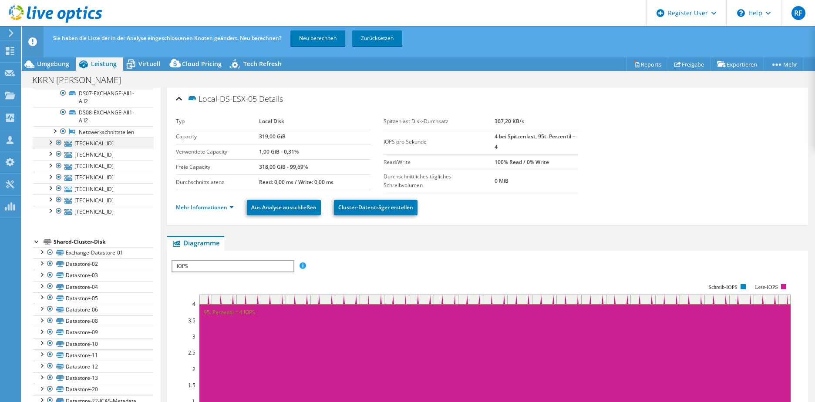
click at [51, 146] on div at bounding box center [50, 142] width 9 height 9
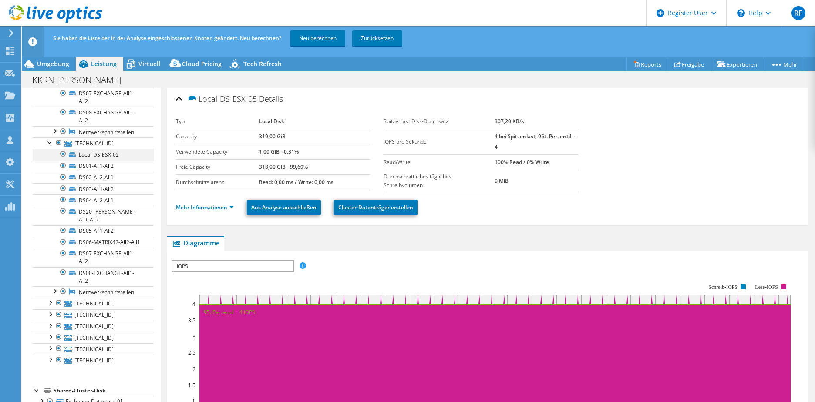
click at [64, 159] on div at bounding box center [63, 154] width 9 height 10
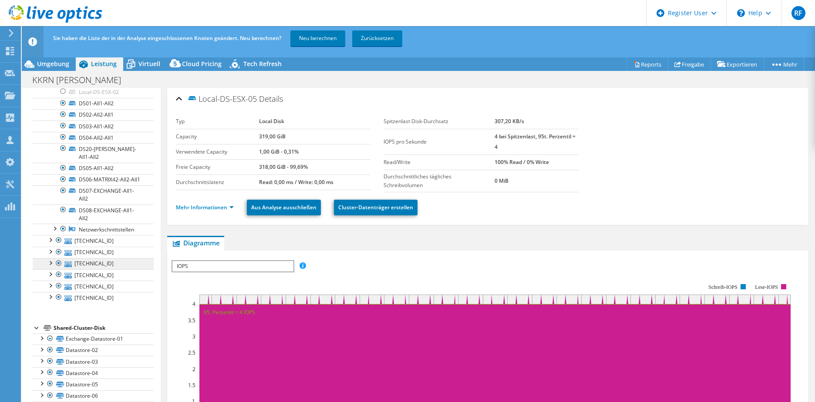
scroll to position [3439, 0]
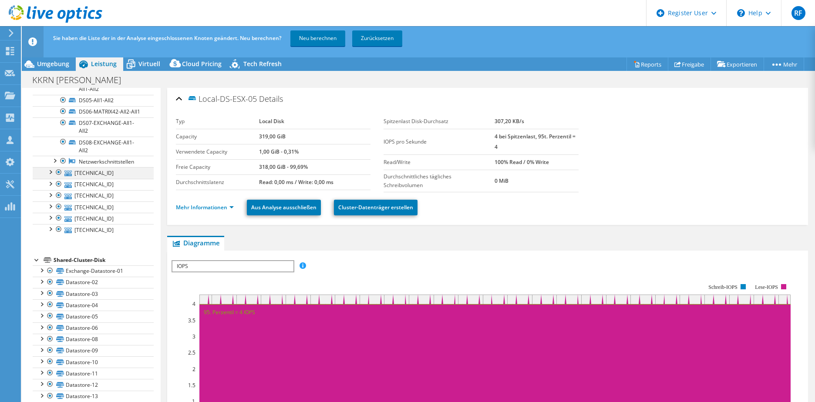
click at [50, 176] on div at bounding box center [50, 171] width 9 height 9
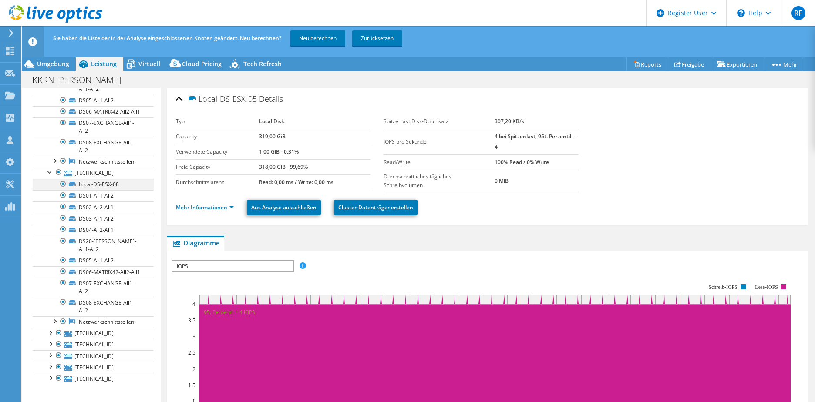
click at [64, 189] on div at bounding box center [63, 184] width 9 height 10
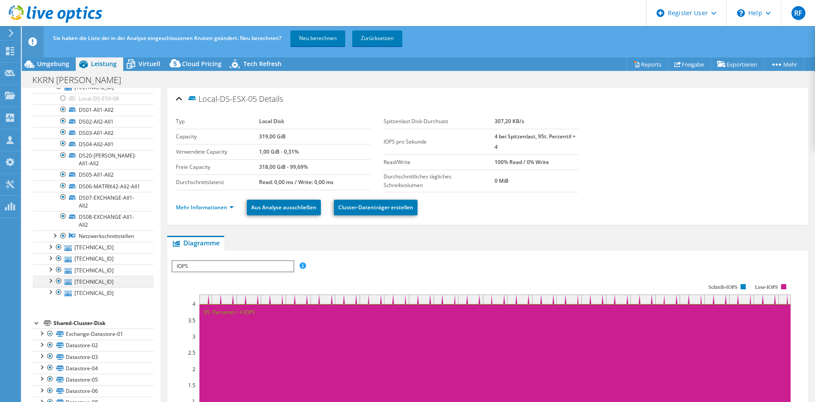
scroll to position [3613, 0]
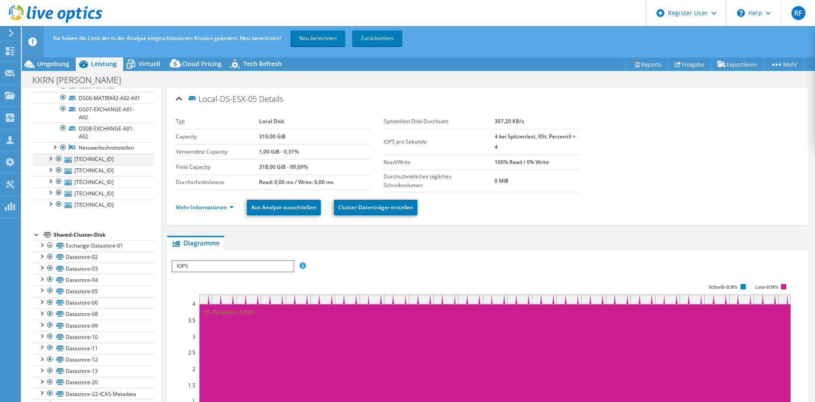
click at [51, 162] on div at bounding box center [50, 158] width 9 height 9
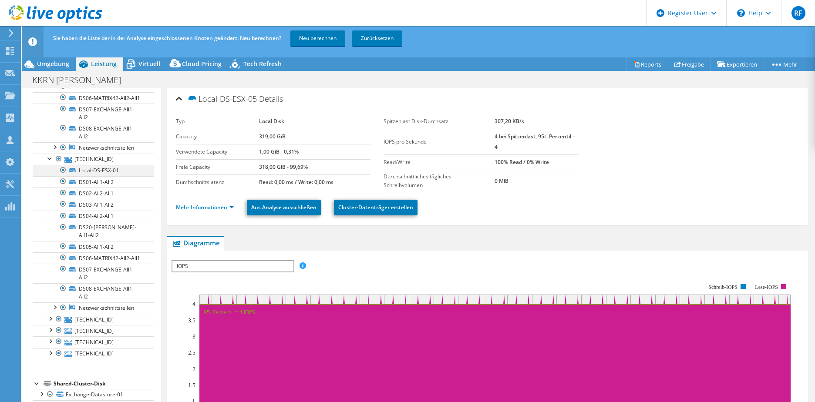
click at [63, 175] on div at bounding box center [63, 170] width 9 height 10
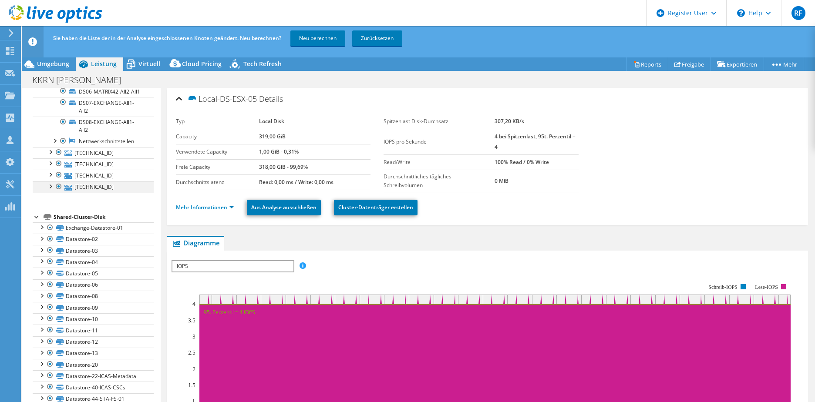
scroll to position [3788, 0]
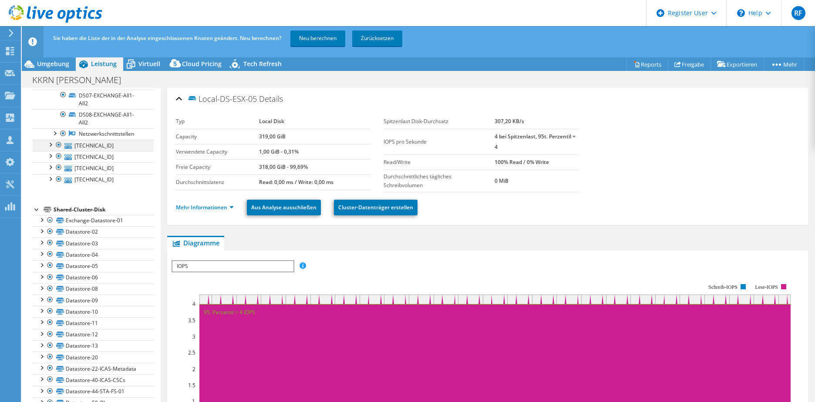
click at [49, 148] on div at bounding box center [50, 144] width 9 height 9
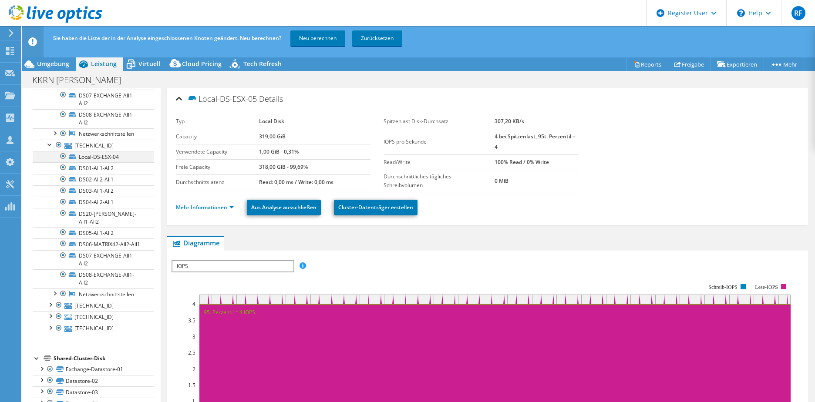
click at [61, 162] on div at bounding box center [63, 156] width 9 height 10
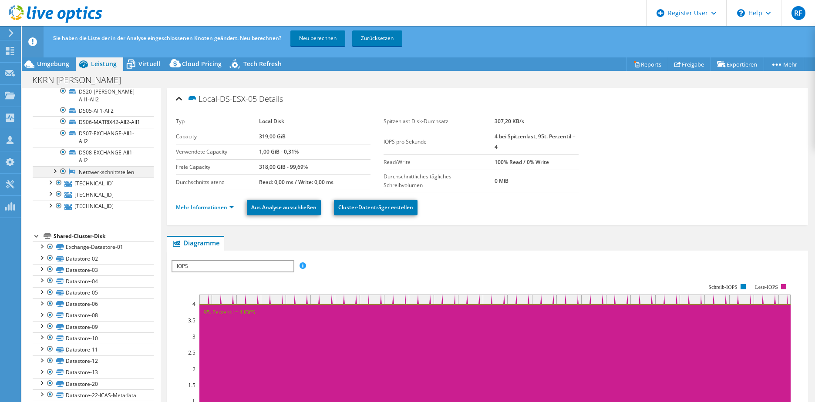
scroll to position [3918, 0]
click at [50, 178] on div at bounding box center [50, 173] width 9 height 9
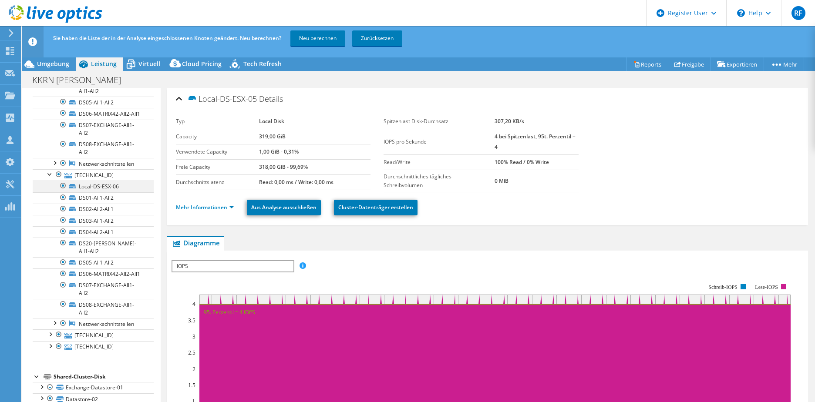
click at [63, 191] on div at bounding box center [63, 186] width 9 height 10
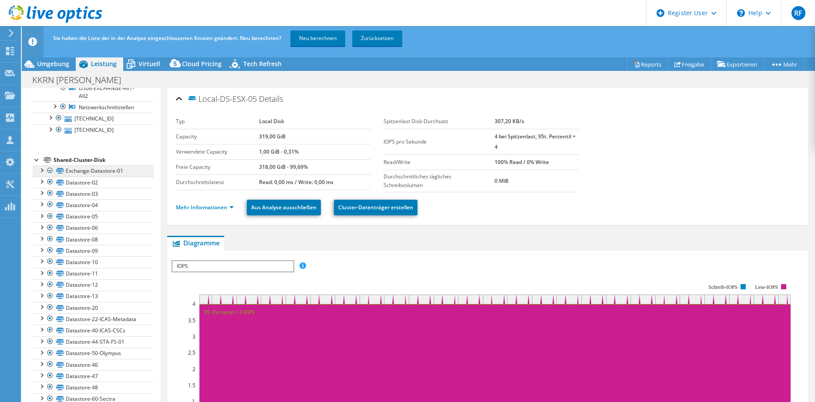
scroll to position [4136, 0]
click at [50, 121] on div at bounding box center [50, 116] width 9 height 9
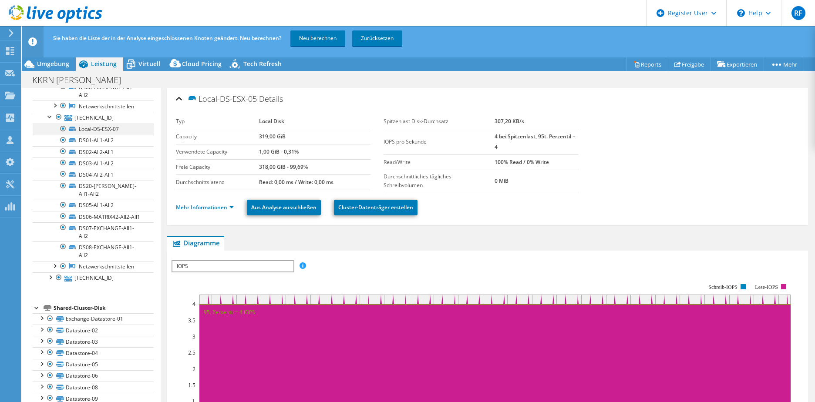
click at [64, 134] on div at bounding box center [63, 129] width 9 height 10
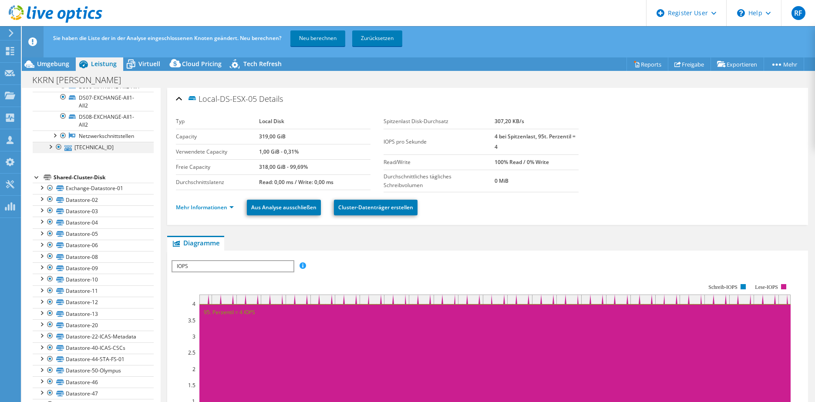
click at [50, 151] on div at bounding box center [50, 146] width 9 height 9
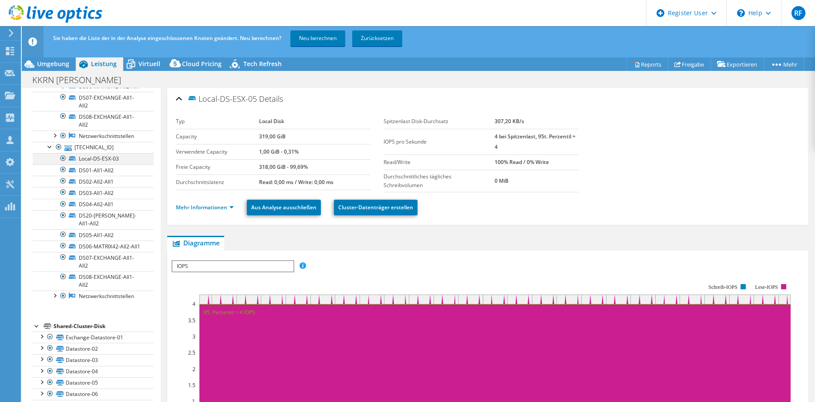
click at [63, 164] on div at bounding box center [63, 158] width 9 height 10
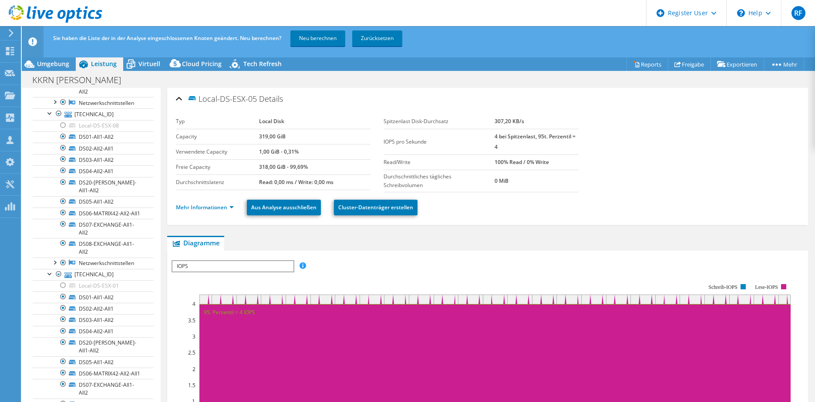
scroll to position [3439, 0]
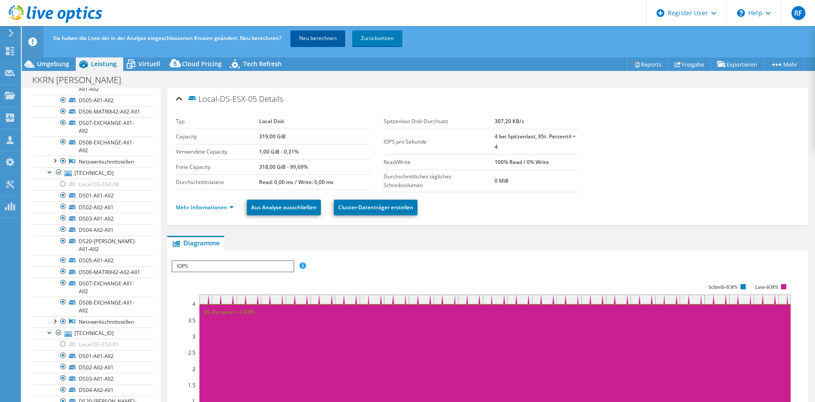
click at [323, 37] on link "Neu berechnen" at bounding box center [317, 38] width 55 height 16
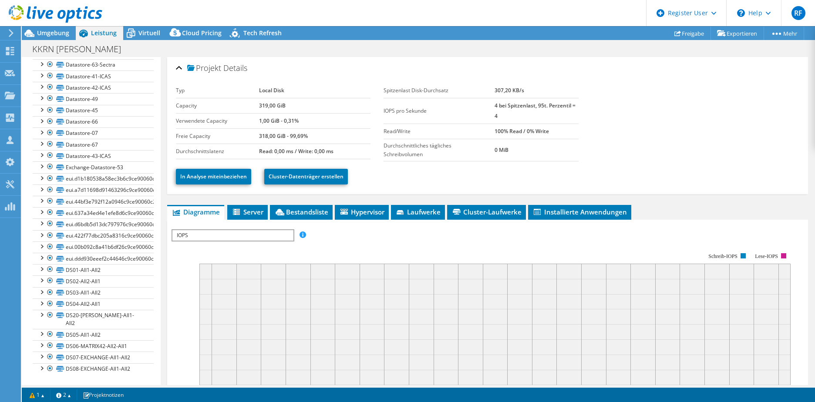
scroll to position [368, 0]
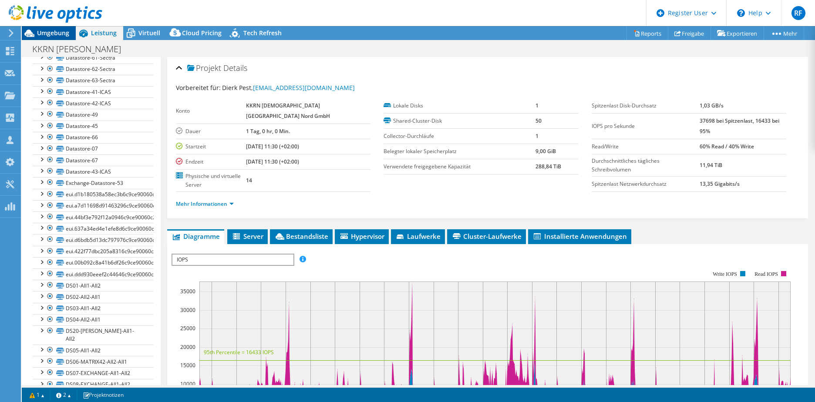
click at [57, 34] on span "Umgebung" at bounding box center [53, 33] width 32 height 8
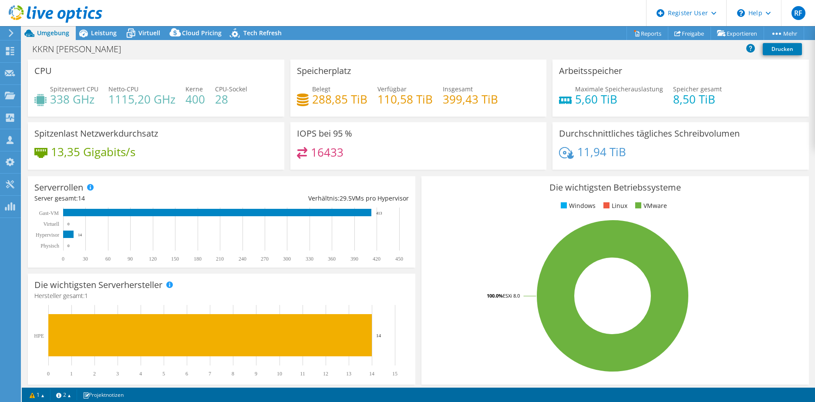
scroll to position [376, 0]
click at [151, 32] on span "Virtuell" at bounding box center [149, 33] width 22 height 8
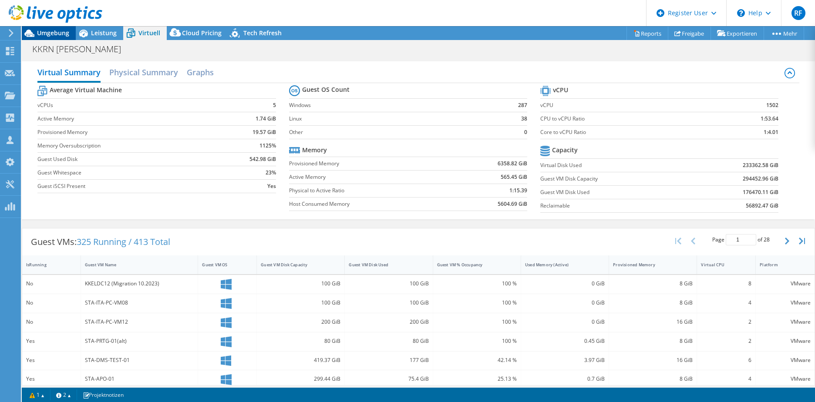
click at [57, 32] on span "Umgebung" at bounding box center [53, 33] width 32 height 8
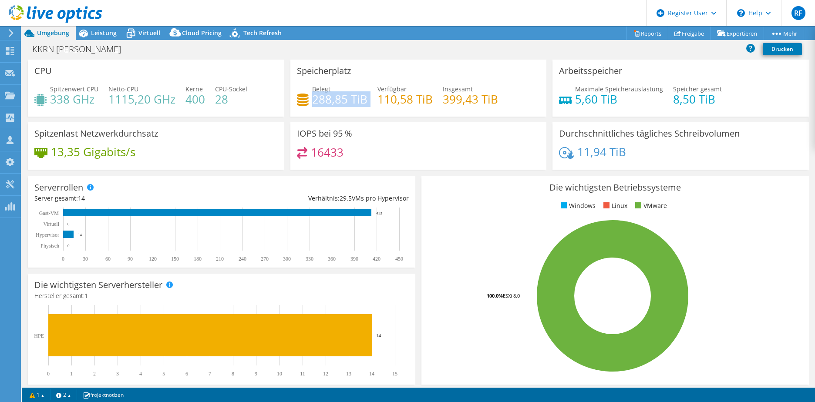
drag, startPoint x: 312, startPoint y: 99, endPoint x: 367, endPoint y: 98, distance: 54.9
click at [367, 98] on div "Belegt 288,85 TiB Verfügbar 110,58 TiB Insgesamt 399,43 TiB" at bounding box center [418, 98] width 243 height 28
click at [465, 102] on h4 "399,43 TiB" at bounding box center [470, 99] width 55 height 10
click at [93, 35] on span "Leistung" at bounding box center [104, 33] width 26 height 8
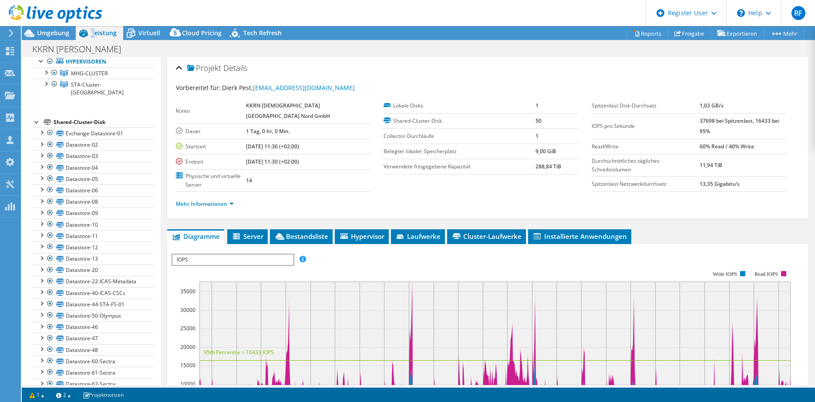
scroll to position [0, 0]
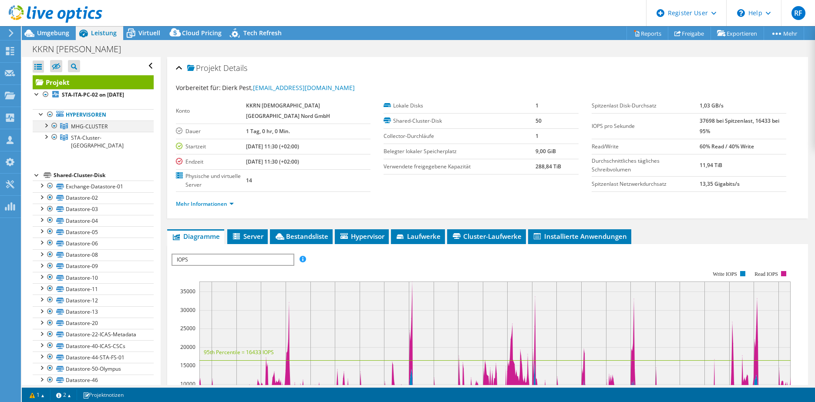
click at [46, 127] on div at bounding box center [45, 125] width 9 height 9
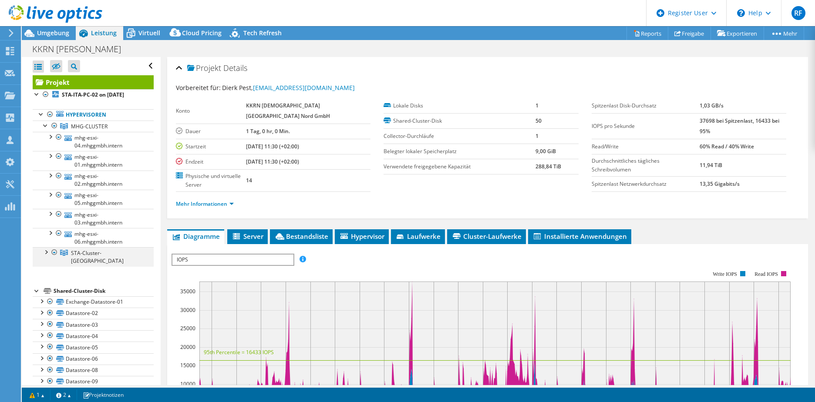
click at [44, 250] on div at bounding box center [45, 251] width 9 height 9
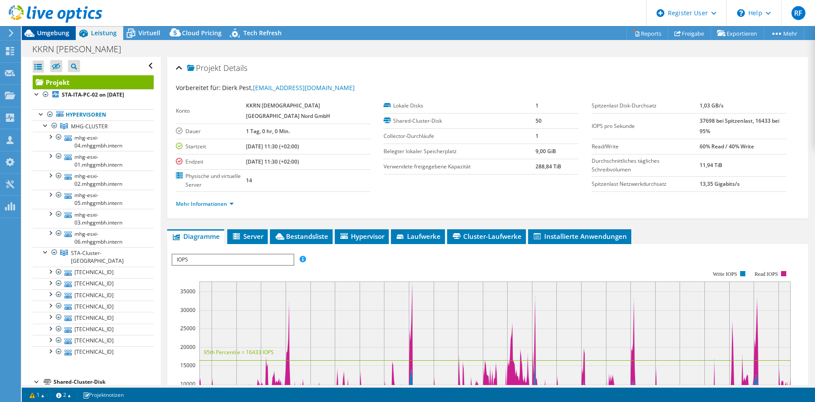
click at [58, 32] on span "Umgebung" at bounding box center [53, 33] width 32 height 8
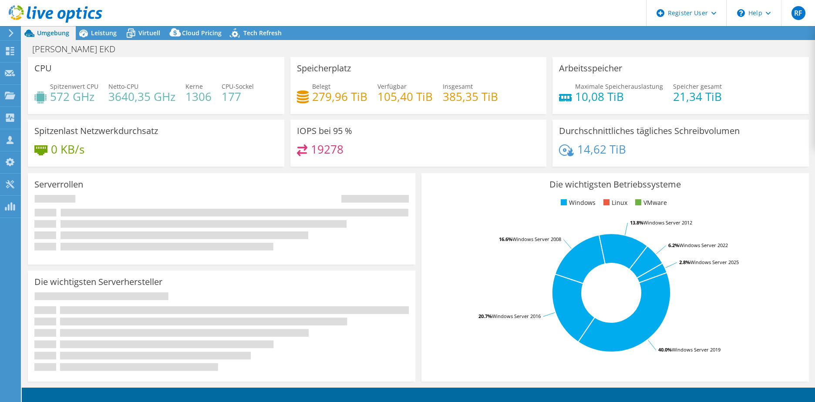
select select "USD"
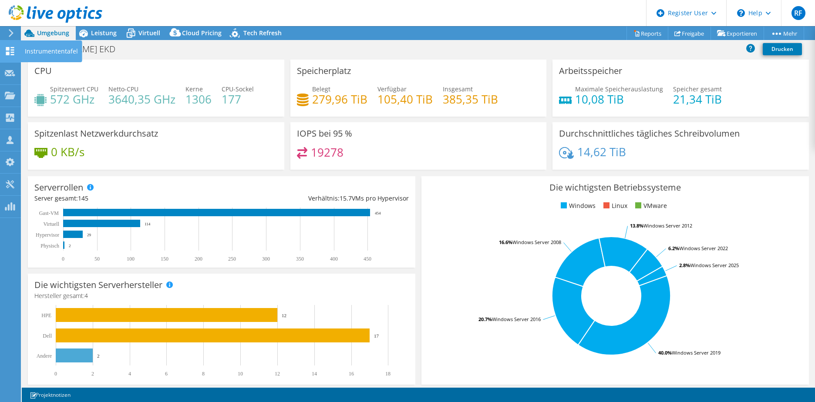
click at [8, 49] on use at bounding box center [10, 51] width 8 height 8
click at [93, 30] on span "Leistung" at bounding box center [104, 33] width 26 height 8
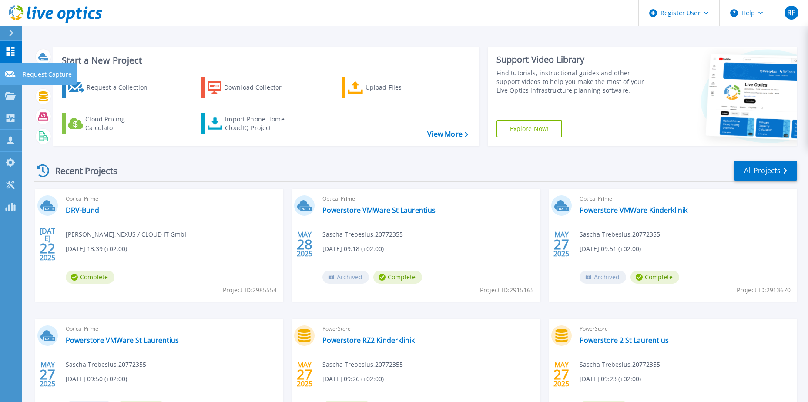
click at [9, 70] on div at bounding box center [10, 74] width 10 height 8
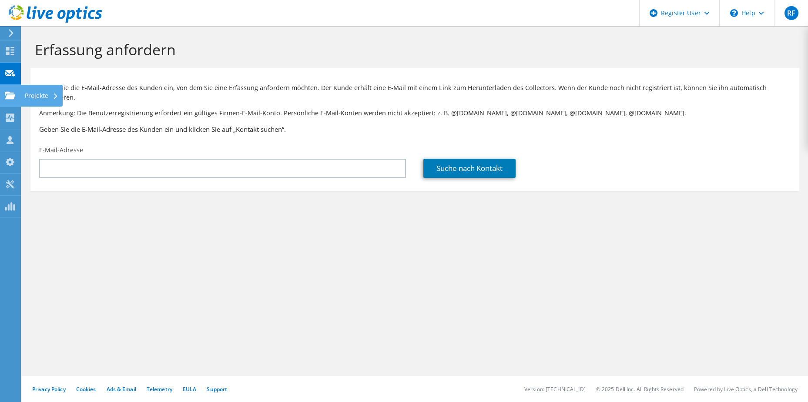
click at [10, 98] on use at bounding box center [10, 94] width 10 height 7
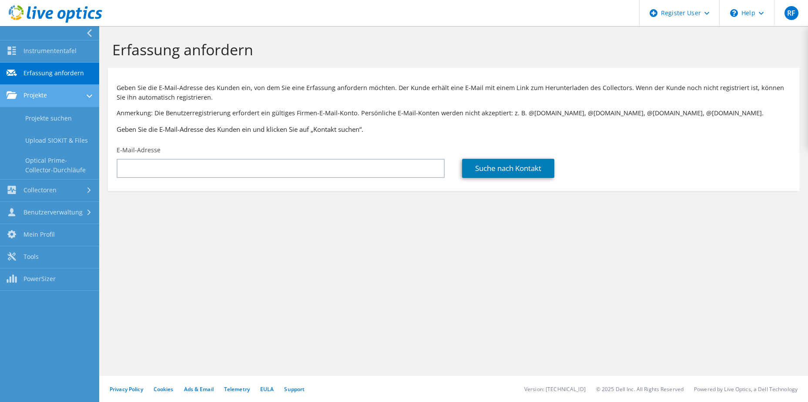
click at [28, 95] on link "Projekte" at bounding box center [49, 96] width 99 height 22
